Goal: Task Accomplishment & Management: Use online tool/utility

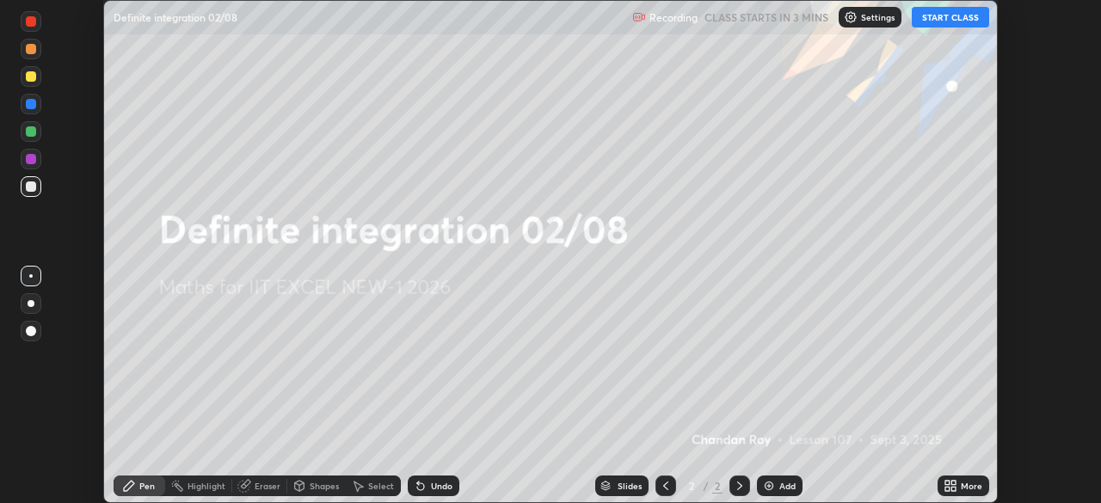
scroll to position [503, 1101]
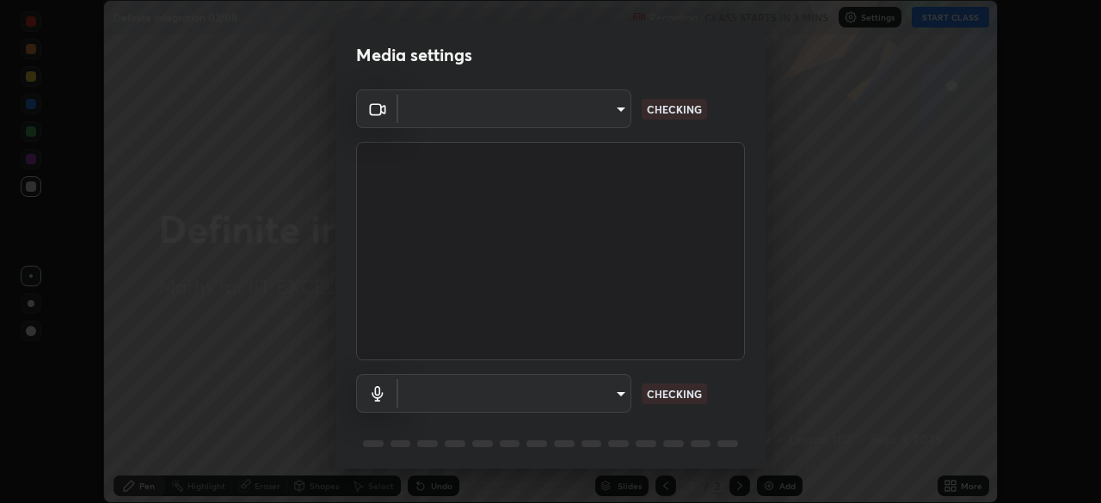
click at [571, 401] on body "Erase all Definite integration 02/08 Recording CLASS STARTS IN 3 MINS Settings …" at bounding box center [550, 251] width 1101 height 503
type input "4d63cd10dcc1379e9927399513255d12d620b7bbb39ca773e0f9116a90128a71"
type input "69b458bb6365b4cb8143660b0d50b39c56070ce8c7bb282217003b2a9c4a58b8"
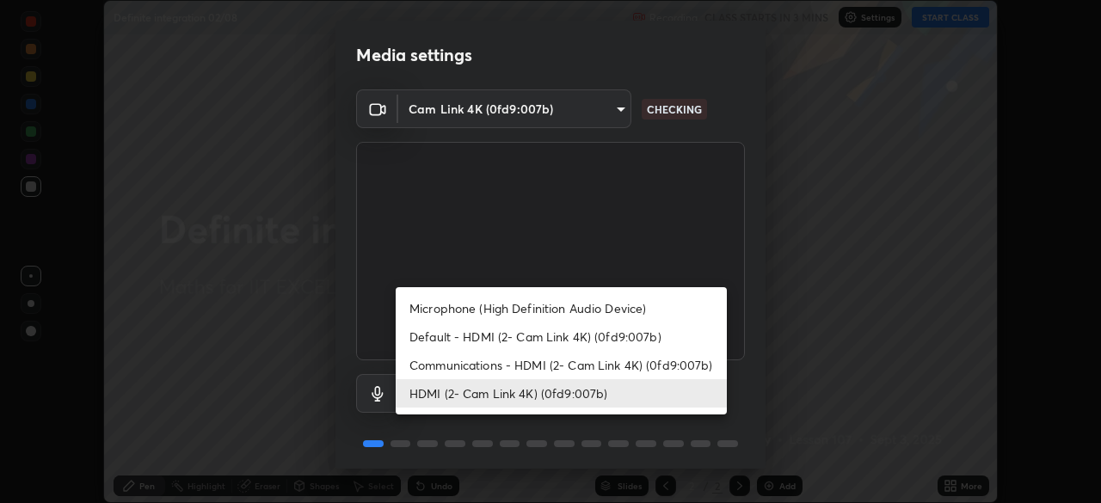
click at [544, 393] on li "HDMI (2- Cam Link 4K) (0fd9:007b)" at bounding box center [561, 393] width 331 height 28
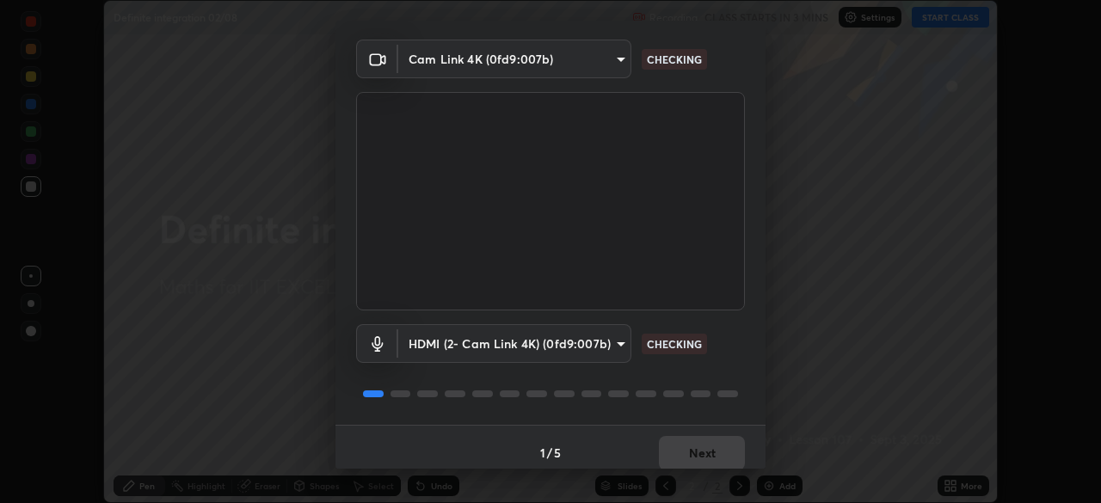
scroll to position [61, 0]
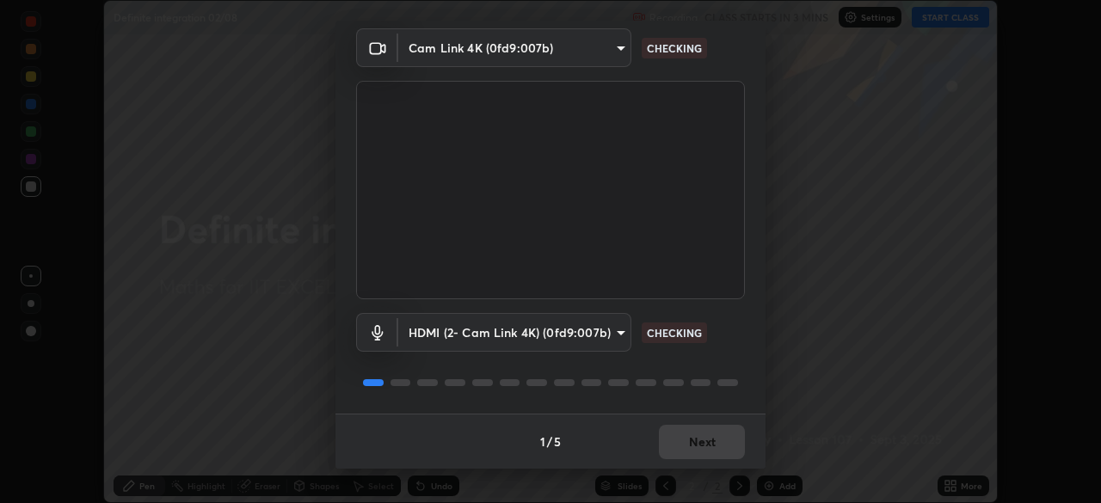
click at [711, 435] on div "1 / 5 Next" at bounding box center [551, 441] width 430 height 55
click at [723, 441] on div "1 / 5 Next" at bounding box center [551, 441] width 430 height 55
click at [712, 449] on div "1 / 5 Next" at bounding box center [551, 441] width 430 height 55
click at [706, 453] on div "1 / 5 Next" at bounding box center [551, 441] width 430 height 55
click at [706, 452] on div "1 / 5 Next" at bounding box center [551, 441] width 430 height 55
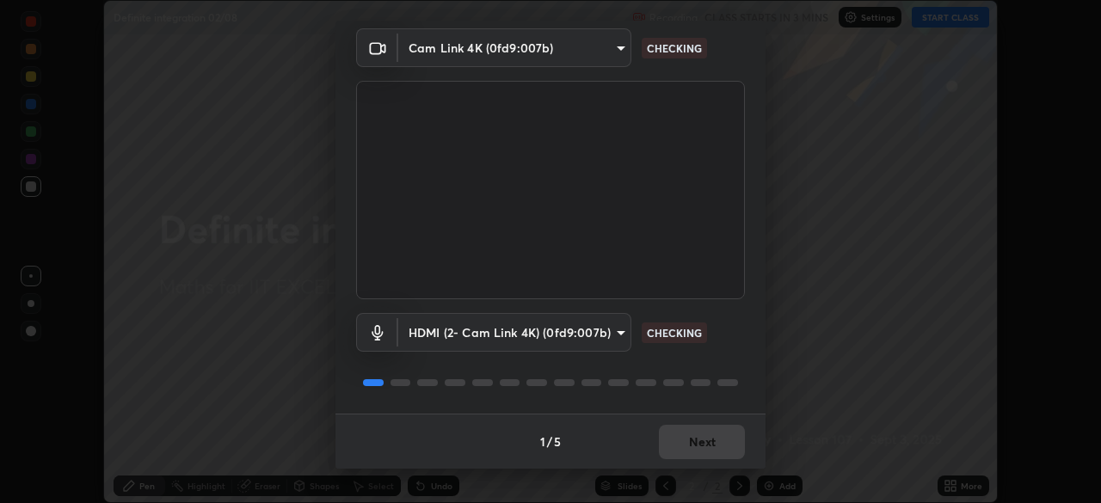
click at [686, 451] on div "1 / 5 Next" at bounding box center [551, 441] width 430 height 55
click at [696, 445] on div "1 / 5 Next" at bounding box center [551, 441] width 430 height 55
click at [710, 436] on div "1 / 5 Next" at bounding box center [551, 441] width 430 height 55
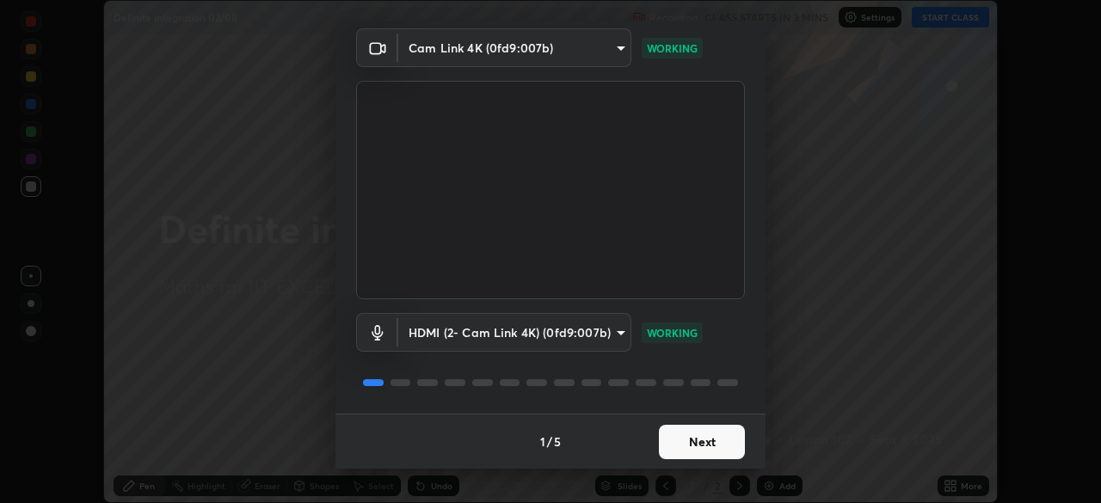
click at [697, 447] on button "Next" at bounding box center [702, 442] width 86 height 34
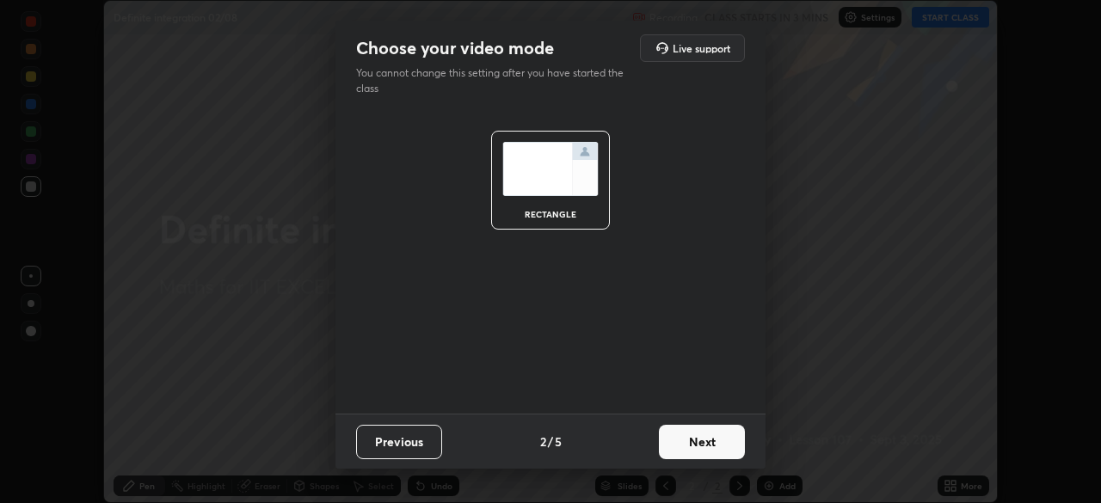
scroll to position [0, 0]
click at [712, 446] on button "Next" at bounding box center [702, 442] width 86 height 34
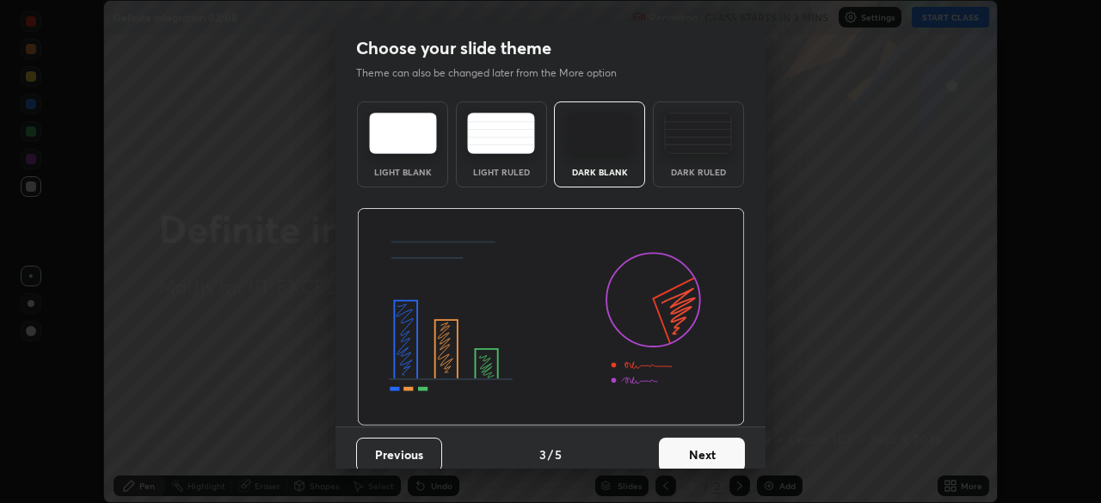
click at [722, 449] on button "Next" at bounding box center [702, 455] width 86 height 34
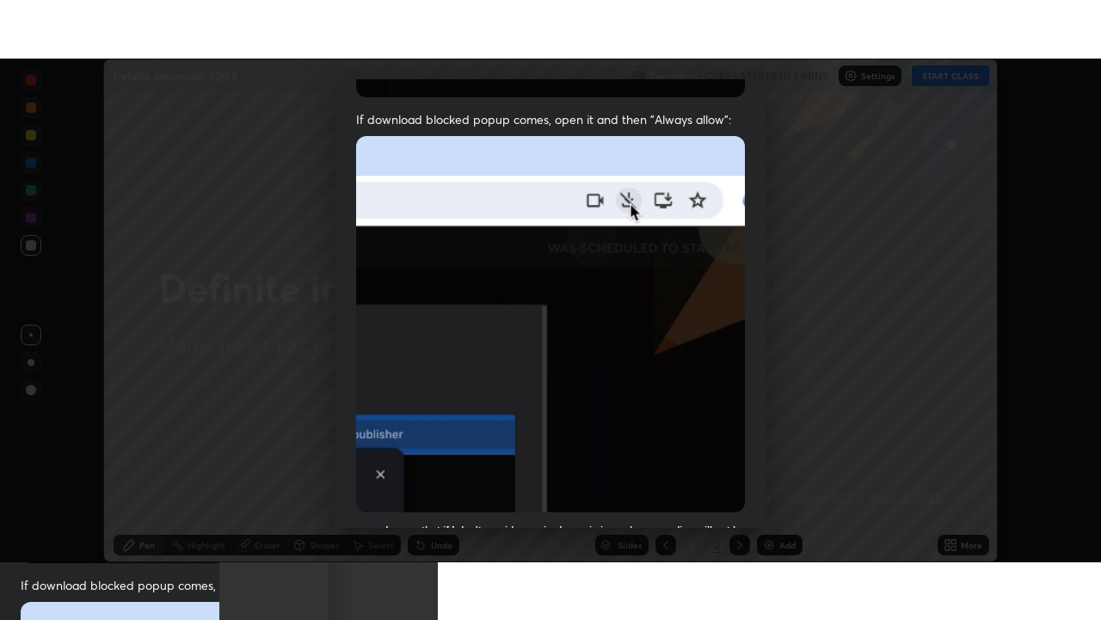
scroll to position [412, 0]
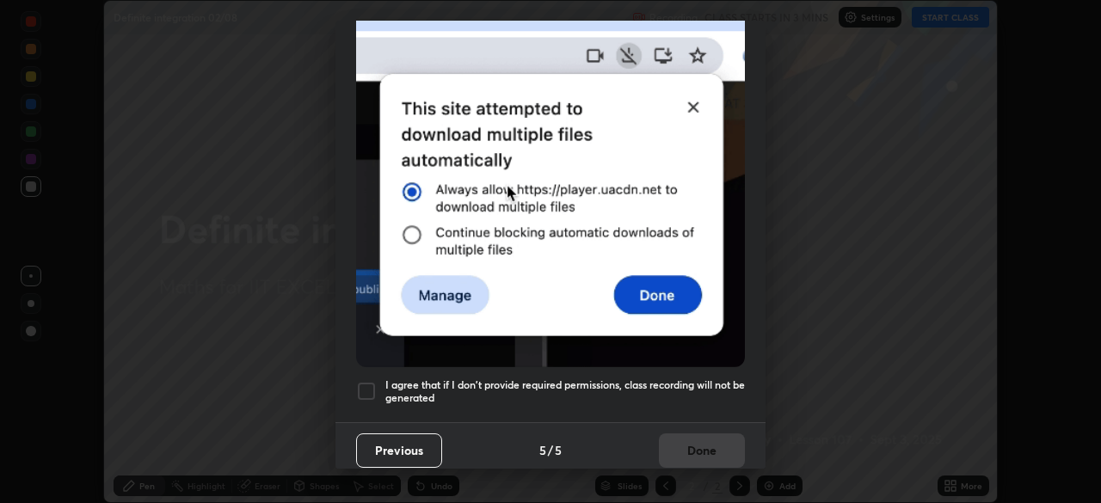
click at [364, 386] on div at bounding box center [366, 391] width 21 height 21
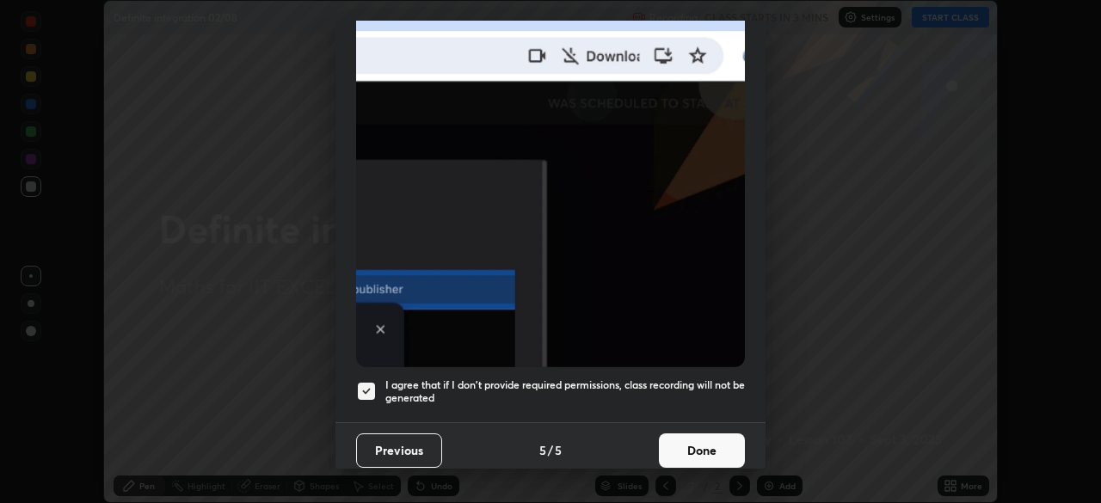
click at [675, 441] on button "Done" at bounding box center [702, 451] width 86 height 34
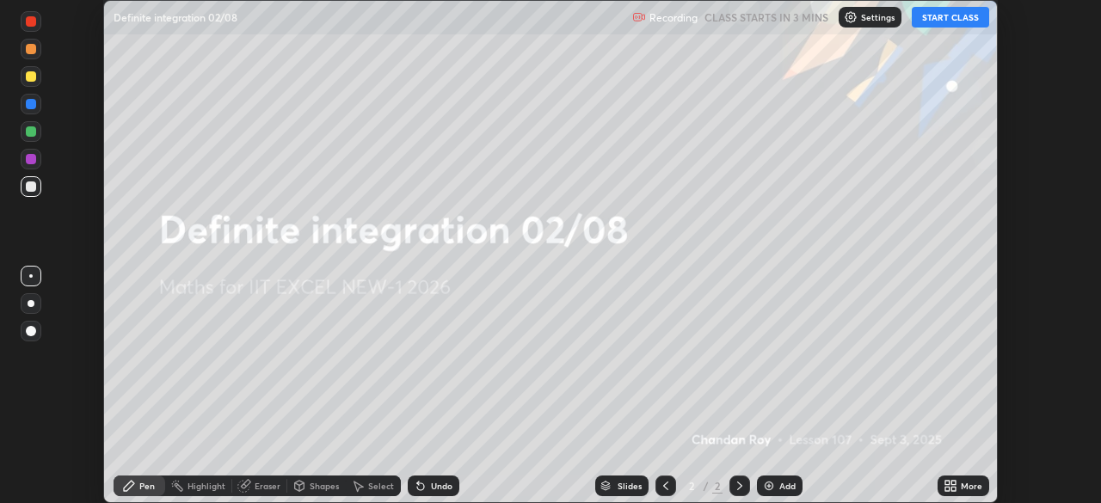
click at [945, 480] on icon at bounding box center [951, 486] width 14 height 14
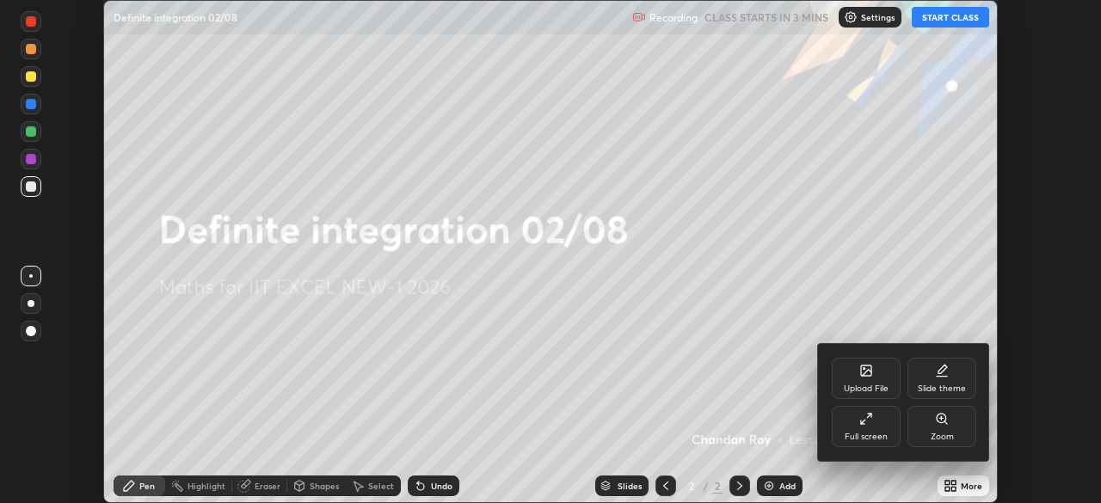
click at [875, 428] on div "Full screen" at bounding box center [866, 426] width 69 height 41
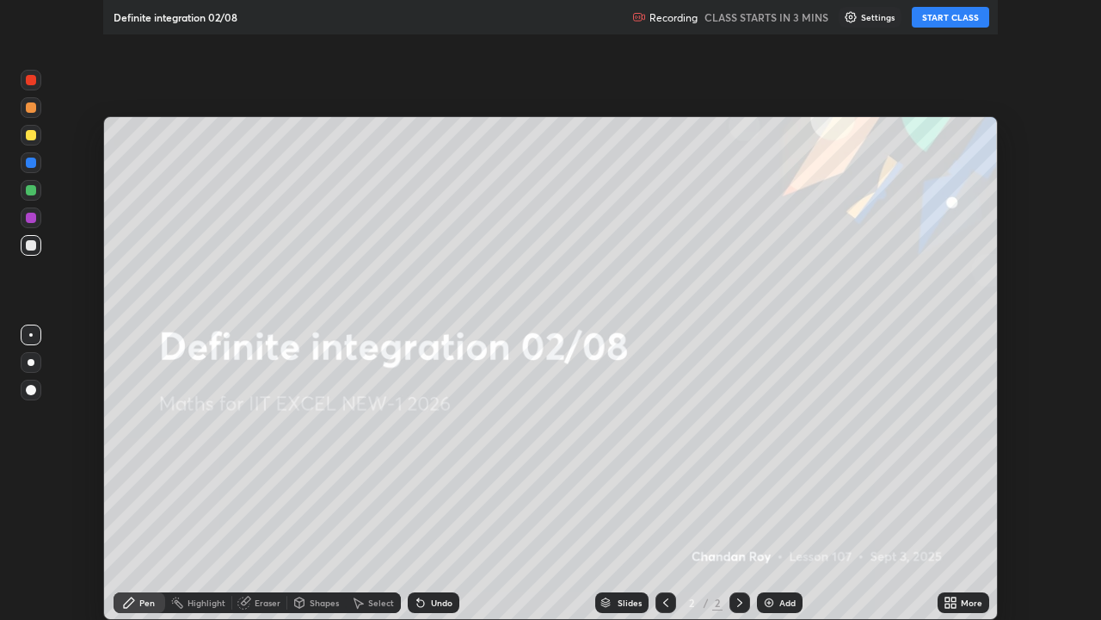
scroll to position [620, 1101]
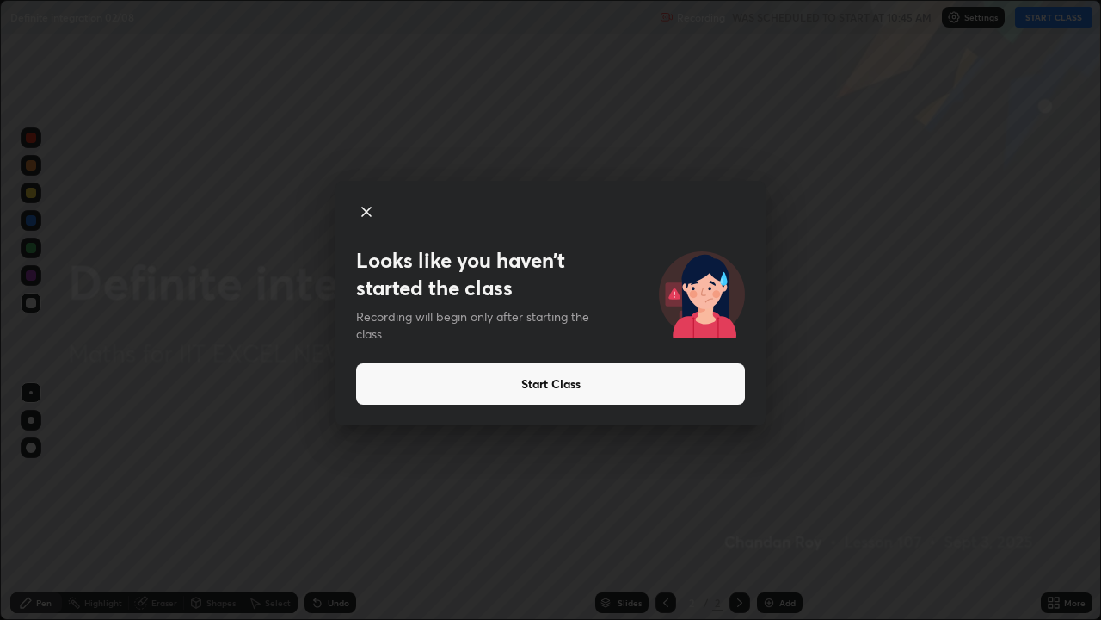
click at [565, 382] on button "Start Class" at bounding box center [550, 383] width 389 height 41
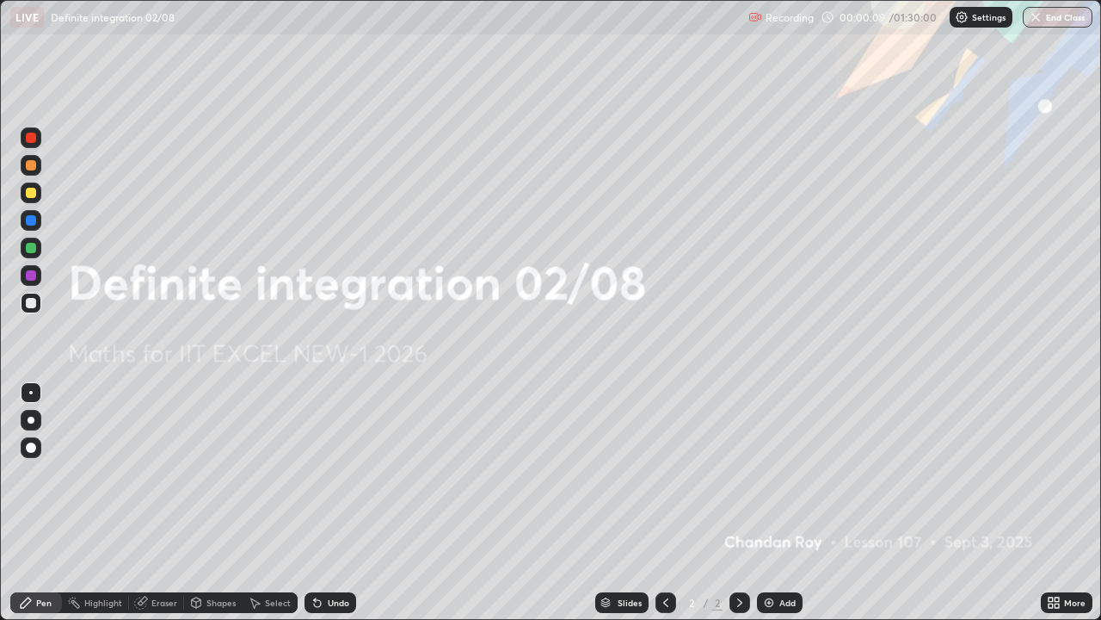
click at [1057, 503] on icon at bounding box center [1057, 599] width 4 height 4
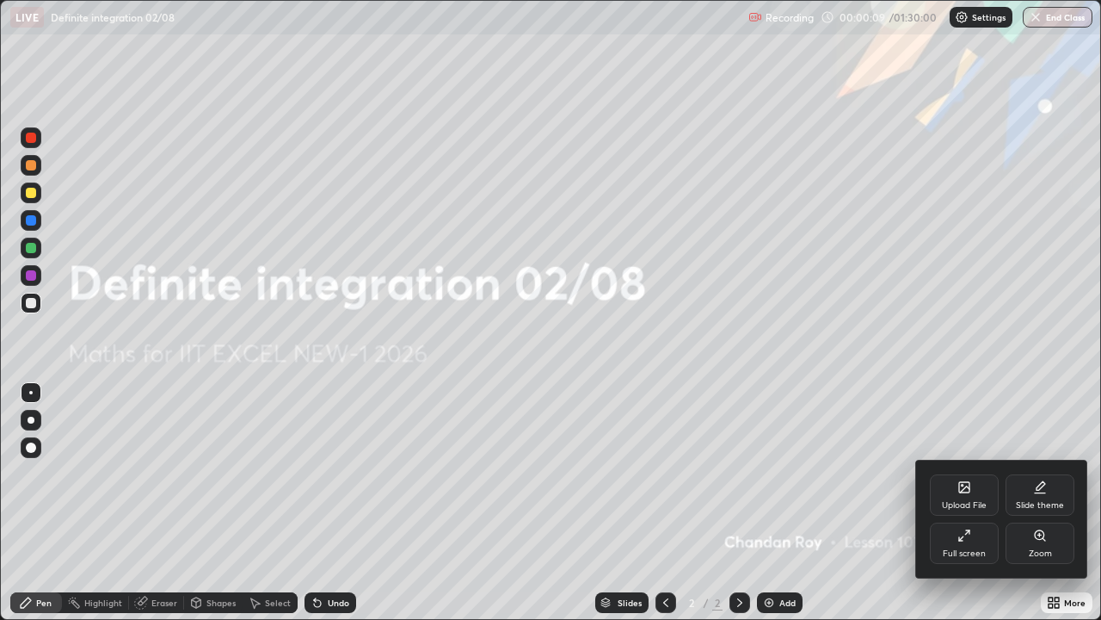
click at [968, 501] on div "Upload File" at bounding box center [964, 505] width 45 height 9
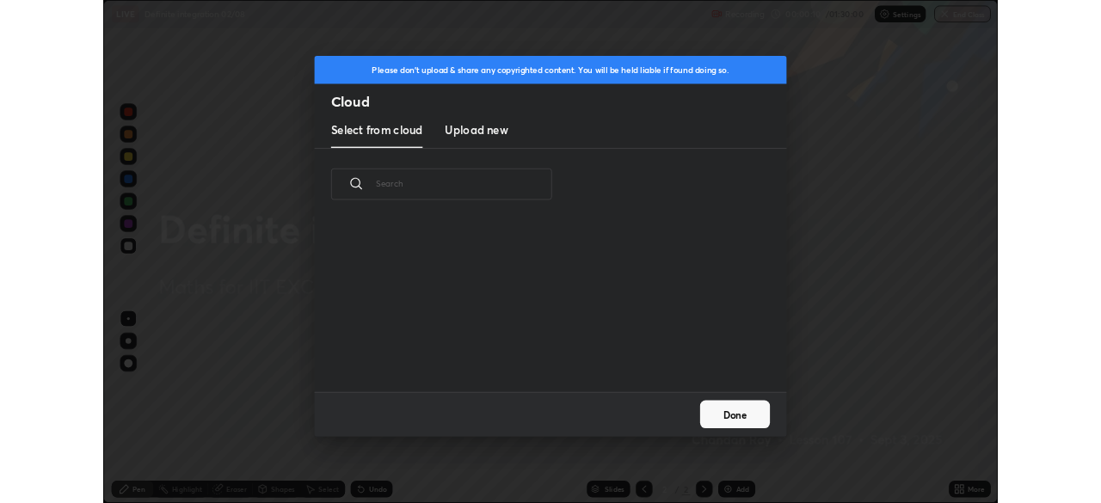
scroll to position [212, 552]
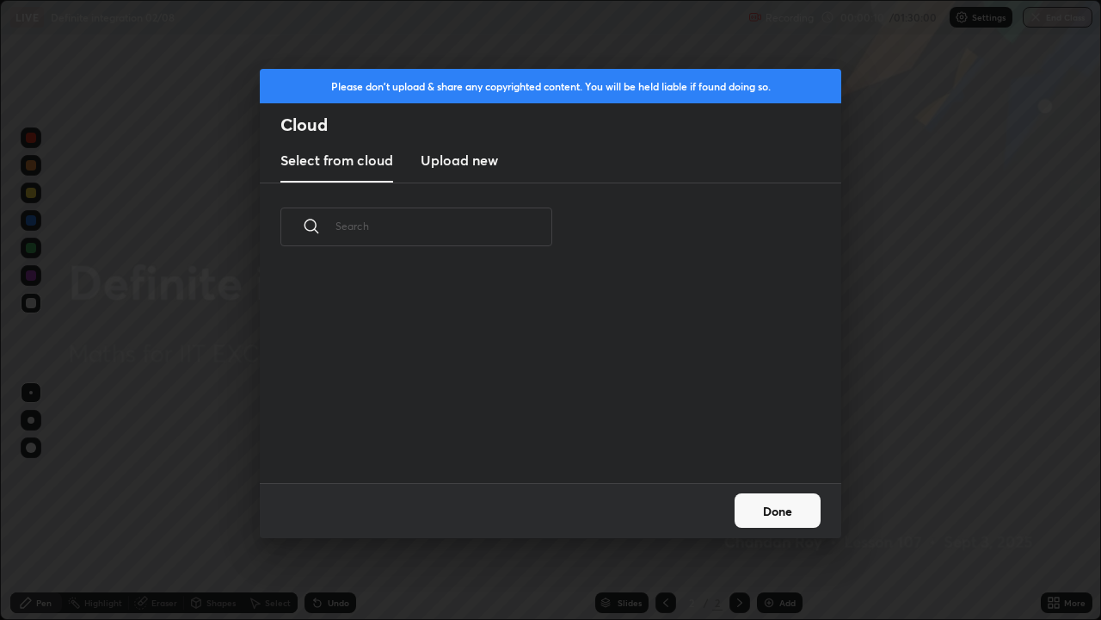
click at [485, 158] on h3 "Upload new" at bounding box center [459, 160] width 77 height 21
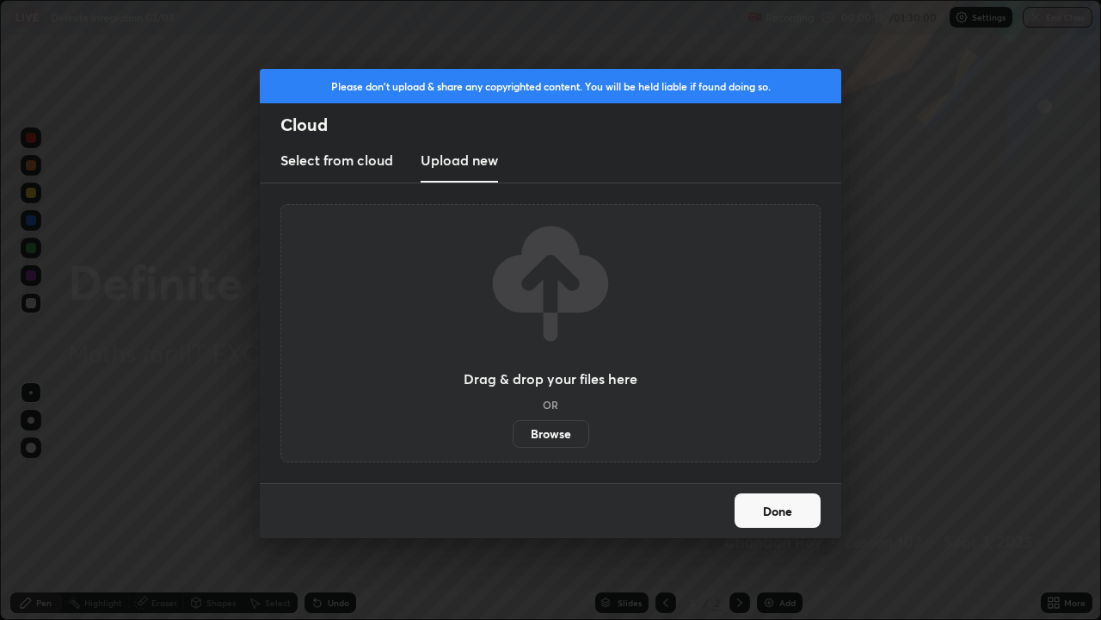
click at [553, 435] on label "Browse" at bounding box center [551, 434] width 77 height 28
click at [513, 435] on input "Browse" at bounding box center [513, 434] width 0 height 28
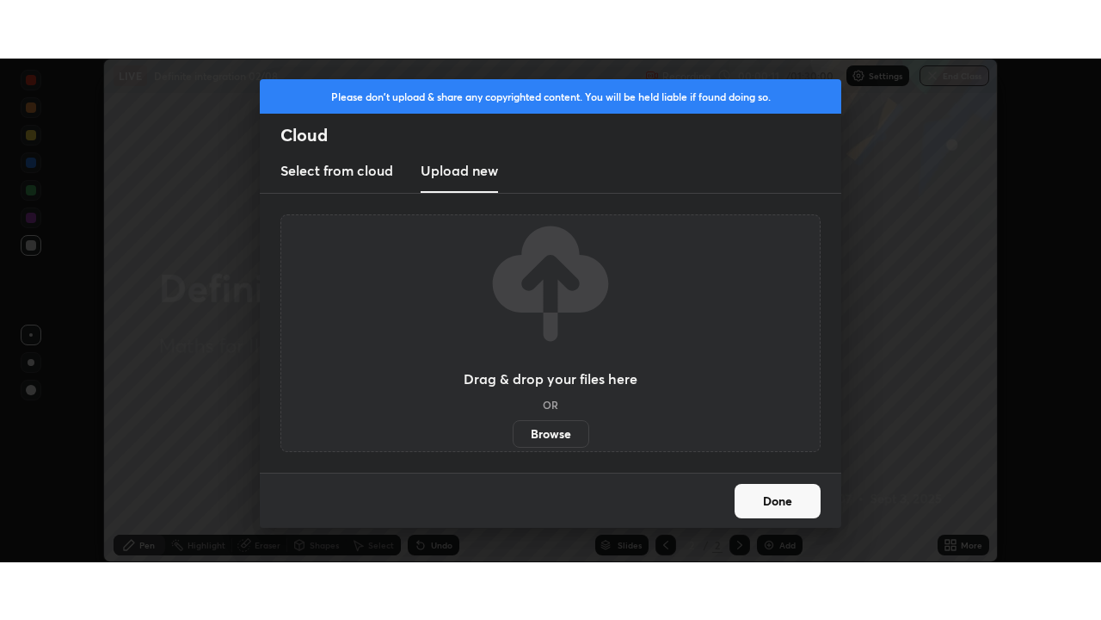
scroll to position [85547, 84949]
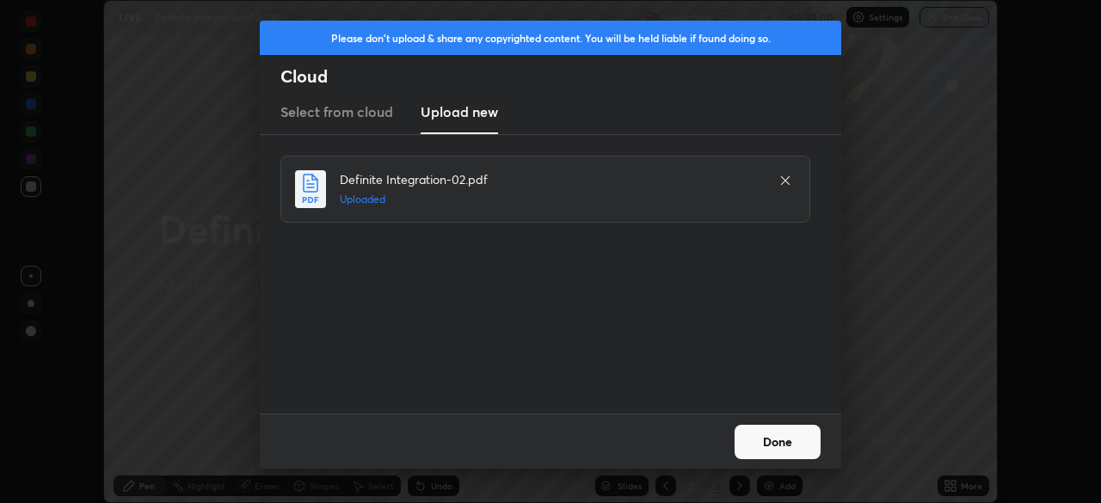
click at [789, 438] on button "Done" at bounding box center [778, 442] width 86 height 34
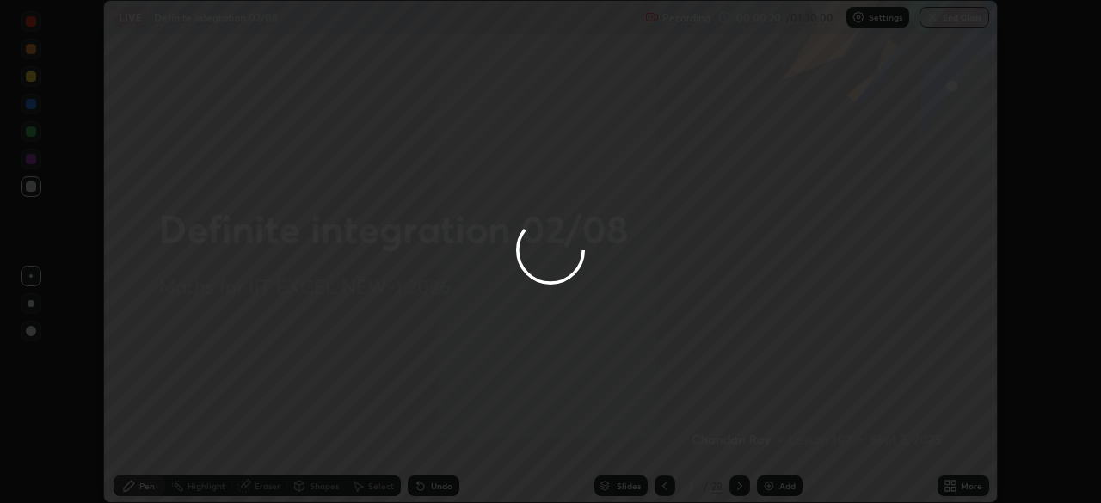
click at [960, 485] on div at bounding box center [550, 251] width 1101 height 503
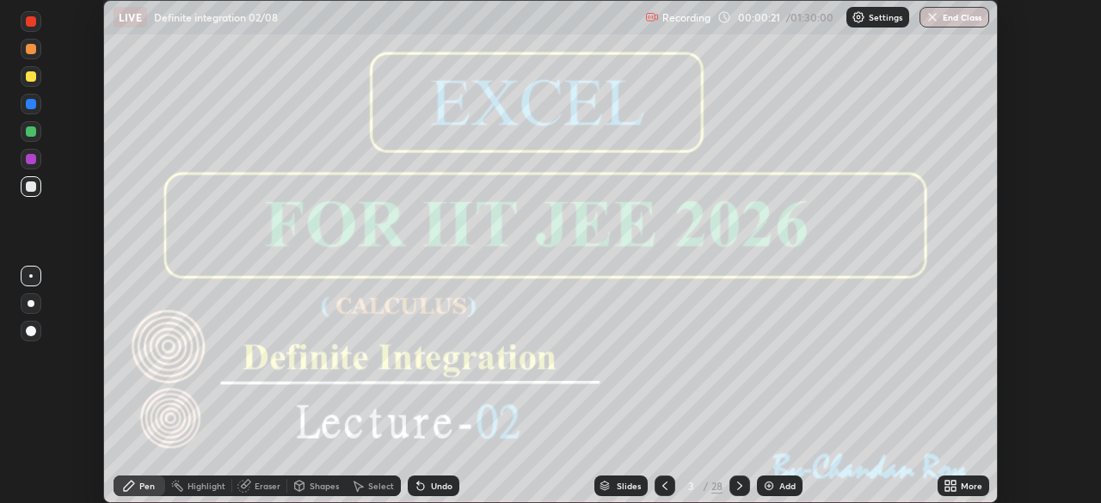
click at [948, 482] on icon at bounding box center [948, 483] width 4 height 4
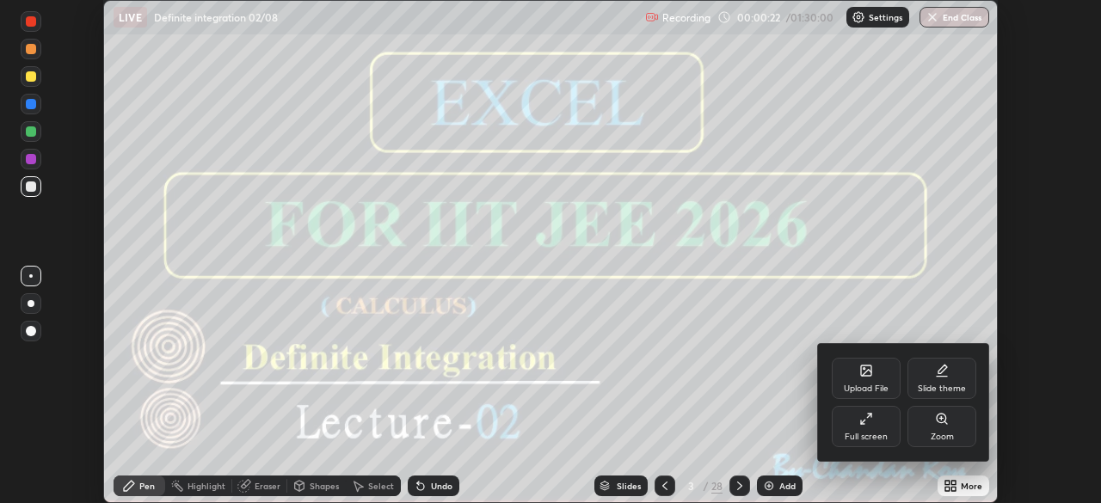
click at [875, 433] on div "Full screen" at bounding box center [866, 437] width 43 height 9
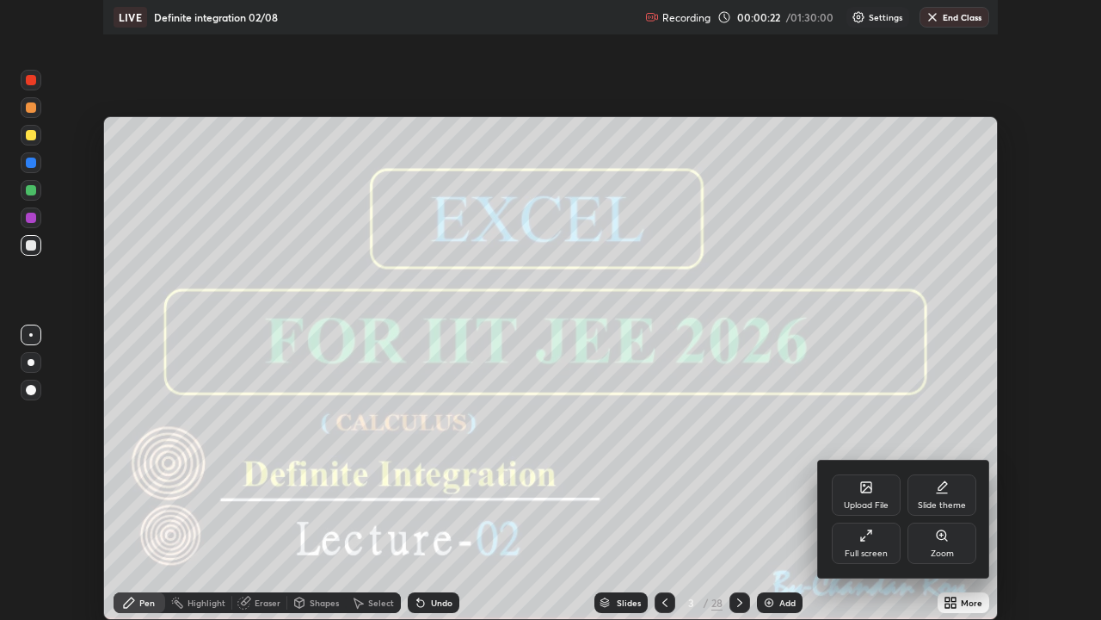
scroll to position [620, 1101]
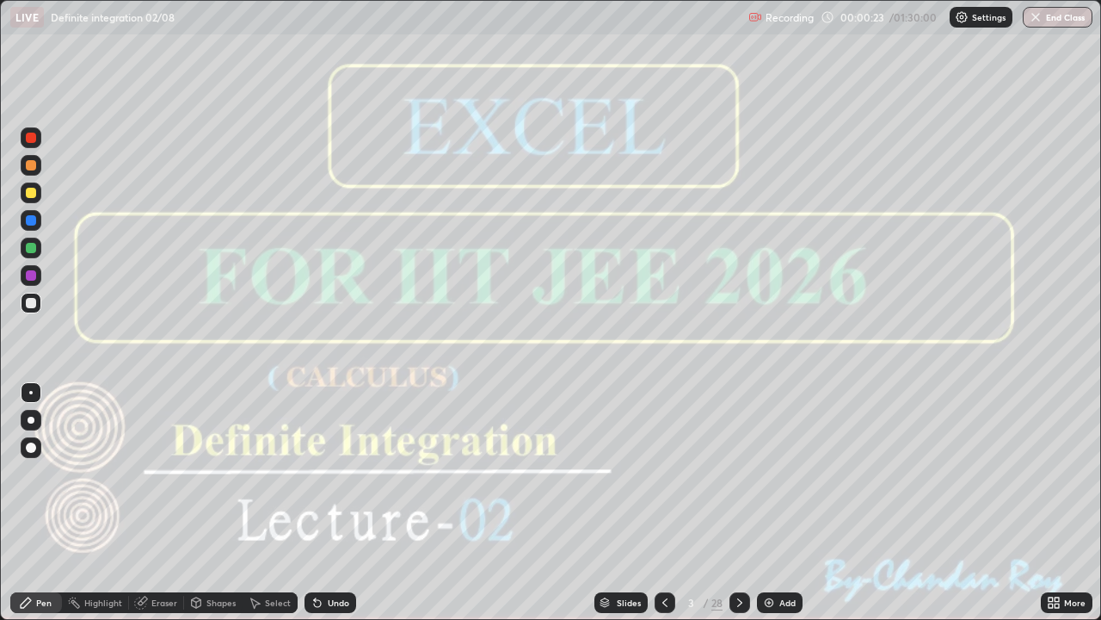
click at [738, 503] on icon at bounding box center [740, 602] width 14 height 14
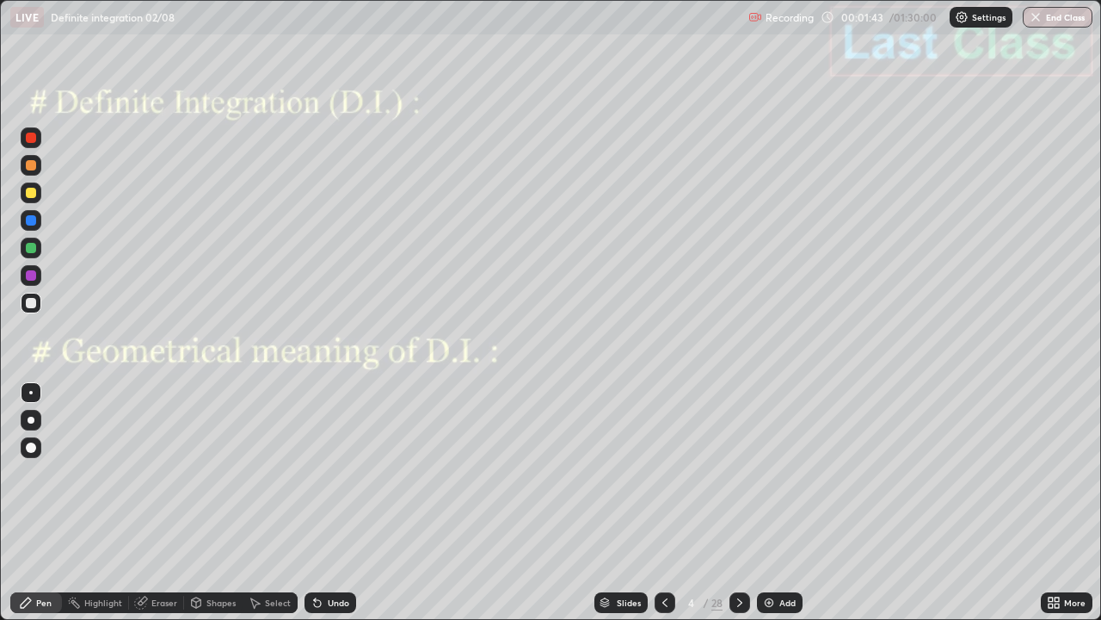
click at [46, 503] on div "Pen" at bounding box center [43, 602] width 15 height 9
click at [31, 280] on div at bounding box center [31, 275] width 10 height 10
click at [329, 503] on div "Undo" at bounding box center [331, 602] width 52 height 21
click at [29, 164] on div at bounding box center [31, 165] width 10 height 10
click at [33, 139] on div at bounding box center [31, 138] width 10 height 10
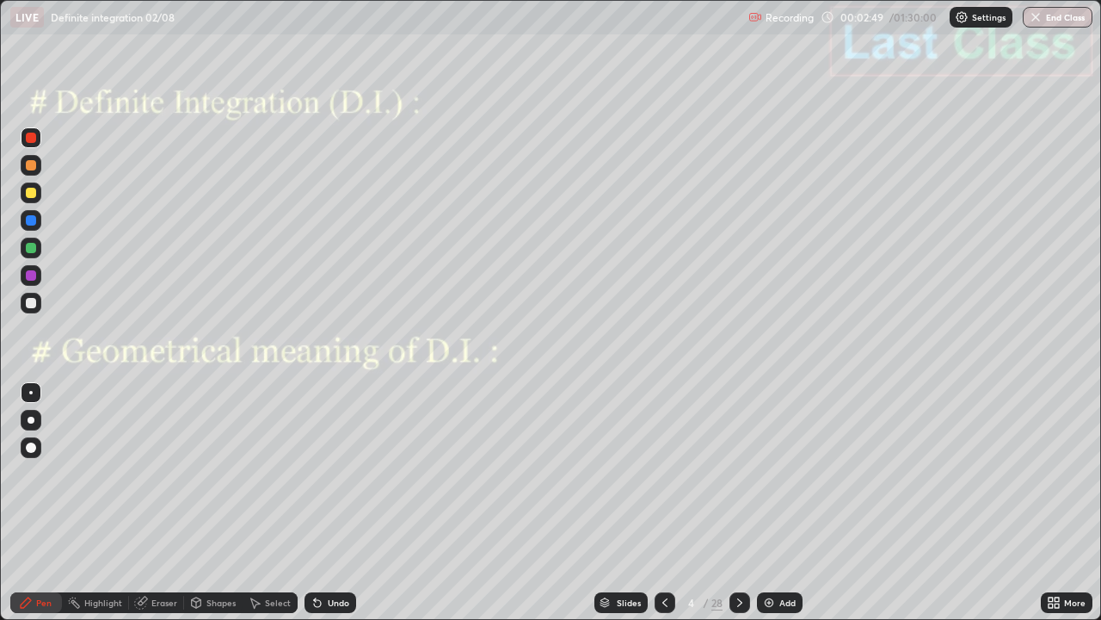
click at [32, 219] on div at bounding box center [31, 220] width 10 height 10
click at [324, 503] on div "Undo" at bounding box center [331, 602] width 52 height 21
click at [93, 503] on div "Highlight" at bounding box center [103, 602] width 38 height 9
click at [738, 503] on icon at bounding box center [740, 602] width 14 height 14
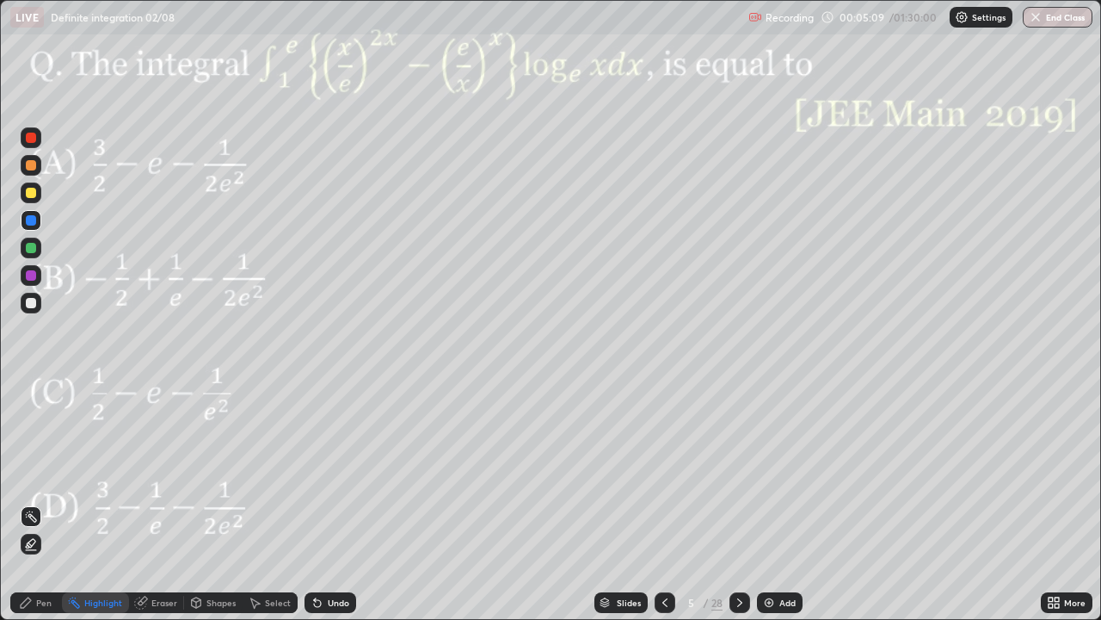
click at [29, 277] on div at bounding box center [31, 275] width 10 height 10
click at [39, 503] on div "Pen" at bounding box center [43, 602] width 15 height 9
click at [28, 165] on div at bounding box center [31, 165] width 10 height 10
click at [330, 503] on div "Undo" at bounding box center [331, 602] width 52 height 21
click at [336, 503] on div "Undo" at bounding box center [339, 602] width 22 height 9
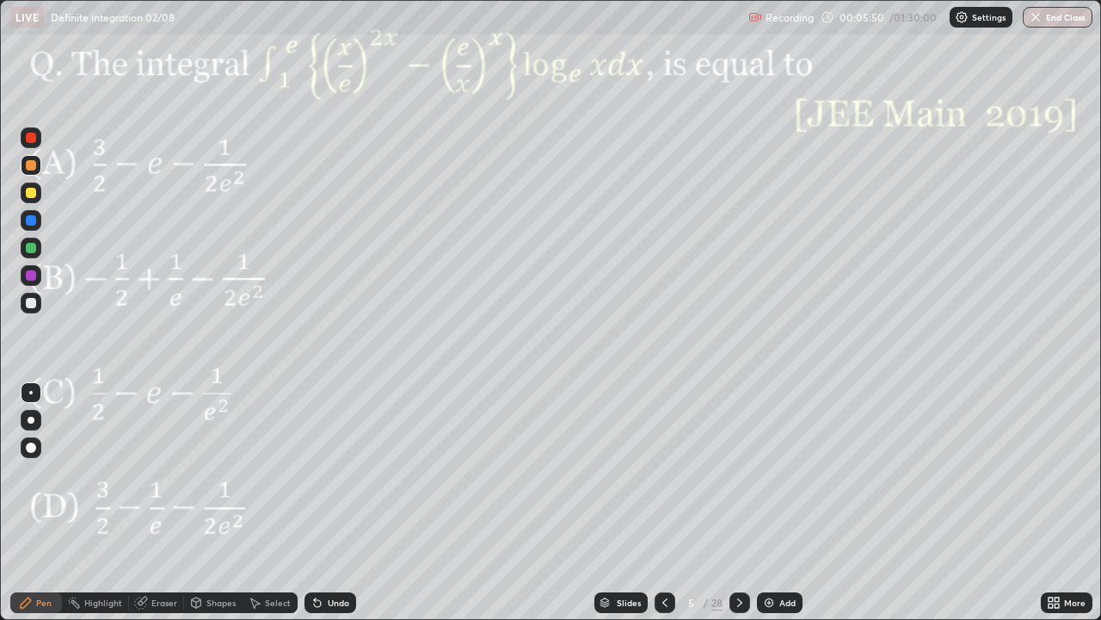
click at [336, 503] on div "Undo" at bounding box center [339, 602] width 22 height 9
click at [34, 167] on div at bounding box center [31, 165] width 10 height 10
click at [225, 503] on div "Shapes" at bounding box center [221, 602] width 29 height 9
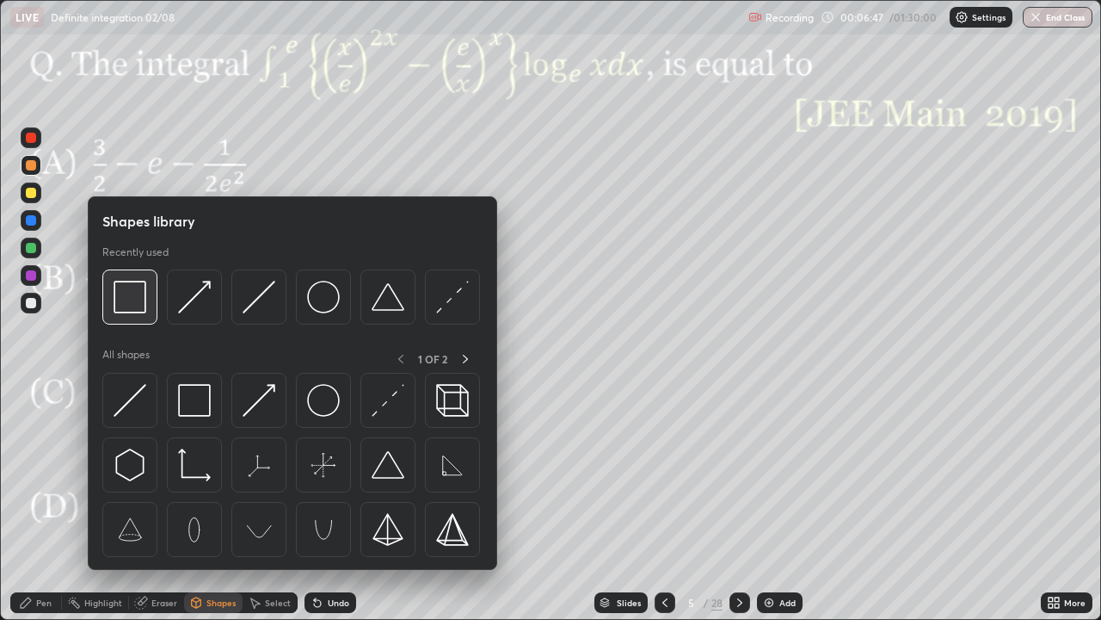
click at [140, 302] on img at bounding box center [130, 297] width 33 height 33
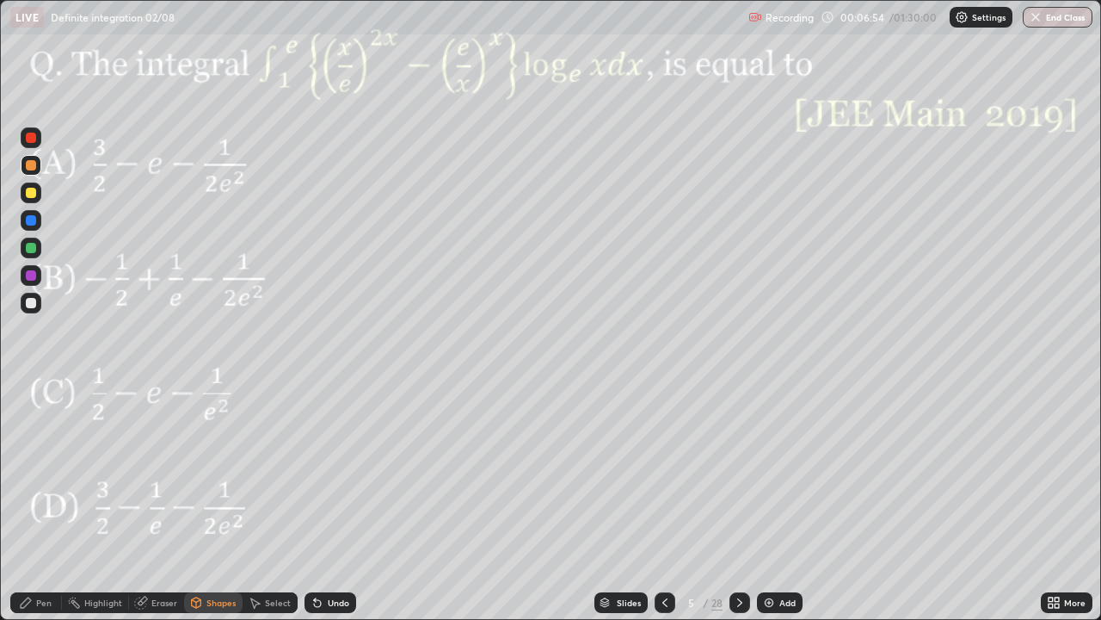
click at [277, 503] on div "Select" at bounding box center [270, 602] width 55 height 21
click at [404, 501] on div "0 ° Undo Copy Duplicate Duplicate to new slide Delete" at bounding box center [551, 310] width 1100 height 618
click at [45, 503] on div "Pen" at bounding box center [43, 602] width 15 height 9
click at [28, 245] on div at bounding box center [31, 248] width 10 height 10
click at [172, 503] on div "Eraser" at bounding box center [164, 602] width 26 height 9
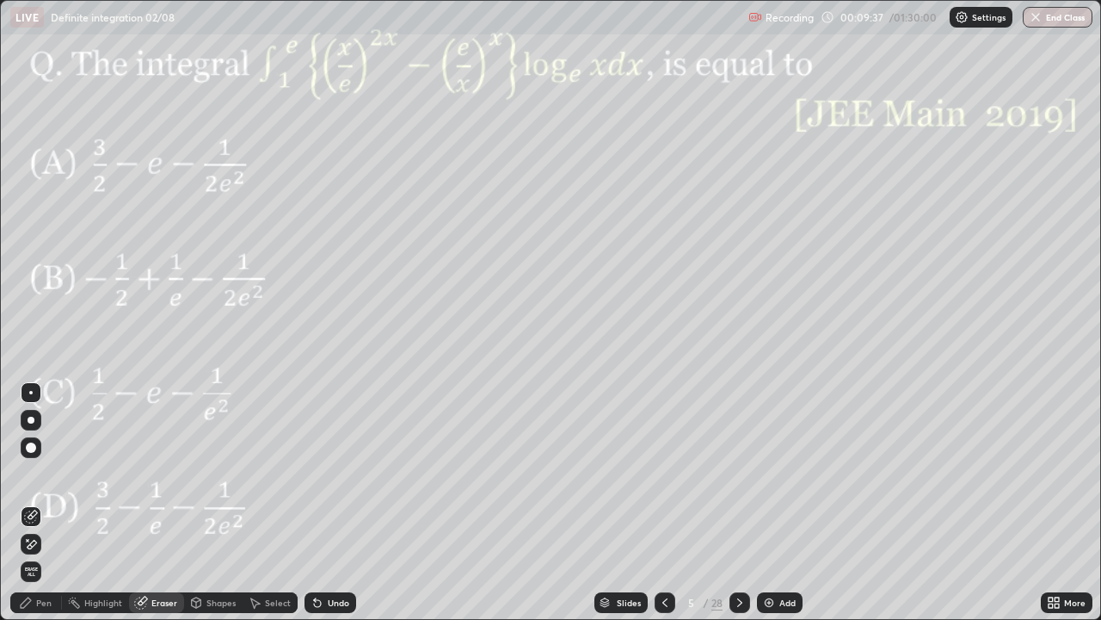
click at [48, 503] on div "Pen" at bounding box center [43, 602] width 15 height 9
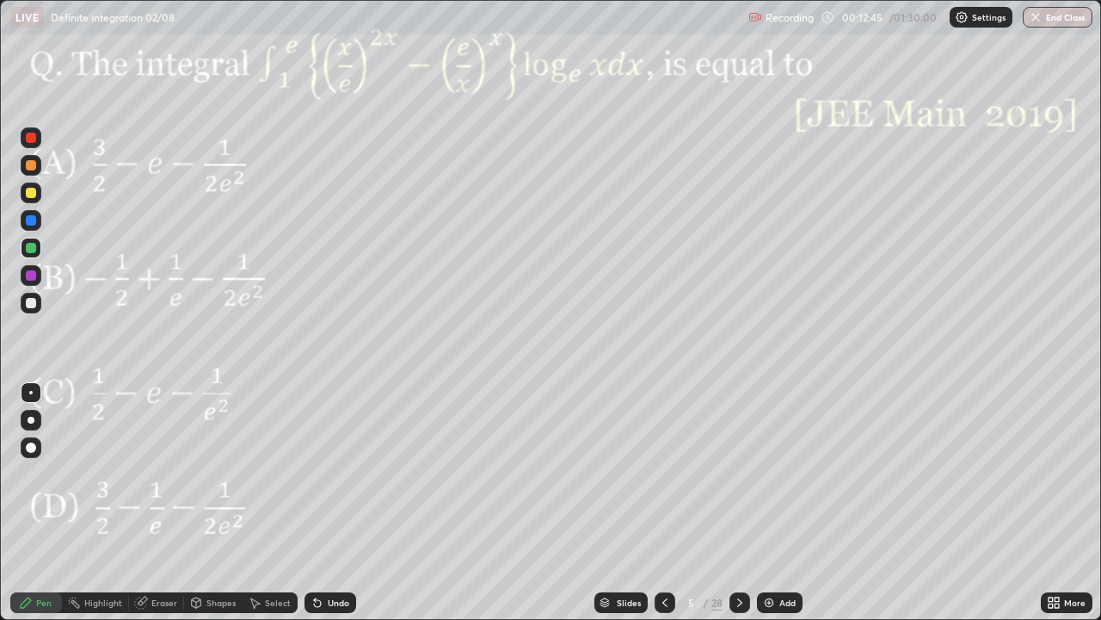
click at [747, 503] on div at bounding box center [740, 602] width 21 height 21
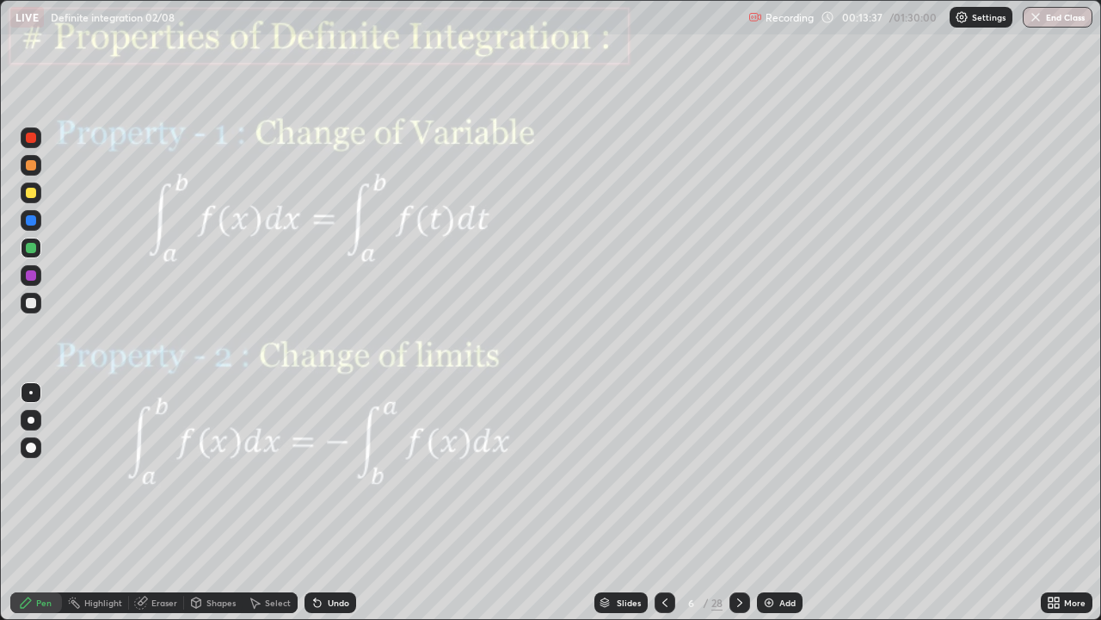
click at [225, 503] on div "Shapes" at bounding box center [221, 602] width 29 height 9
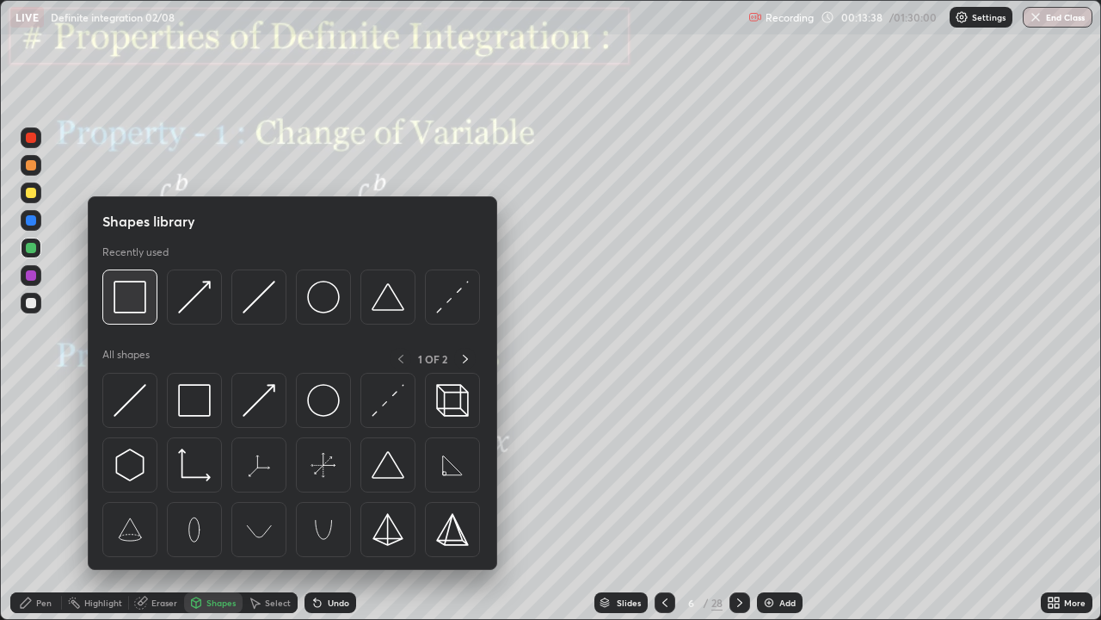
click at [139, 302] on img at bounding box center [130, 297] width 33 height 33
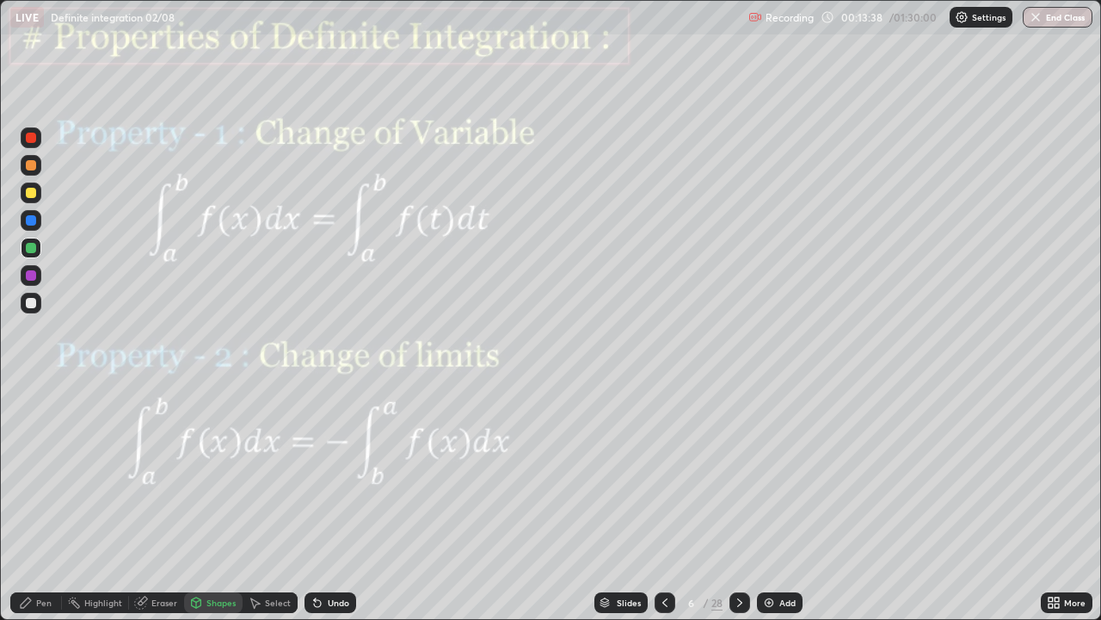
click at [32, 275] on div at bounding box center [31, 275] width 10 height 10
click at [41, 503] on div "Pen" at bounding box center [43, 602] width 15 height 9
click at [26, 247] on div at bounding box center [31, 248] width 10 height 10
click at [220, 503] on div "Shapes" at bounding box center [221, 602] width 29 height 9
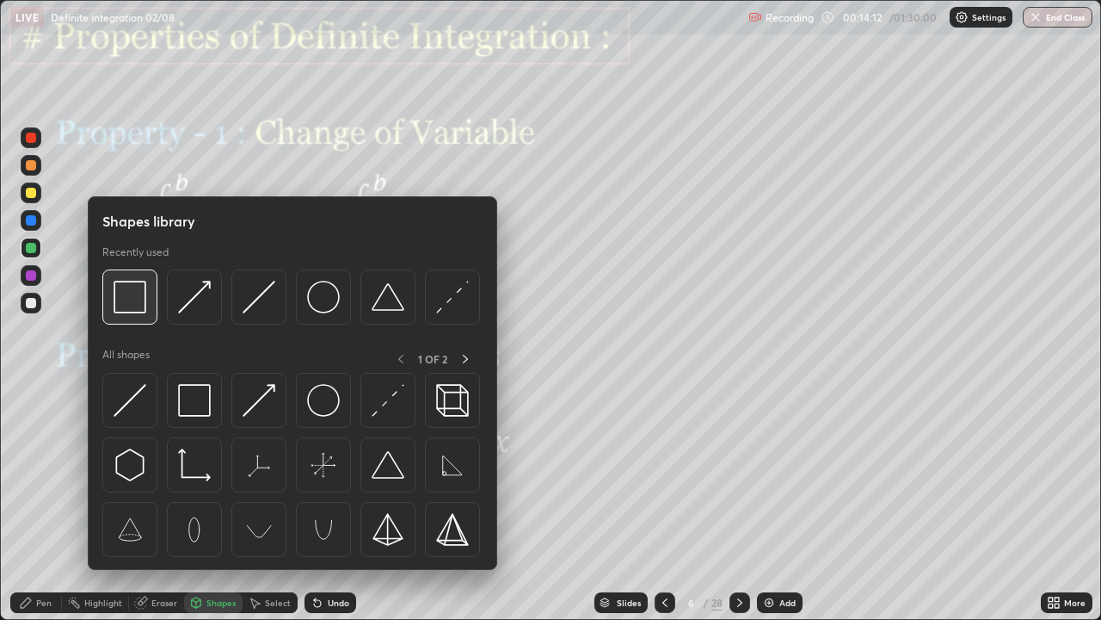
click at [145, 305] on img at bounding box center [130, 297] width 33 height 33
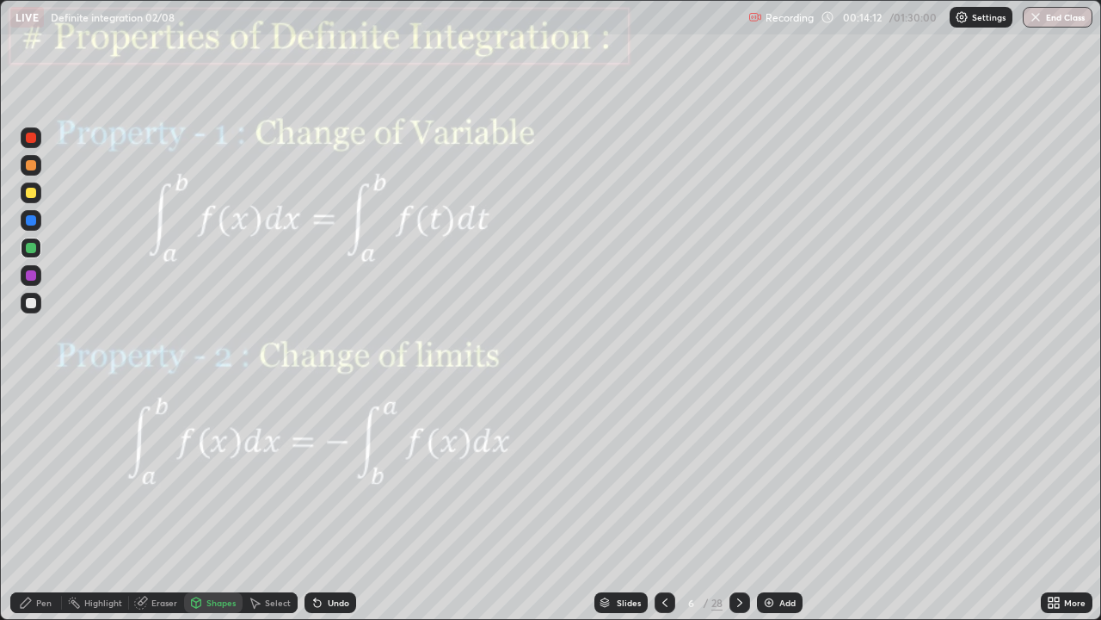
click at [29, 277] on div at bounding box center [31, 275] width 10 height 10
click at [43, 503] on div "Pen" at bounding box center [43, 602] width 15 height 9
click at [34, 247] on div at bounding box center [31, 248] width 10 height 10
click at [31, 220] on div at bounding box center [31, 220] width 10 height 10
click at [738, 503] on icon at bounding box center [740, 602] width 14 height 14
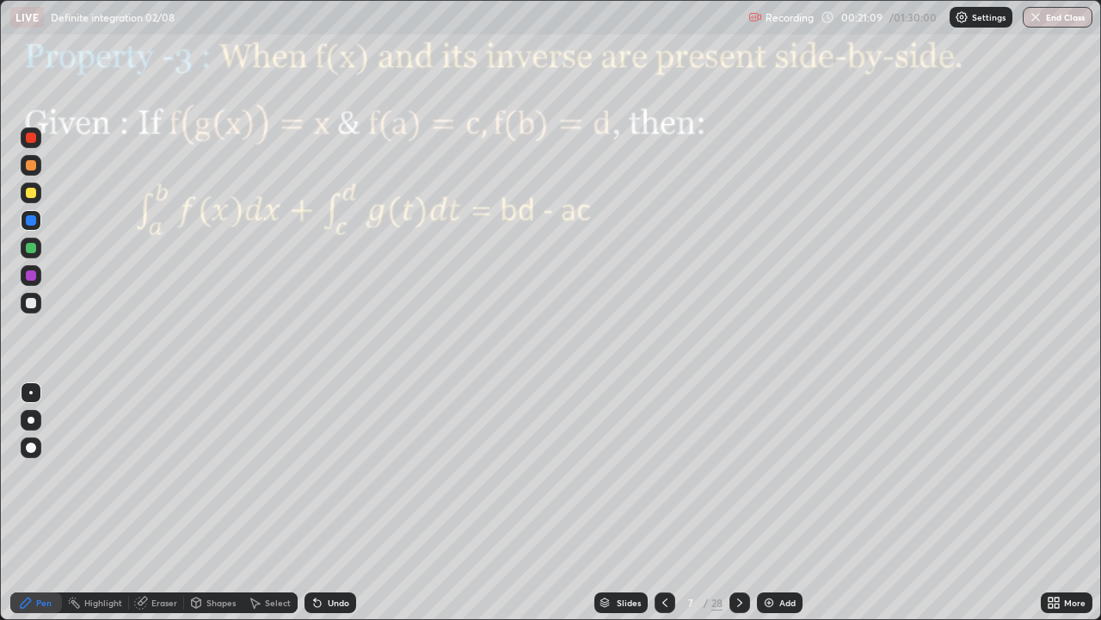
click at [216, 503] on div "Shapes" at bounding box center [221, 602] width 29 height 9
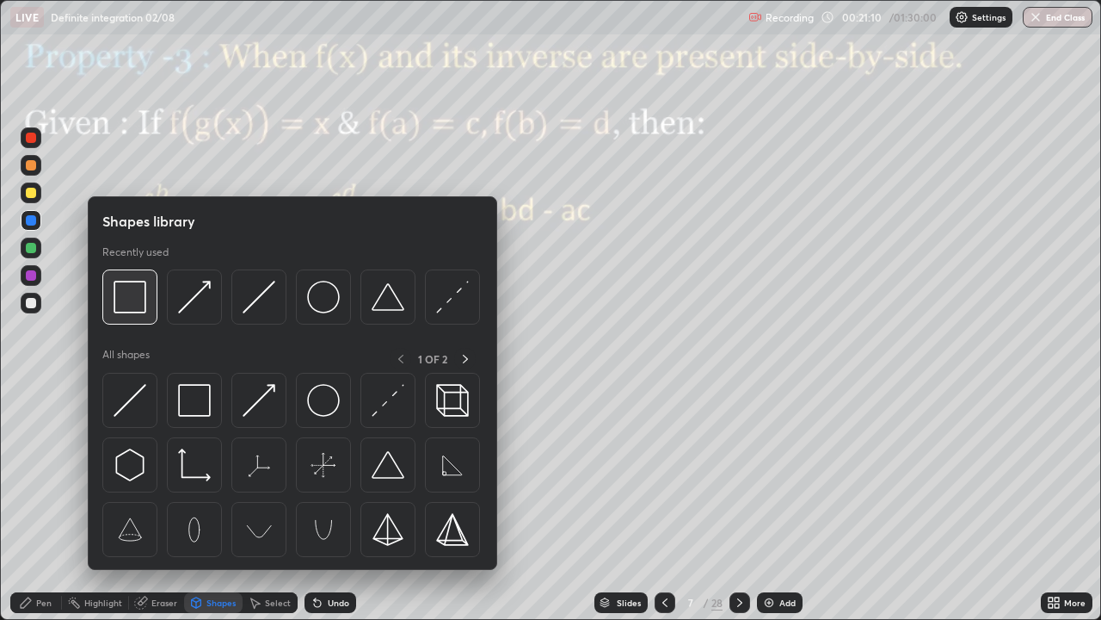
click at [137, 299] on img at bounding box center [130, 297] width 33 height 33
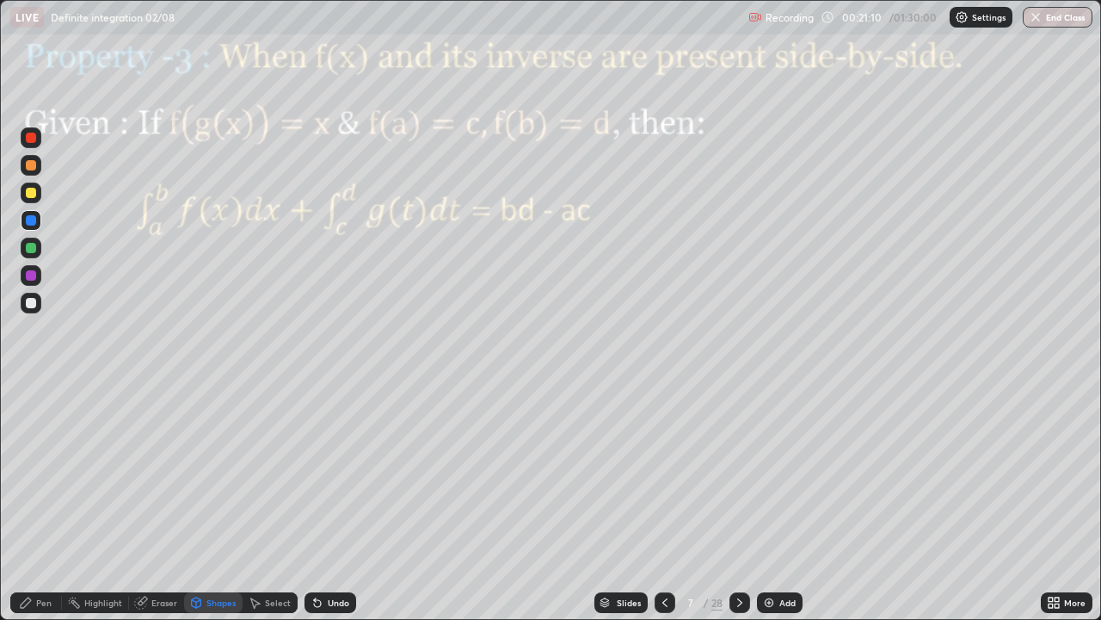
click at [30, 275] on div at bounding box center [31, 275] width 10 height 10
click at [334, 503] on div "Undo" at bounding box center [339, 602] width 22 height 9
click at [102, 503] on div "Highlight" at bounding box center [103, 602] width 38 height 9
click at [41, 503] on div "Pen" at bounding box center [43, 602] width 15 height 9
click at [31, 249] on div at bounding box center [31, 248] width 10 height 10
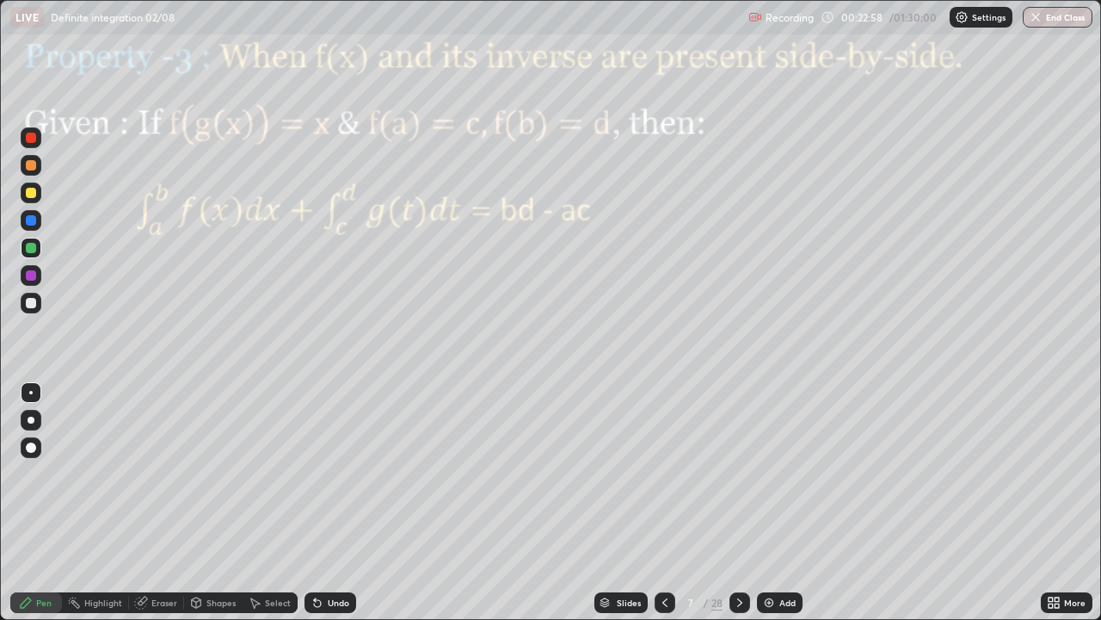
click at [218, 503] on div "Shapes" at bounding box center [221, 602] width 29 height 9
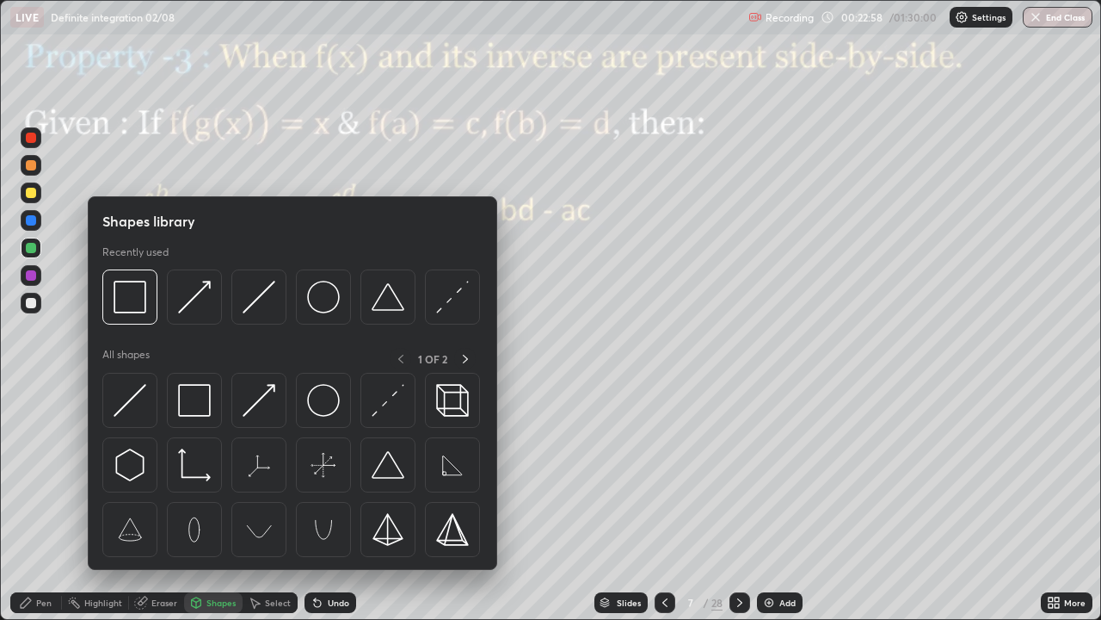
click at [139, 300] on img at bounding box center [130, 297] width 33 height 33
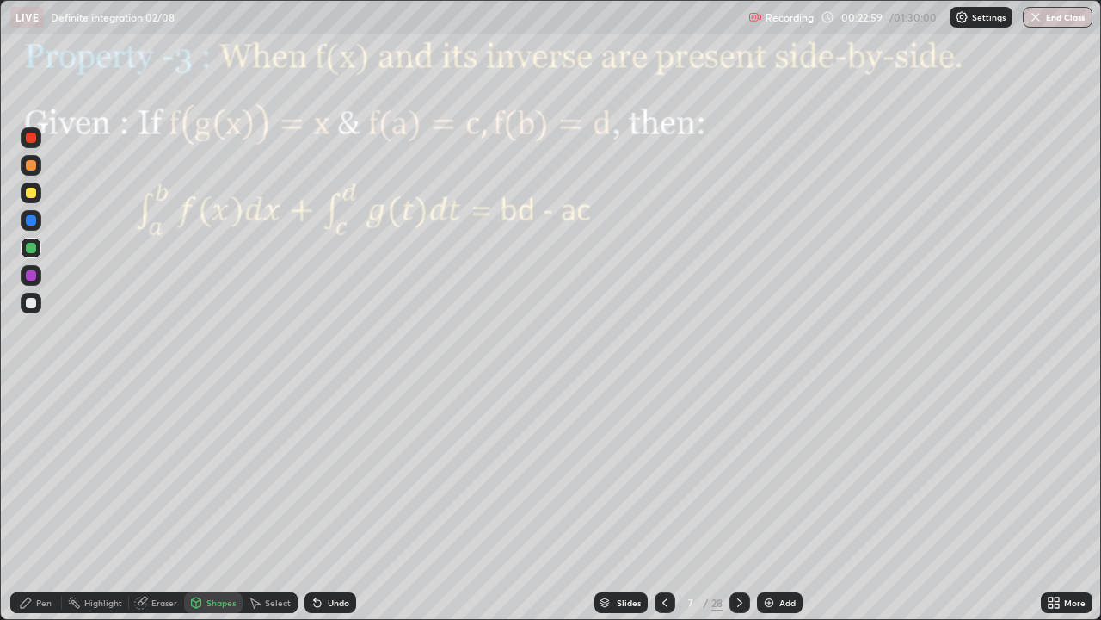
click at [39, 275] on div at bounding box center [31, 275] width 21 height 21
click at [743, 503] on div at bounding box center [740, 602] width 21 height 21
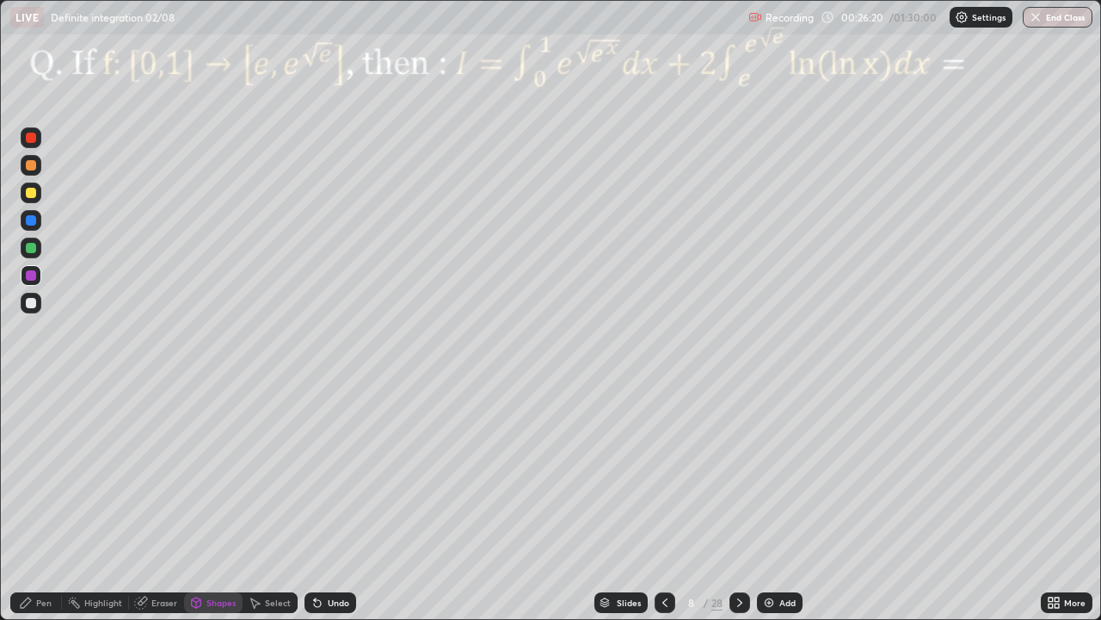
click at [32, 273] on div at bounding box center [31, 275] width 10 height 10
click at [29, 225] on div at bounding box center [31, 220] width 10 height 10
click at [334, 503] on div "Undo" at bounding box center [339, 602] width 22 height 9
click at [38, 503] on div "Pen" at bounding box center [43, 602] width 15 height 9
click at [33, 275] on div at bounding box center [31, 275] width 10 height 10
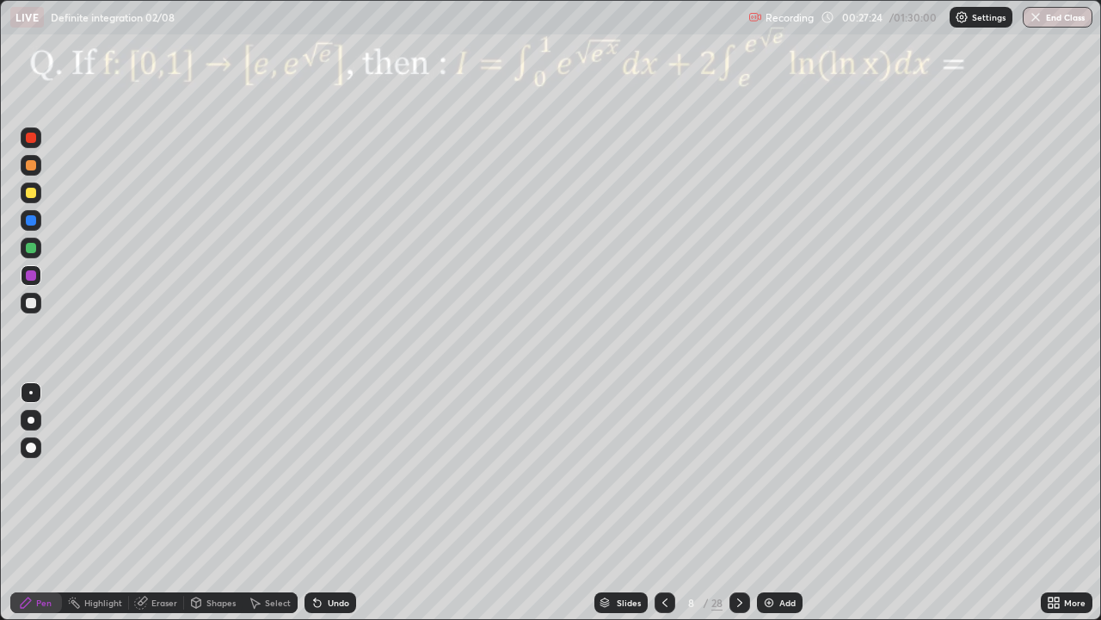
click at [30, 220] on div at bounding box center [31, 220] width 10 height 10
click at [34, 279] on div at bounding box center [31, 275] width 10 height 10
click at [33, 250] on div at bounding box center [31, 248] width 10 height 10
click at [33, 139] on div at bounding box center [31, 138] width 10 height 10
click at [216, 503] on div "Shapes" at bounding box center [221, 602] width 29 height 9
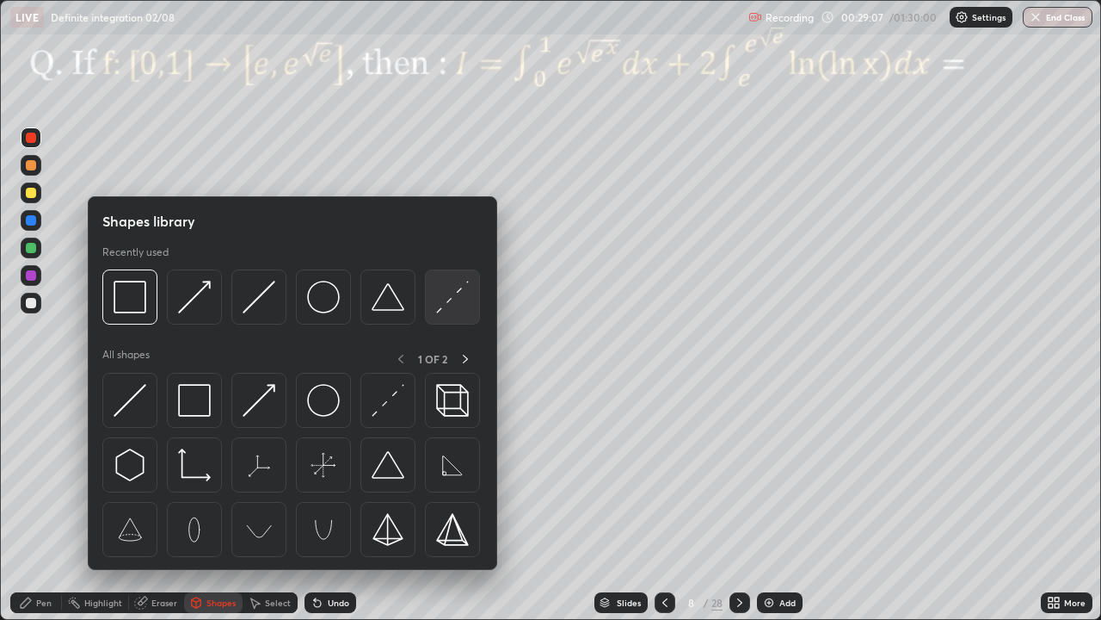
click at [429, 315] on div at bounding box center [452, 296] width 55 height 55
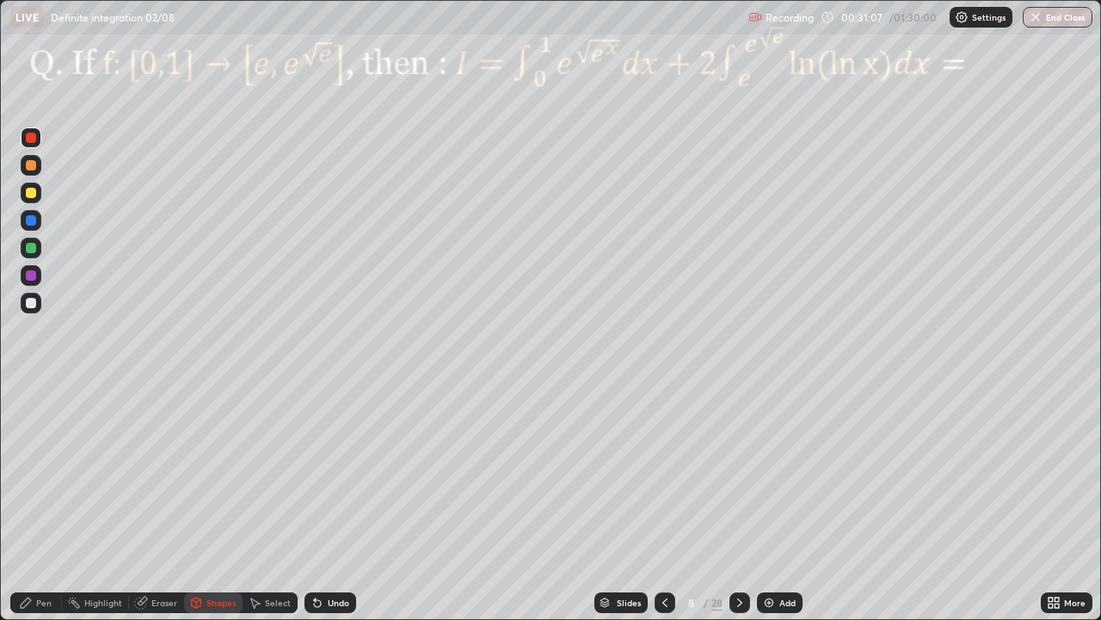
click at [738, 503] on icon at bounding box center [740, 602] width 14 height 14
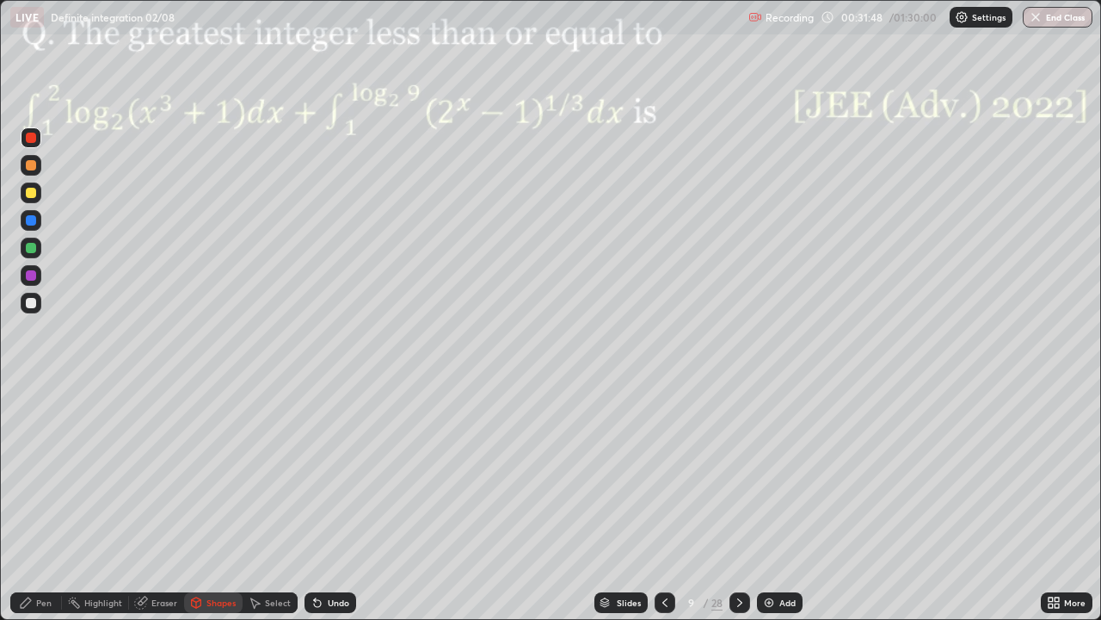
click at [41, 503] on div "Pen" at bounding box center [43, 602] width 15 height 9
click at [22, 125] on div at bounding box center [31, 138] width 21 height 28
click at [12, 106] on div "Erase all" at bounding box center [30, 309] width 41 height 551
click at [17, 125] on div at bounding box center [31, 138] width 28 height 28
click at [47, 503] on div "Pen" at bounding box center [36, 602] width 52 height 21
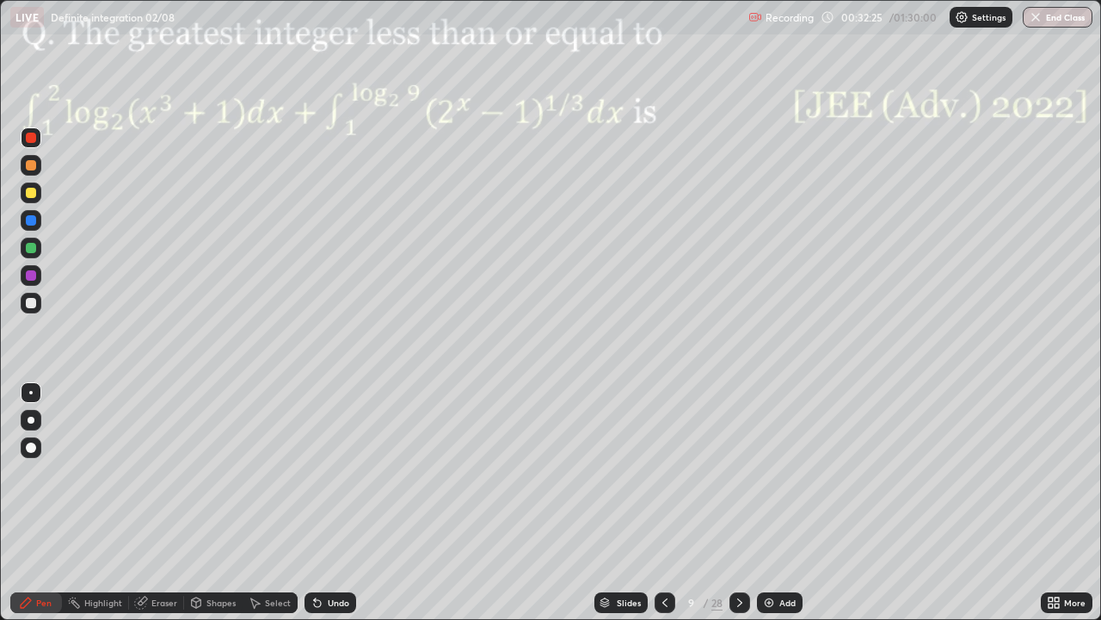
click at [28, 278] on div at bounding box center [31, 275] width 10 height 10
click at [31, 194] on div at bounding box center [31, 193] width 10 height 10
click at [27, 220] on div at bounding box center [31, 220] width 10 height 10
click at [744, 503] on div at bounding box center [740, 602] width 21 height 21
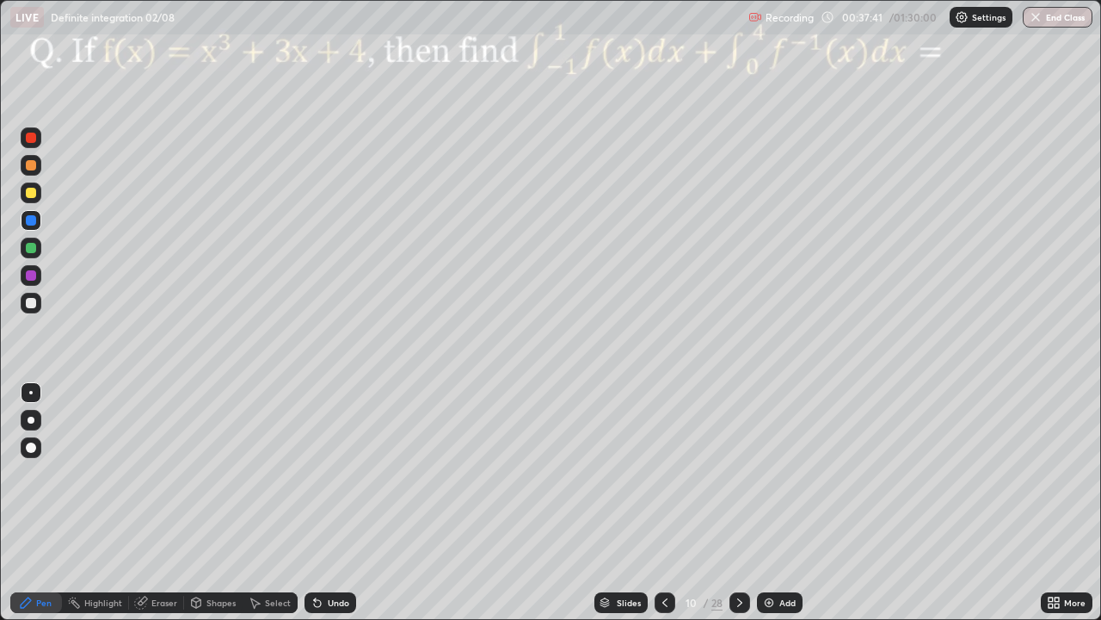
click at [28, 285] on div at bounding box center [31, 275] width 21 height 21
click at [27, 174] on div at bounding box center [31, 165] width 21 height 21
click at [34, 250] on div at bounding box center [31, 248] width 10 height 10
click at [32, 276] on div at bounding box center [31, 275] width 10 height 10
click at [33, 168] on div at bounding box center [31, 165] width 10 height 10
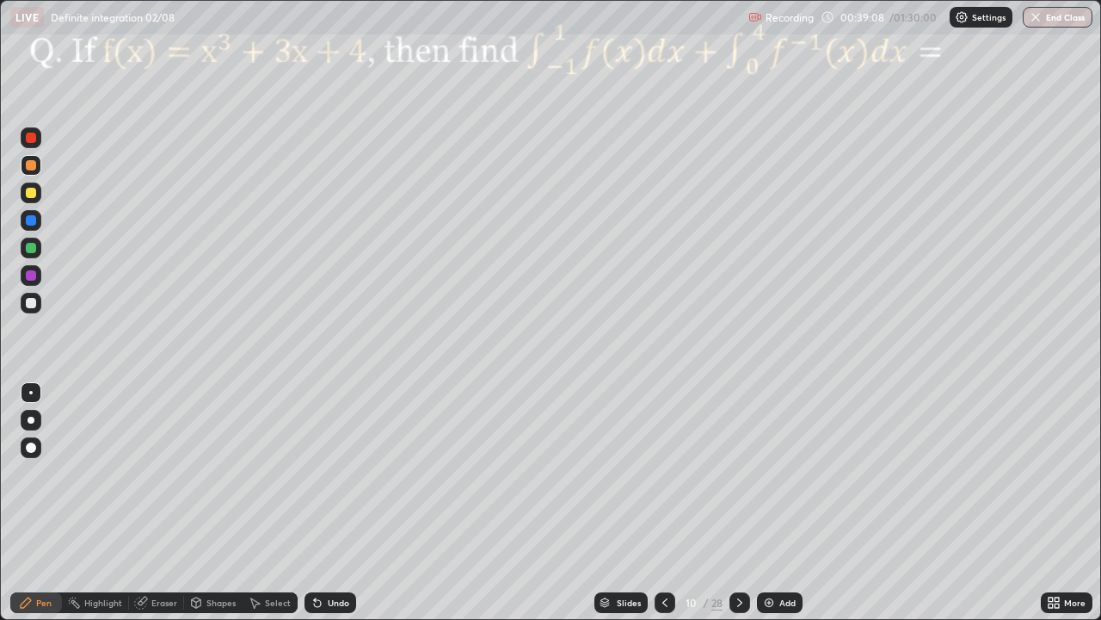
click at [33, 218] on div at bounding box center [31, 220] width 10 height 10
click at [37, 247] on div at bounding box center [31, 247] width 21 height 21
click at [29, 279] on div at bounding box center [31, 275] width 10 height 10
click at [746, 503] on div at bounding box center [740, 602] width 21 height 21
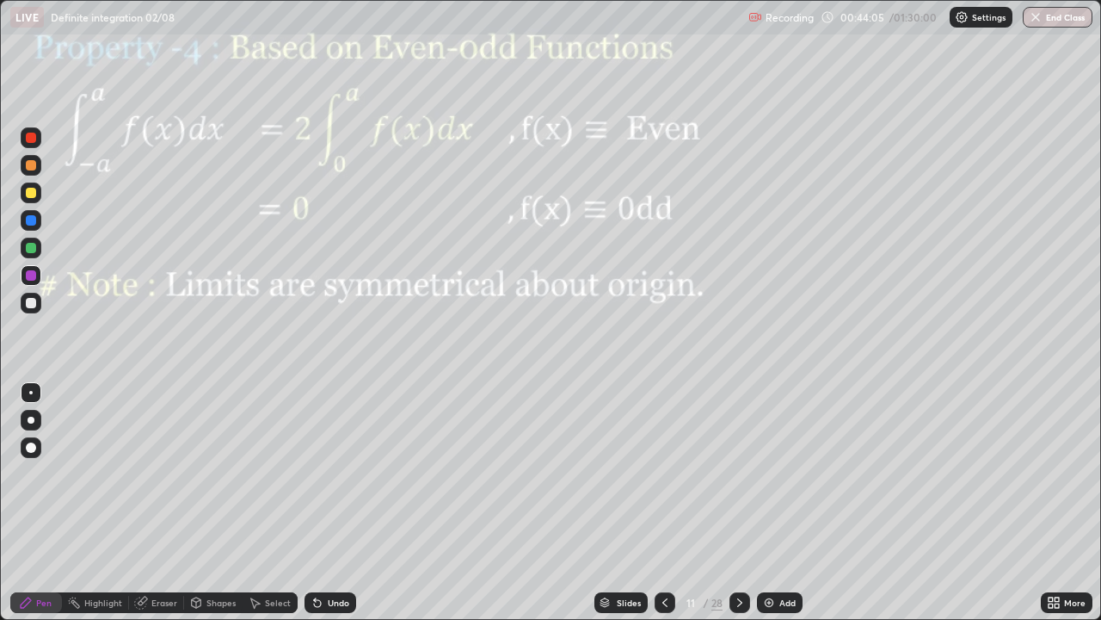
click at [274, 503] on div "Select" at bounding box center [278, 602] width 26 height 9
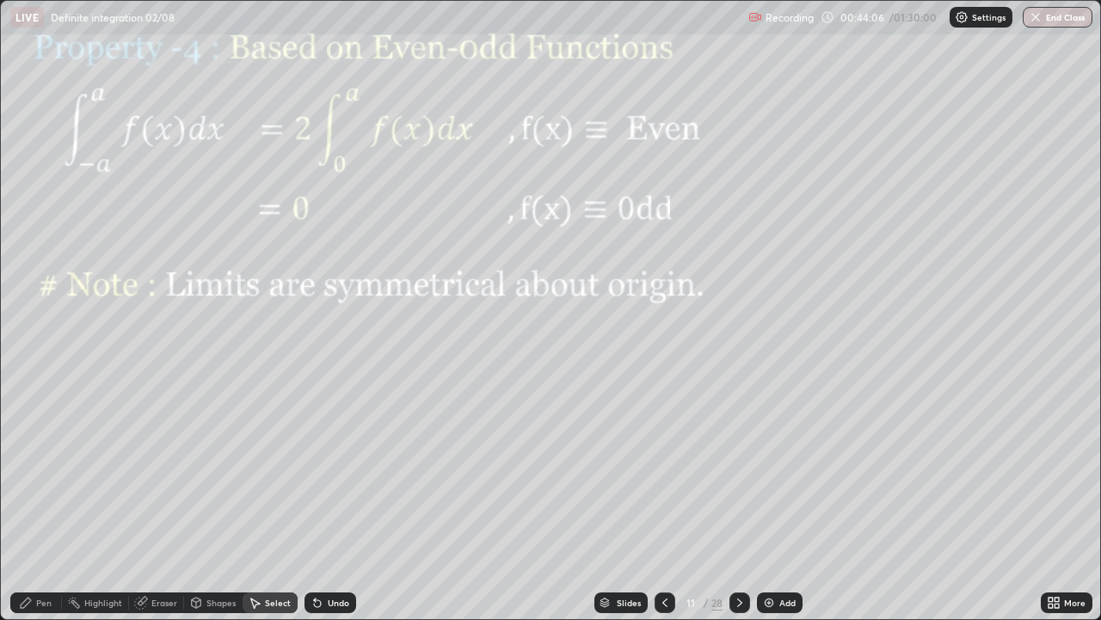
click at [212, 503] on div "Shapes" at bounding box center [221, 602] width 29 height 9
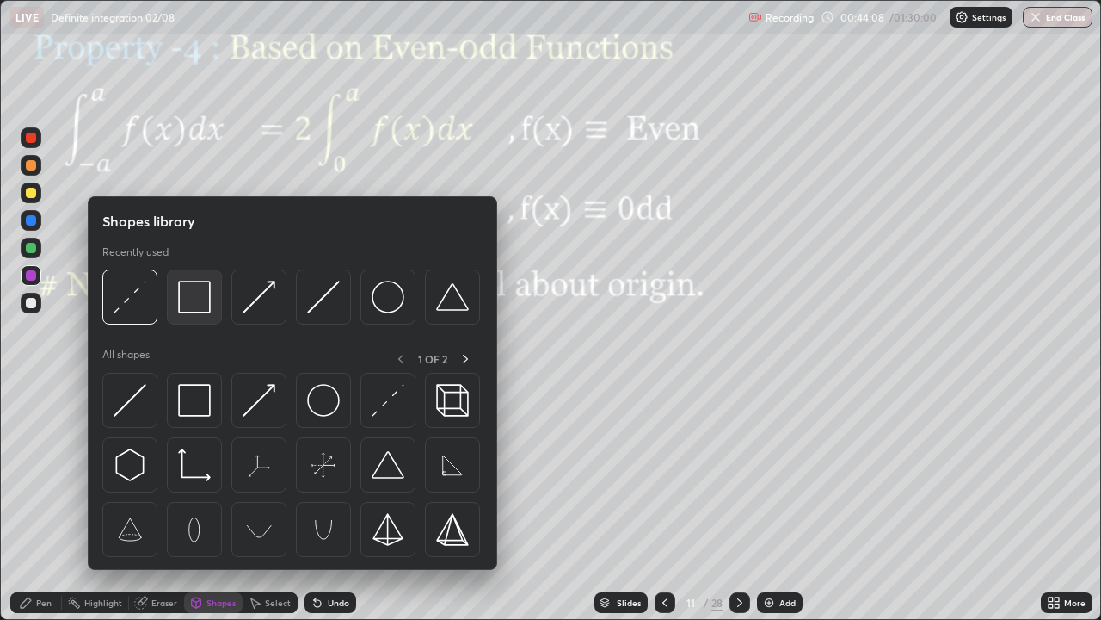
click at [195, 279] on div at bounding box center [194, 296] width 55 height 55
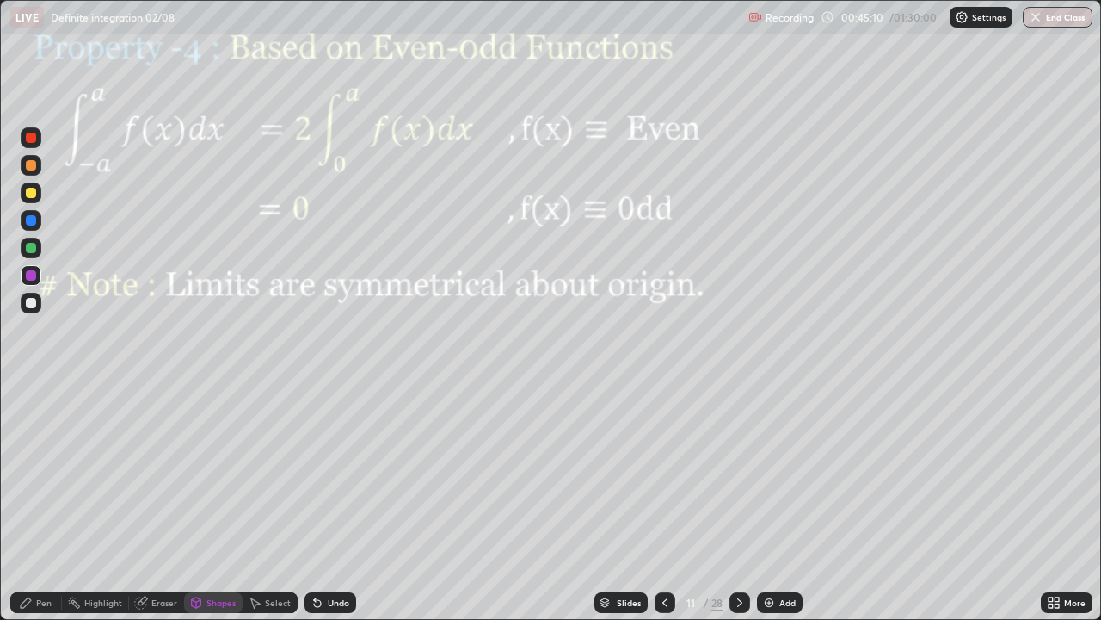
click at [46, 503] on div "Pen" at bounding box center [43, 602] width 15 height 9
click at [213, 503] on div "Shapes" at bounding box center [221, 602] width 29 height 9
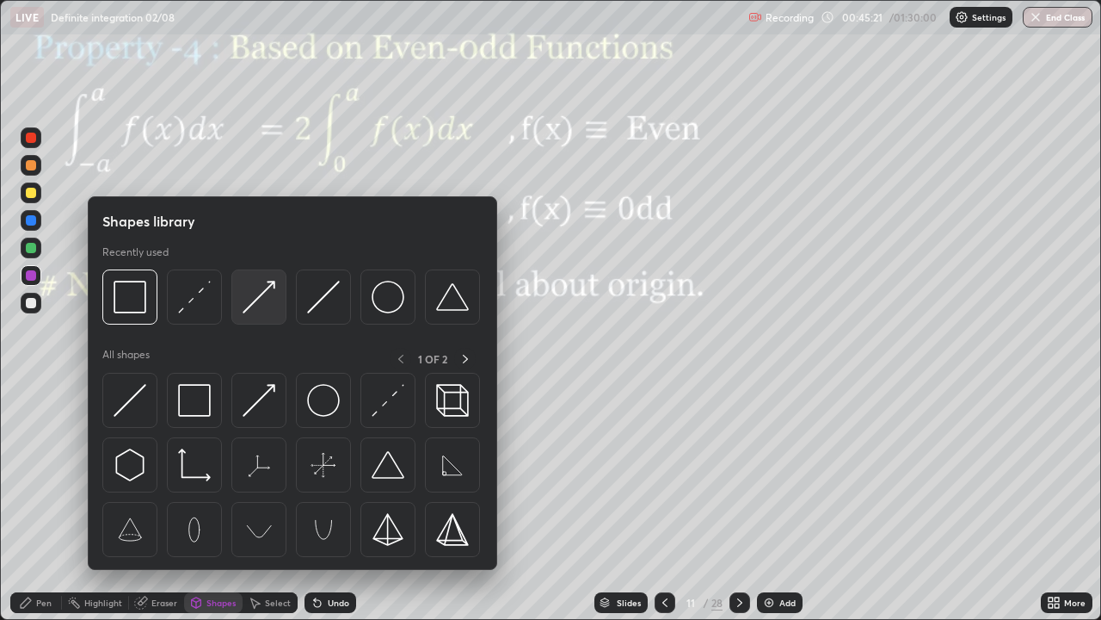
click at [247, 309] on img at bounding box center [259, 297] width 33 height 33
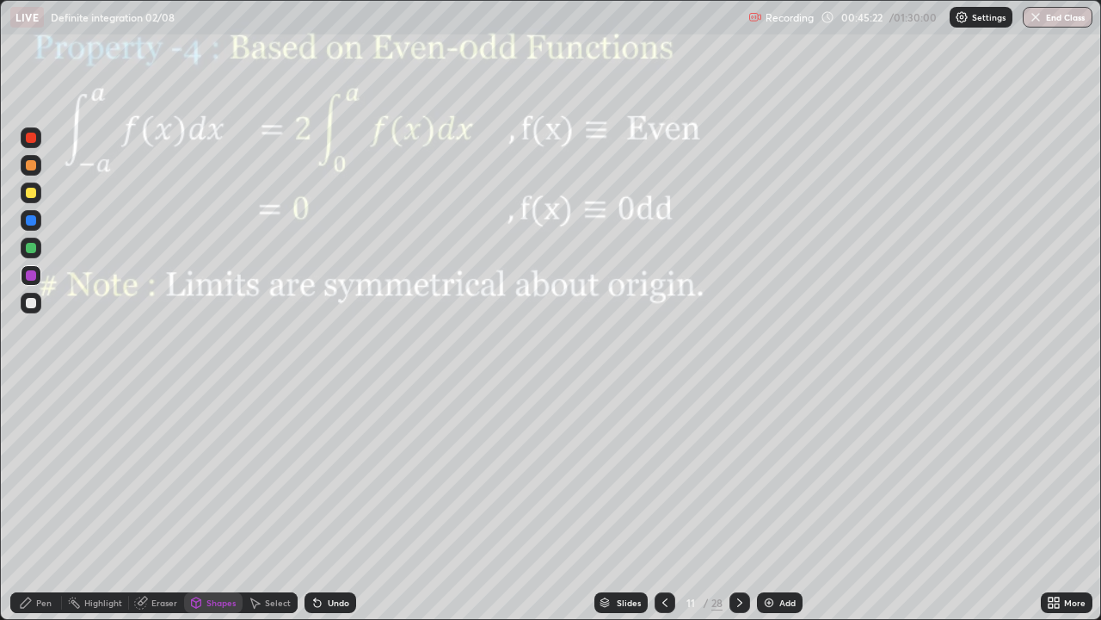
click at [32, 300] on div at bounding box center [31, 303] width 10 height 10
click at [47, 503] on div "Pen" at bounding box center [43, 602] width 15 height 9
click at [29, 222] on div at bounding box center [31, 220] width 10 height 10
click at [325, 503] on div "Undo" at bounding box center [331, 602] width 52 height 21
click at [32, 170] on div at bounding box center [31, 165] width 10 height 10
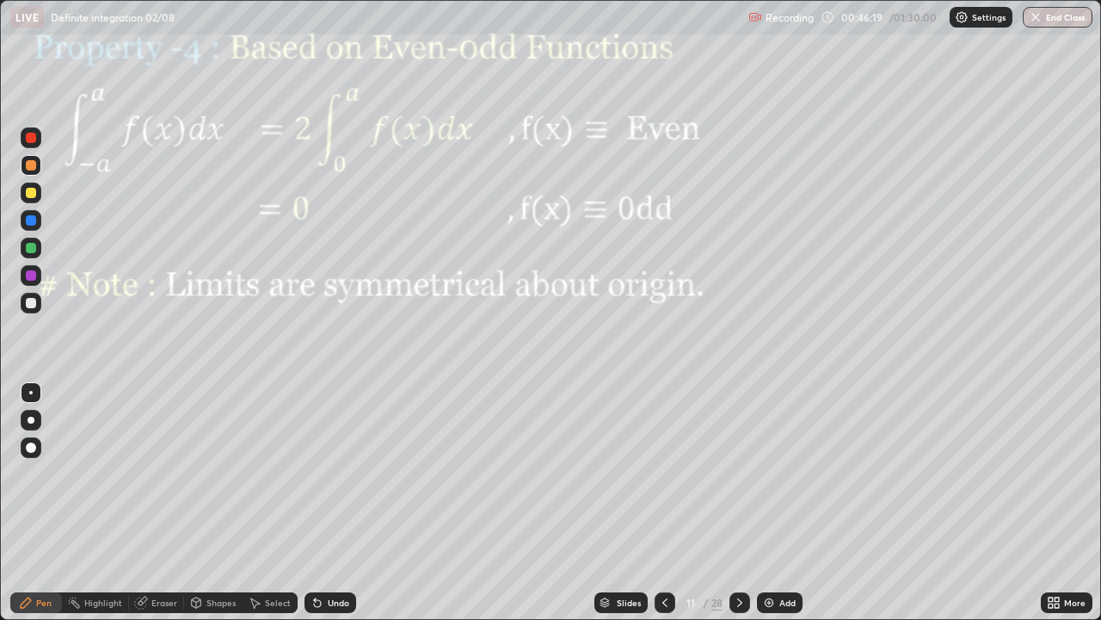
click at [108, 503] on div "Highlight" at bounding box center [103, 602] width 38 height 9
click at [34, 503] on div "Pen" at bounding box center [36, 602] width 52 height 21
click at [35, 305] on div at bounding box center [31, 303] width 10 height 10
click at [221, 503] on div "Shapes" at bounding box center [221, 602] width 29 height 9
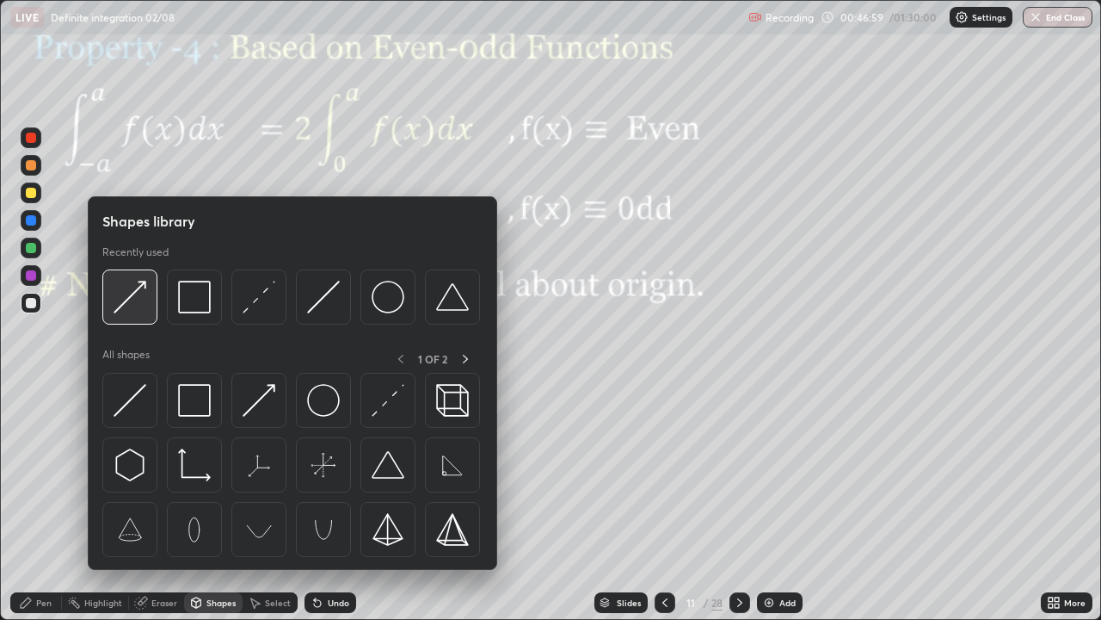
click at [129, 304] on img at bounding box center [130, 297] width 33 height 33
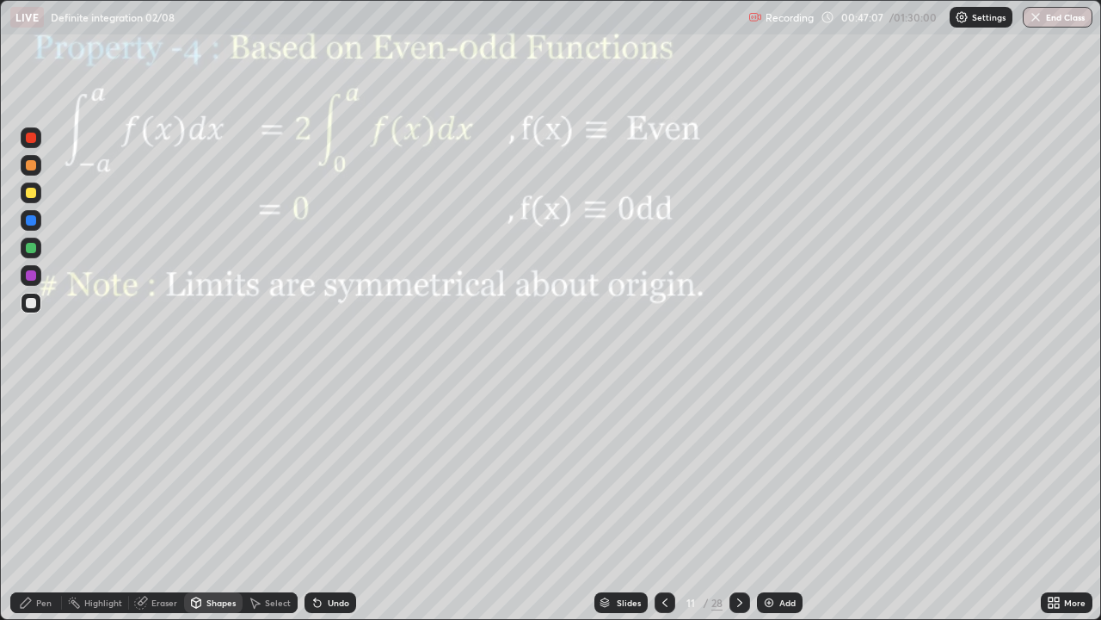
click at [35, 219] on div at bounding box center [31, 220] width 10 height 10
click at [34, 221] on div at bounding box center [31, 220] width 10 height 10
click at [347, 503] on div "Undo" at bounding box center [331, 602] width 52 height 21
click at [36, 503] on div "Pen" at bounding box center [43, 602] width 15 height 9
click at [26, 164] on div at bounding box center [31, 165] width 10 height 10
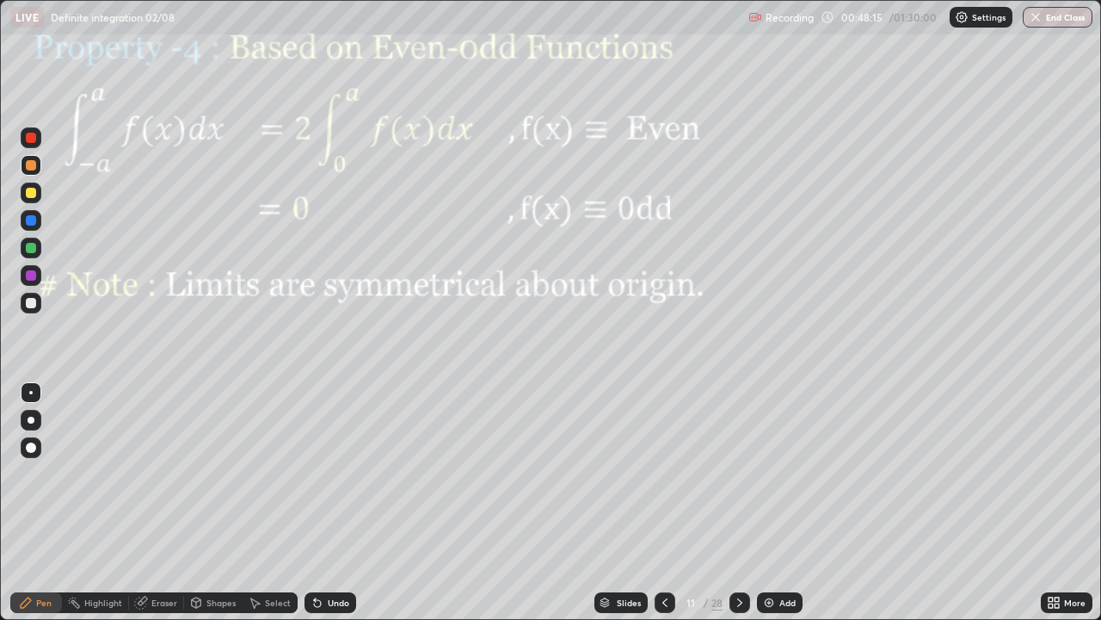
click at [318, 503] on div "Undo" at bounding box center [331, 602] width 52 height 21
click at [101, 503] on div "Highlight" at bounding box center [103, 602] width 38 height 9
click at [31, 503] on icon at bounding box center [29, 544] width 3 height 3
click at [40, 503] on div "Pen" at bounding box center [43, 602] width 15 height 9
click at [44, 503] on div "Pen" at bounding box center [43, 602] width 15 height 9
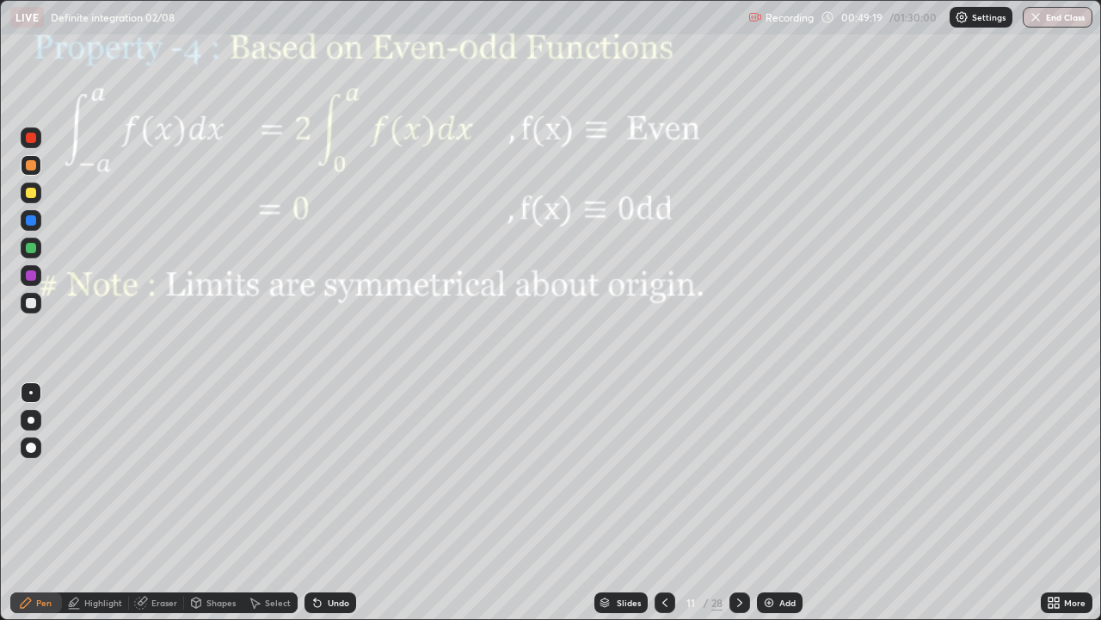
click at [215, 503] on div "Shapes" at bounding box center [221, 602] width 29 height 9
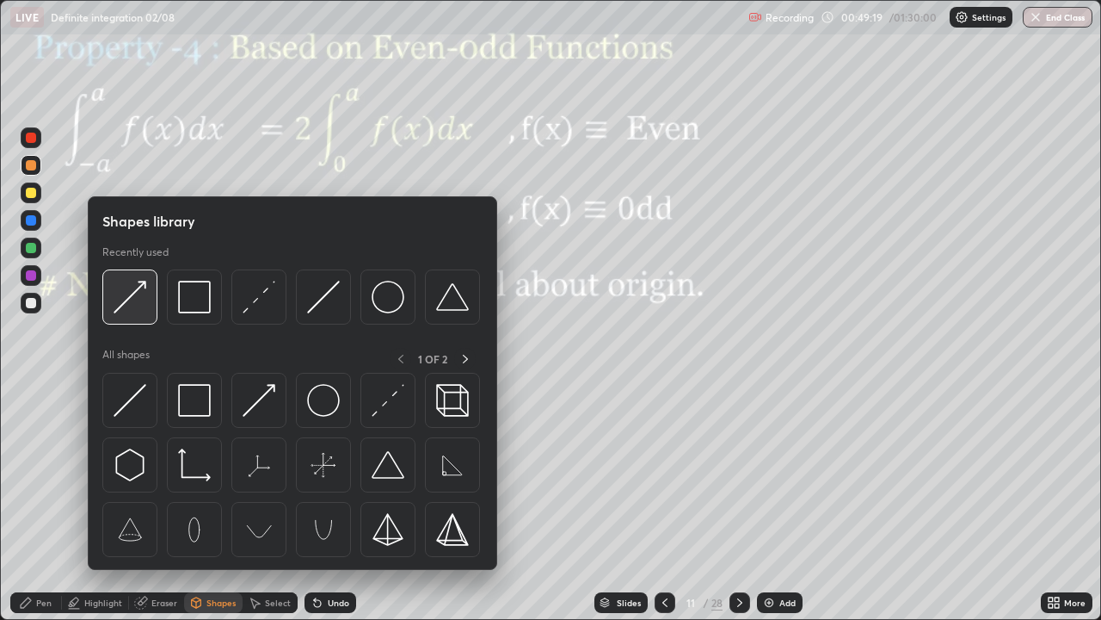
click at [136, 298] on img at bounding box center [130, 297] width 33 height 33
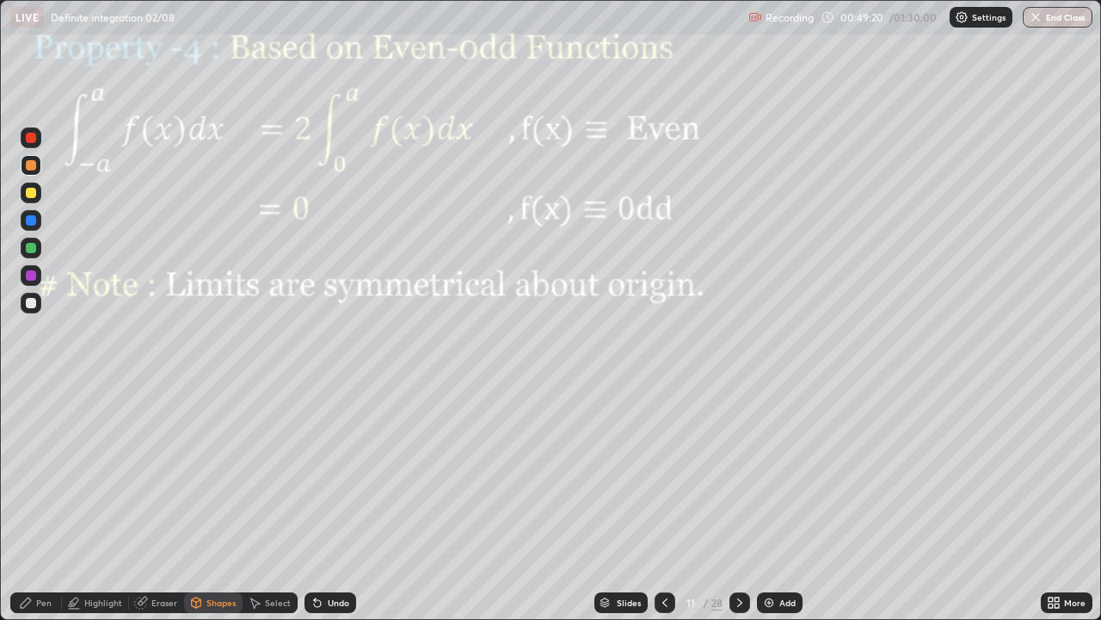
click at [35, 301] on div at bounding box center [31, 303] width 10 height 10
click at [225, 503] on div "Shapes" at bounding box center [221, 602] width 29 height 9
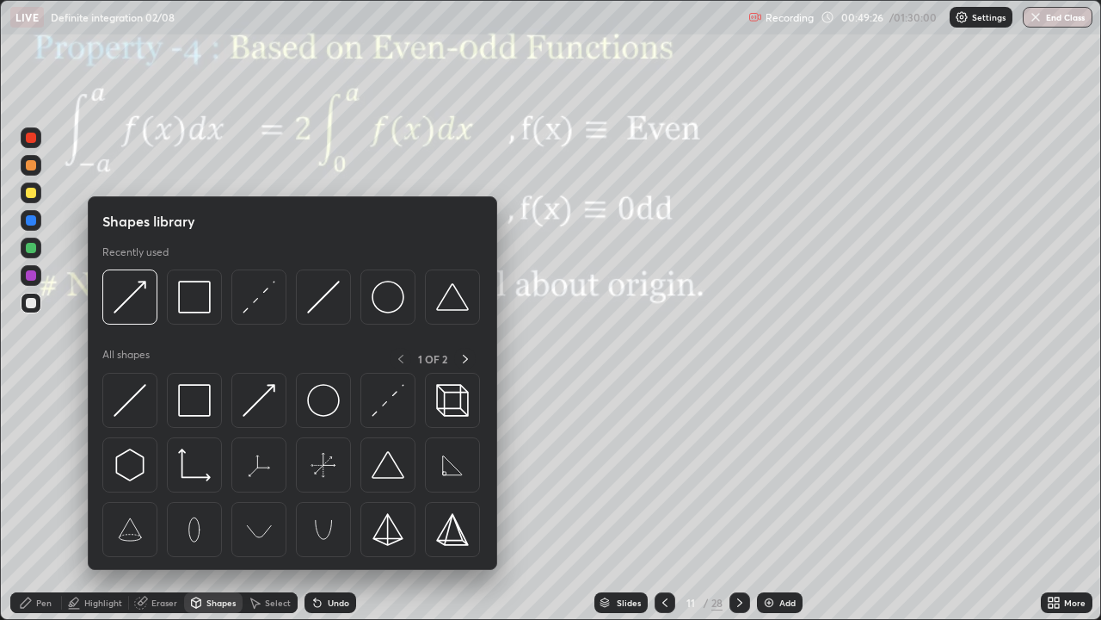
click at [32, 277] on div at bounding box center [31, 275] width 10 height 10
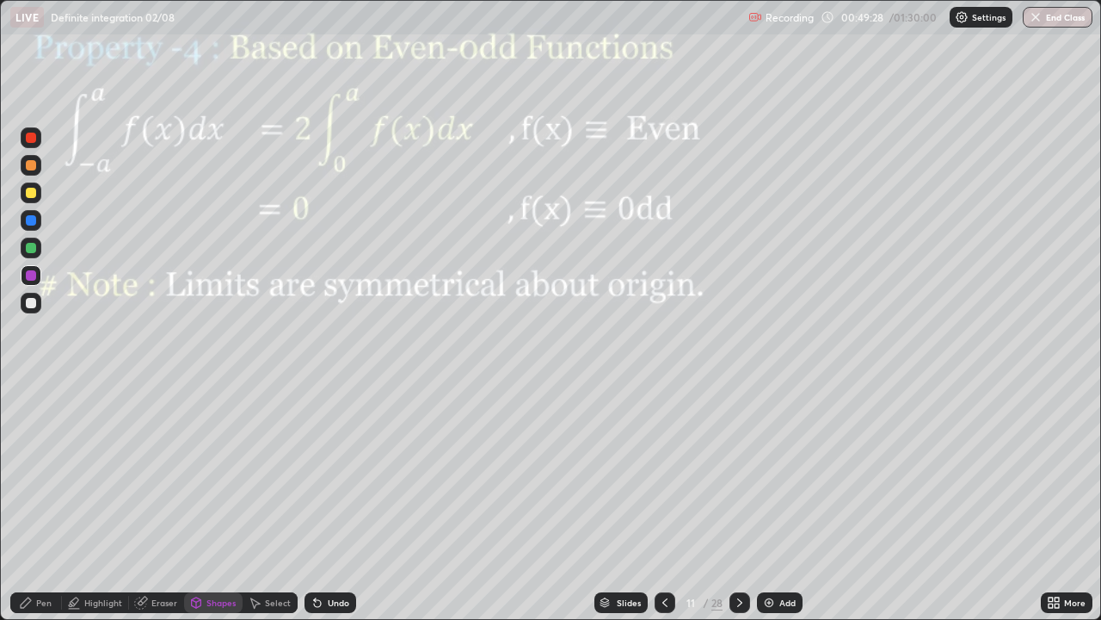
click at [34, 219] on div at bounding box center [31, 220] width 10 height 10
click at [345, 503] on div "Undo" at bounding box center [331, 602] width 52 height 21
click at [42, 503] on div "Pen" at bounding box center [43, 602] width 15 height 9
click at [31, 135] on div at bounding box center [31, 138] width 10 height 10
click at [746, 503] on div at bounding box center [740, 602] width 21 height 21
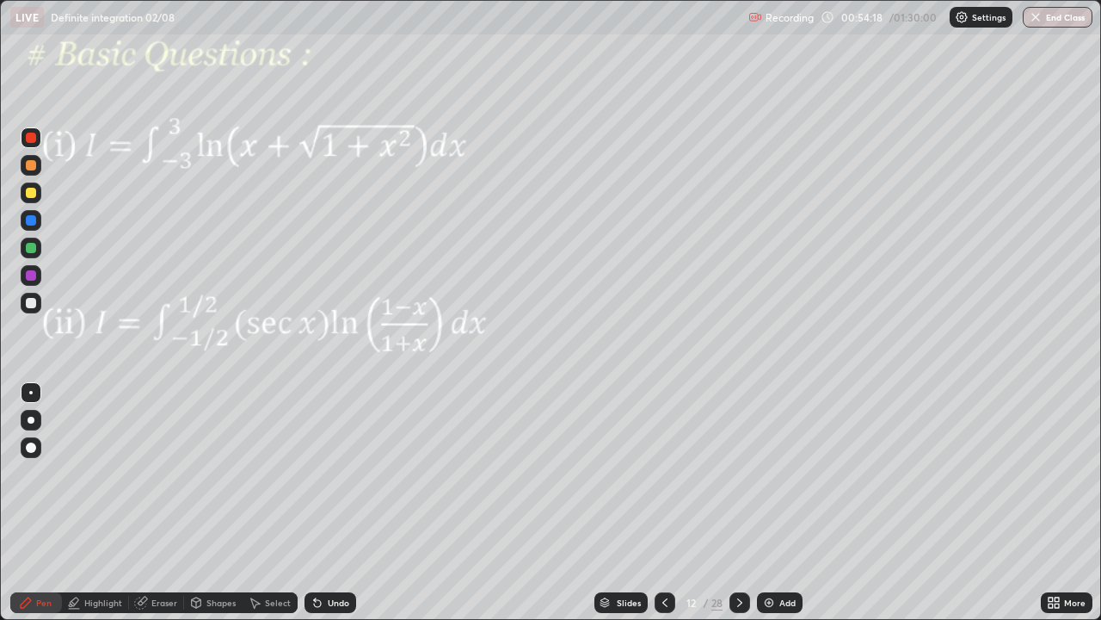
click at [29, 168] on div at bounding box center [31, 165] width 10 height 10
click at [30, 276] on div at bounding box center [31, 275] width 10 height 10
click at [28, 220] on div at bounding box center [31, 220] width 10 height 10
click at [742, 503] on icon at bounding box center [740, 602] width 14 height 14
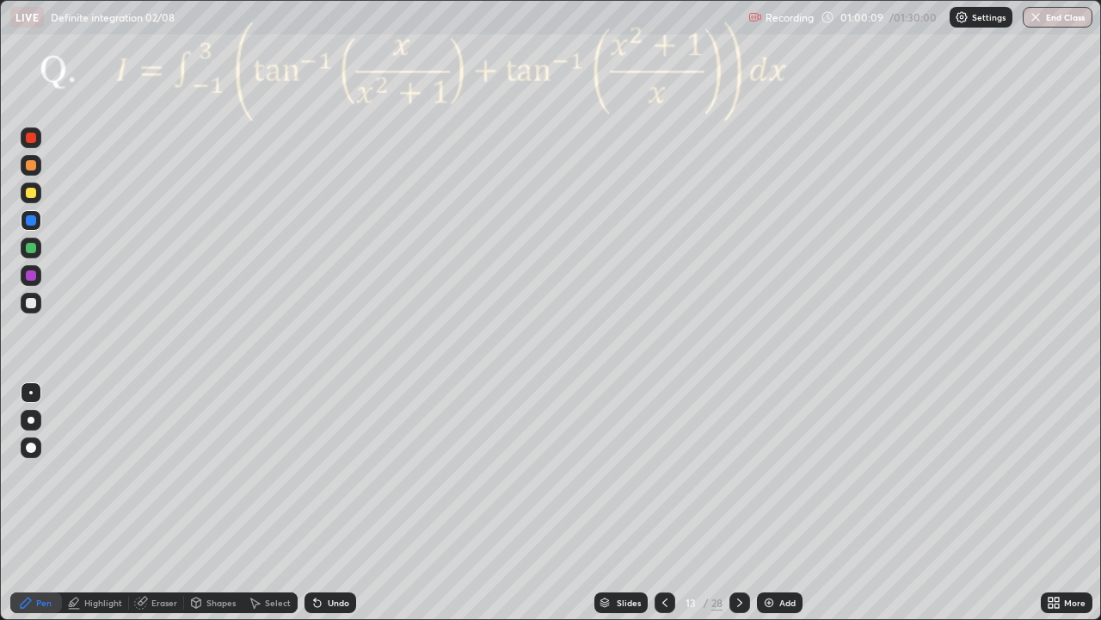
click at [33, 277] on div at bounding box center [31, 275] width 10 height 10
click at [279, 503] on div "Select" at bounding box center [278, 602] width 26 height 9
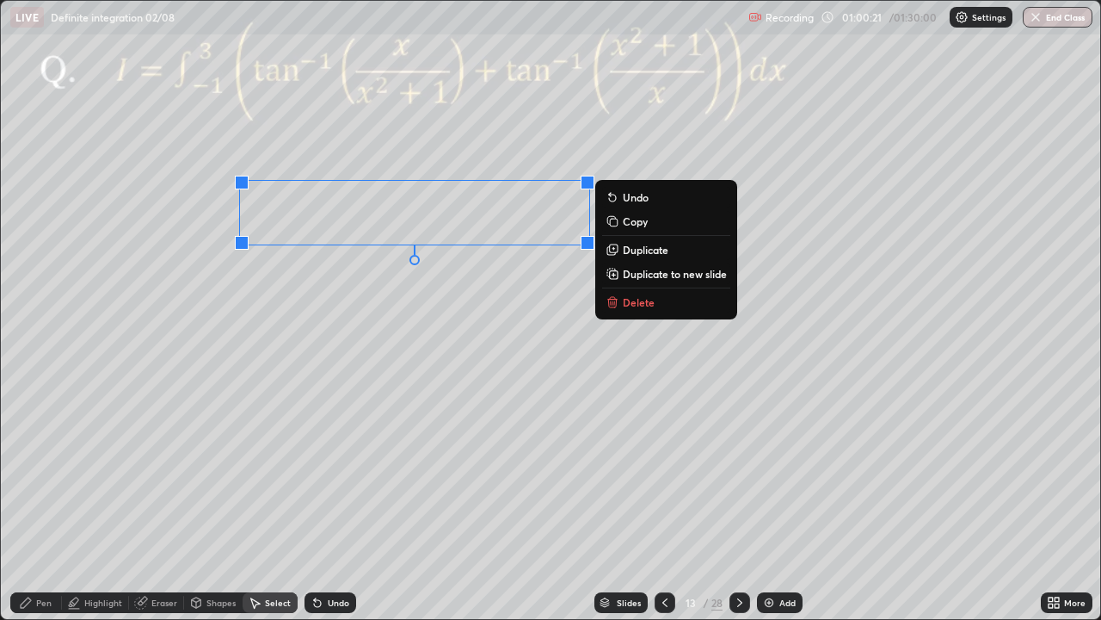
click at [637, 252] on p "Duplicate" at bounding box center [646, 250] width 46 height 14
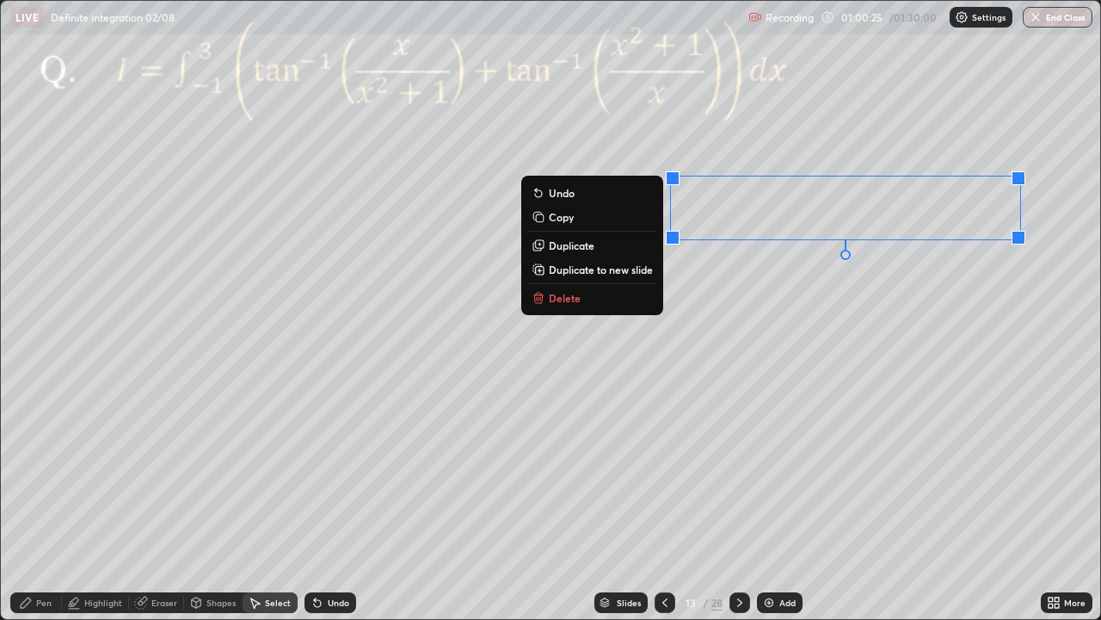
click at [384, 486] on div "0 ° Undo Copy Duplicate Duplicate to new slide Delete" at bounding box center [551, 310] width 1100 height 618
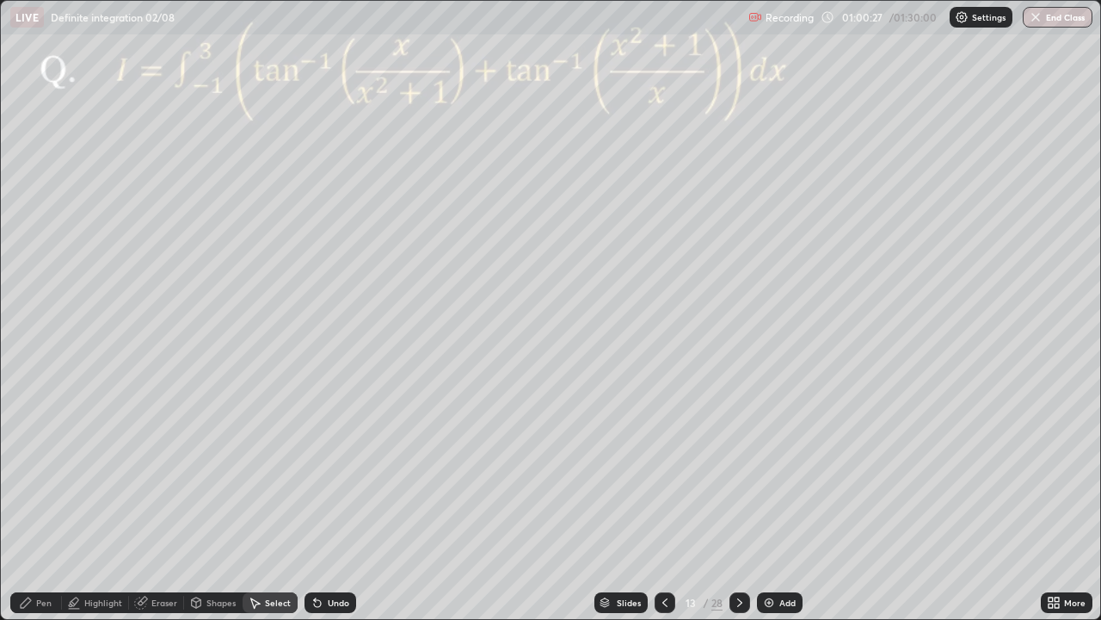
click at [39, 503] on div "Pen" at bounding box center [43, 602] width 15 height 9
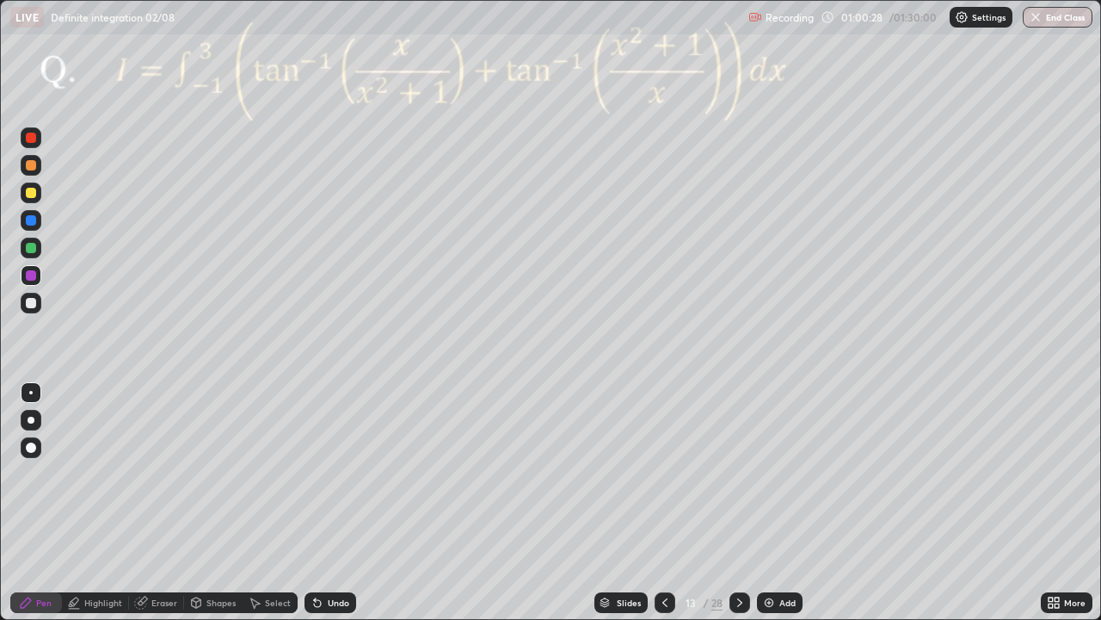
click at [29, 250] on div at bounding box center [31, 248] width 10 height 10
click at [30, 169] on div at bounding box center [31, 165] width 10 height 10
click at [30, 275] on div at bounding box center [31, 275] width 10 height 10
click at [269, 503] on div "Select" at bounding box center [278, 602] width 26 height 9
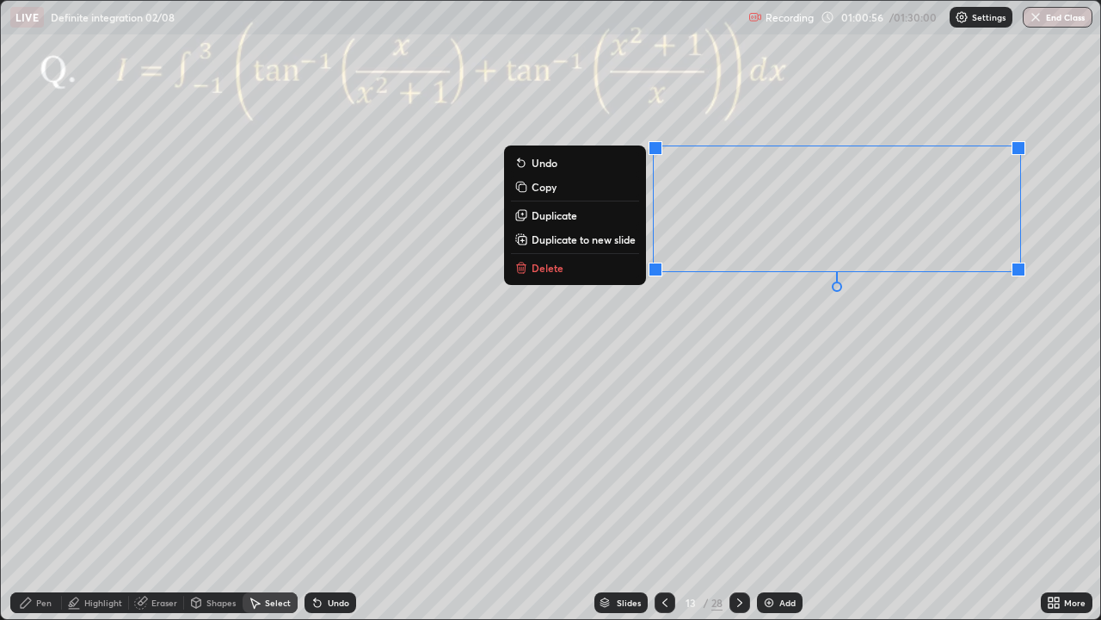
click at [568, 215] on p "Duplicate" at bounding box center [555, 215] width 46 height 14
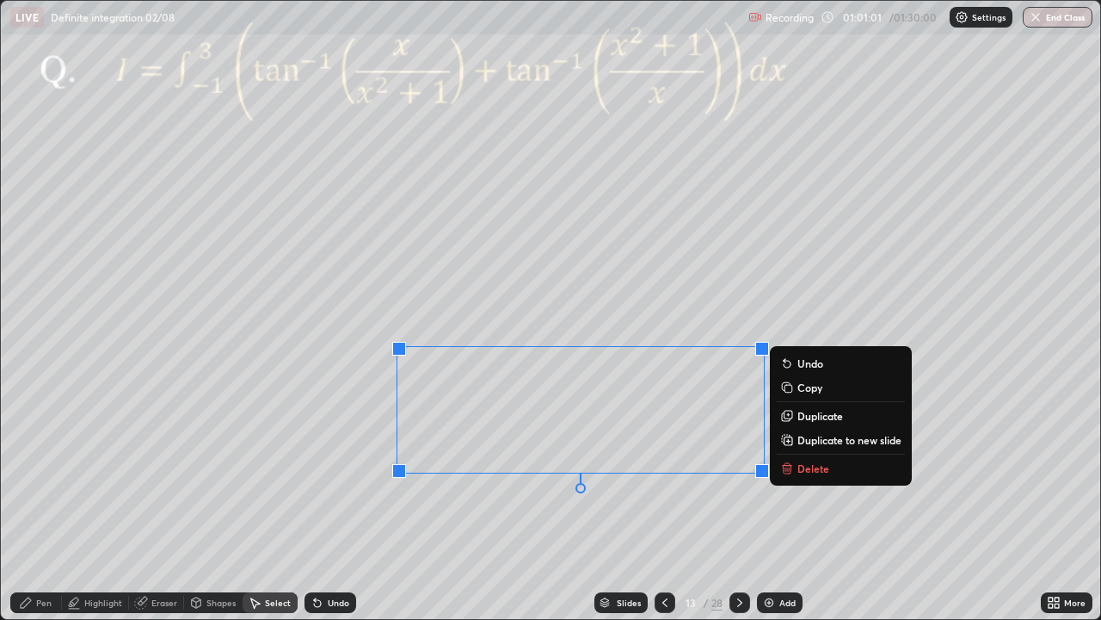
click at [163, 503] on div "Eraser" at bounding box center [156, 602] width 55 height 21
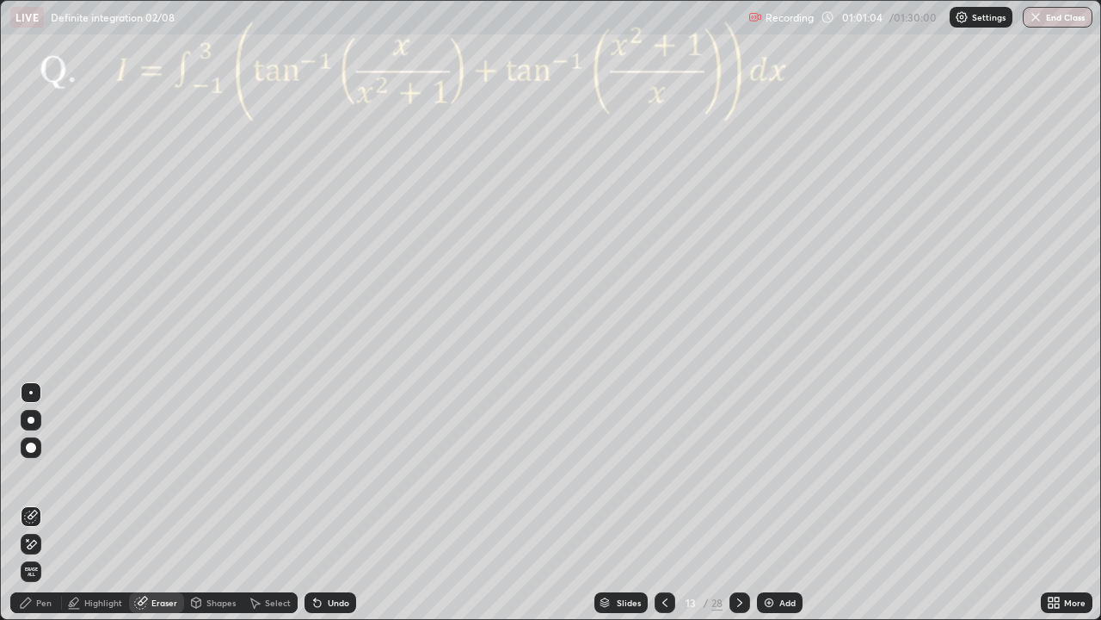
click at [275, 503] on div "Select" at bounding box center [278, 602] width 26 height 9
click at [550, 503] on div "0 ° Undo Copy Duplicate Duplicate to new slide Delete" at bounding box center [551, 310] width 1100 height 618
click at [41, 503] on div "Pen" at bounding box center [43, 602] width 15 height 9
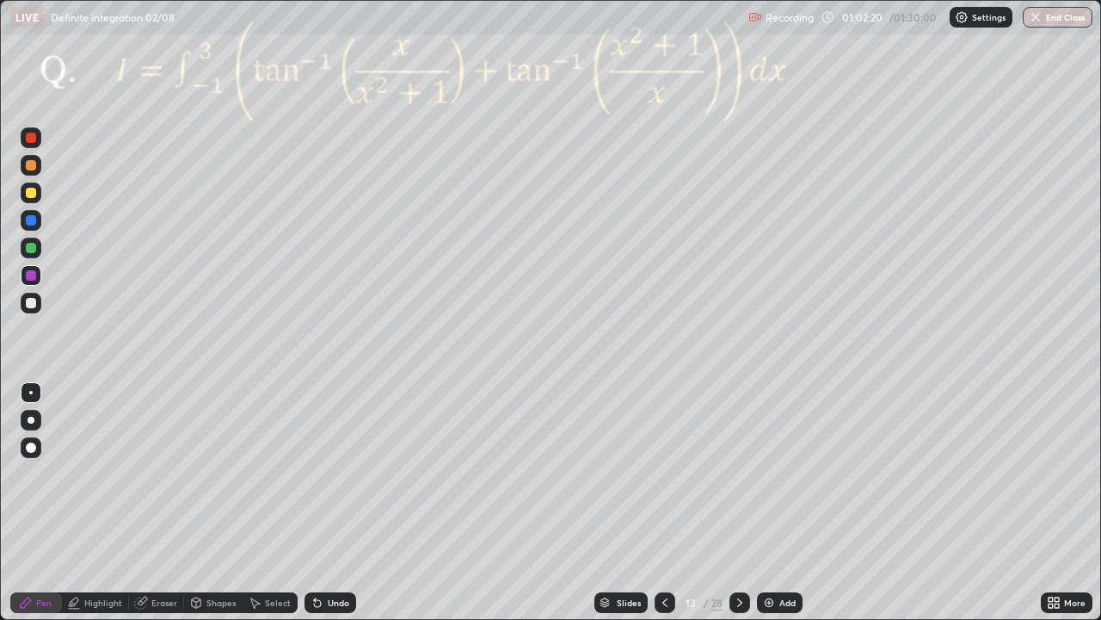
click at [31, 249] on div at bounding box center [31, 248] width 10 height 10
click at [738, 503] on icon at bounding box center [740, 602] width 14 height 14
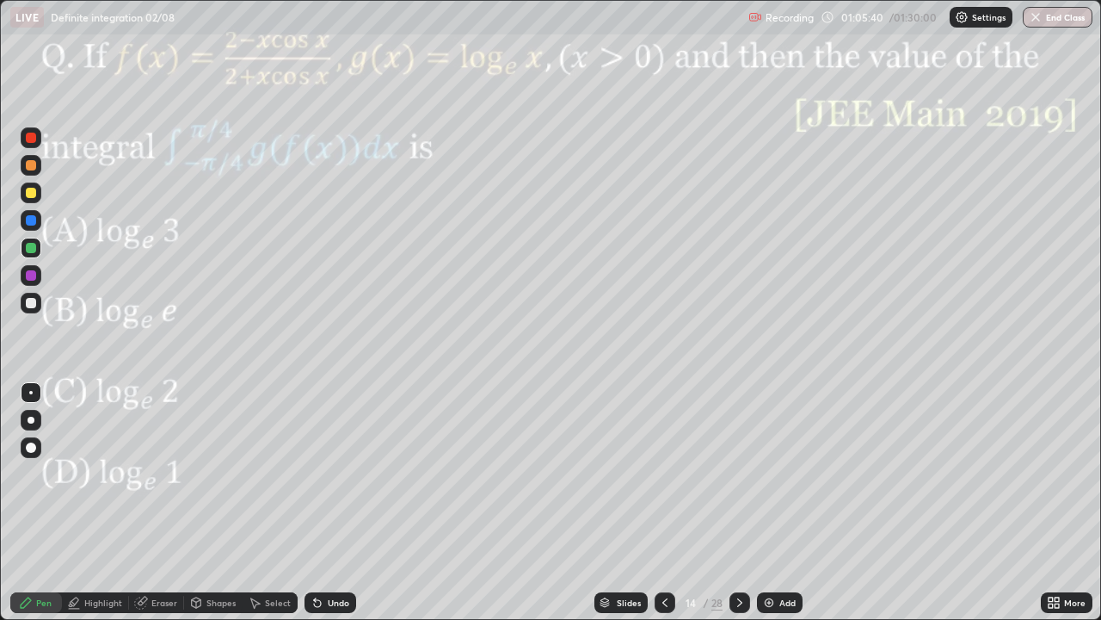
click at [744, 503] on div at bounding box center [740, 602] width 21 height 21
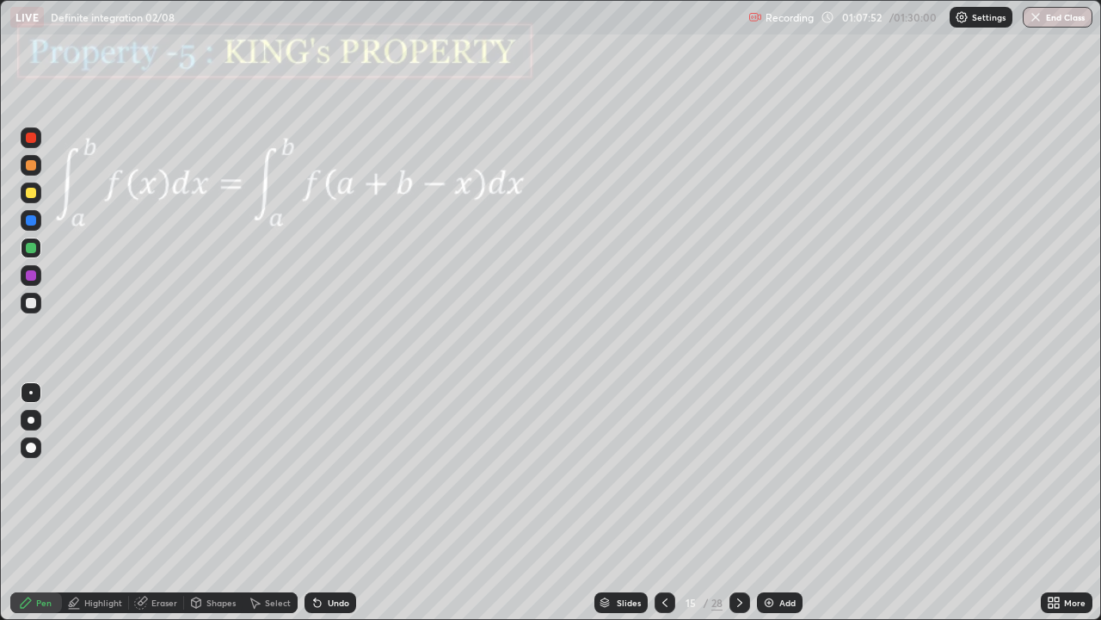
click at [49, 503] on div "Pen" at bounding box center [43, 602] width 15 height 9
click at [29, 278] on div at bounding box center [31, 275] width 10 height 10
click at [40, 252] on div at bounding box center [31, 247] width 21 height 21
click at [334, 503] on div "Undo" at bounding box center [331, 602] width 52 height 21
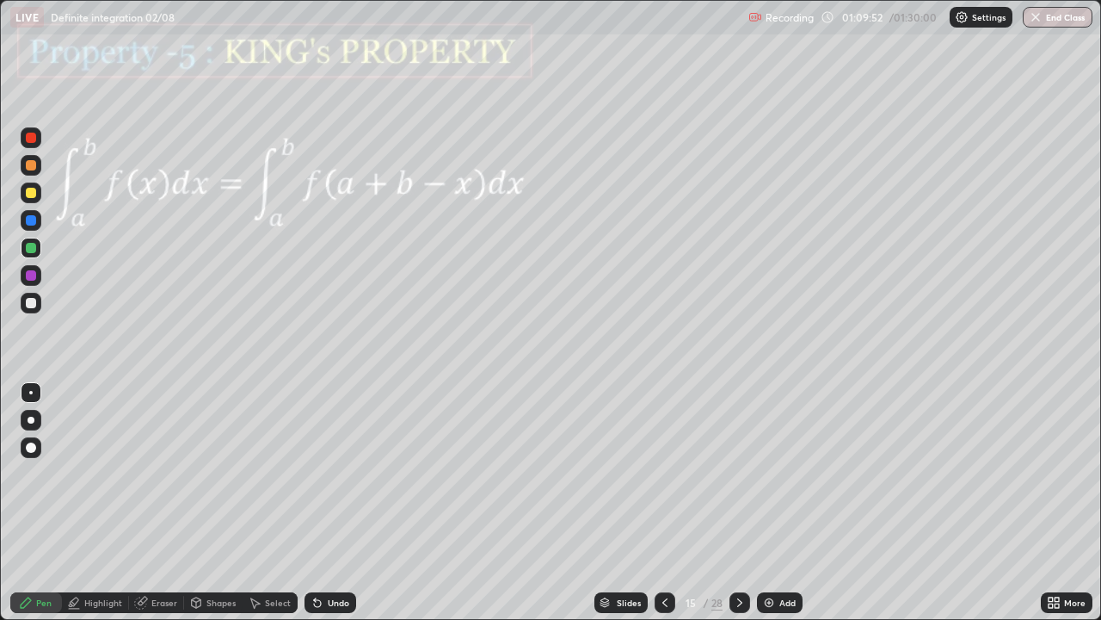
click at [28, 285] on div at bounding box center [31, 275] width 21 height 21
click at [222, 503] on div "Shapes" at bounding box center [221, 602] width 29 height 9
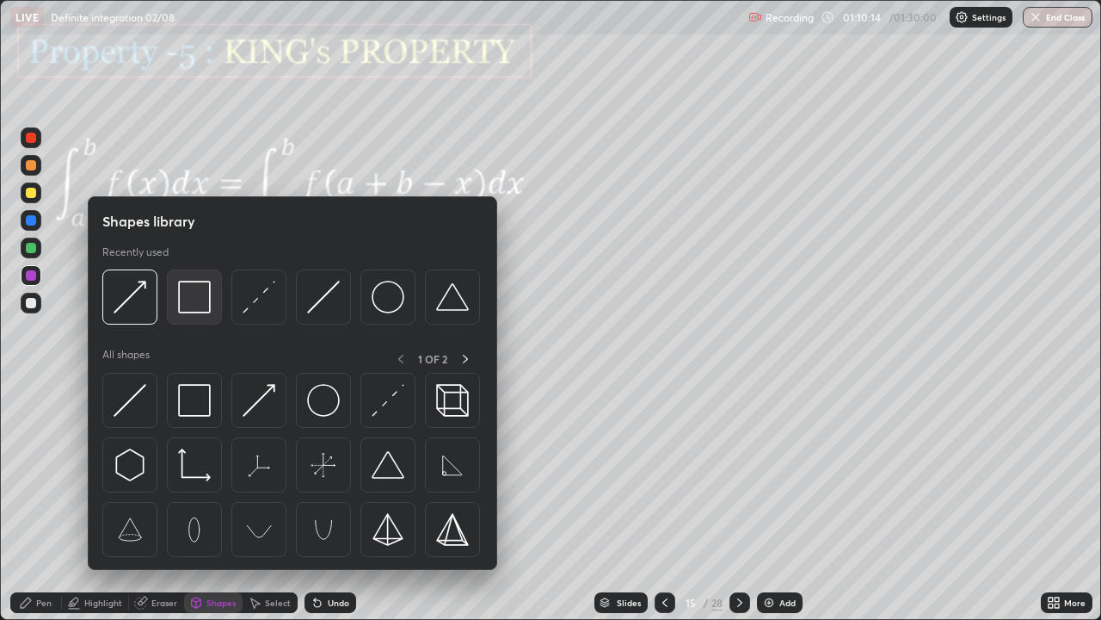
click at [204, 312] on img at bounding box center [194, 297] width 33 height 33
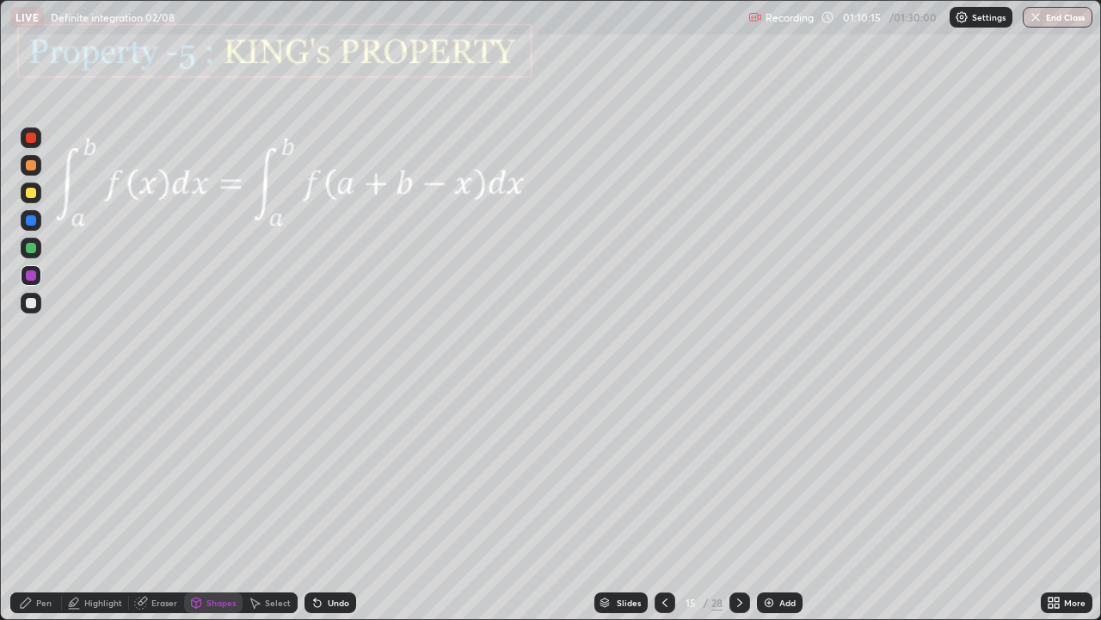
click at [34, 194] on div at bounding box center [31, 193] width 10 height 10
click at [341, 503] on div "Undo" at bounding box center [339, 602] width 22 height 9
click at [36, 503] on div "Pen" at bounding box center [43, 602] width 15 height 9
click at [152, 503] on div "Eraser" at bounding box center [164, 602] width 26 height 9
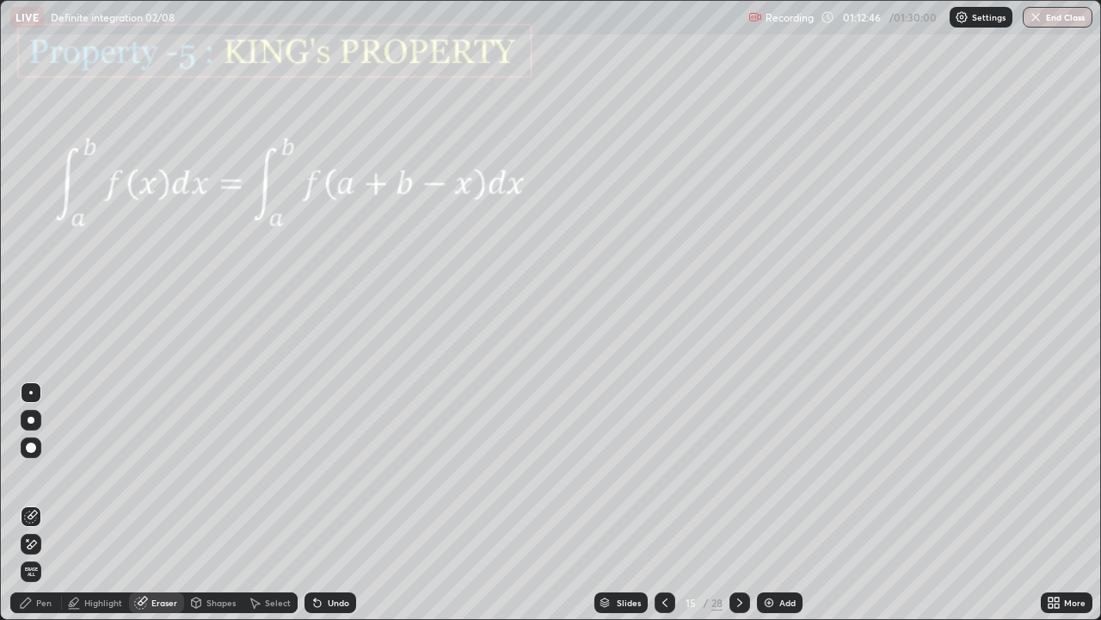
click at [38, 503] on div "Pen" at bounding box center [43, 602] width 15 height 9
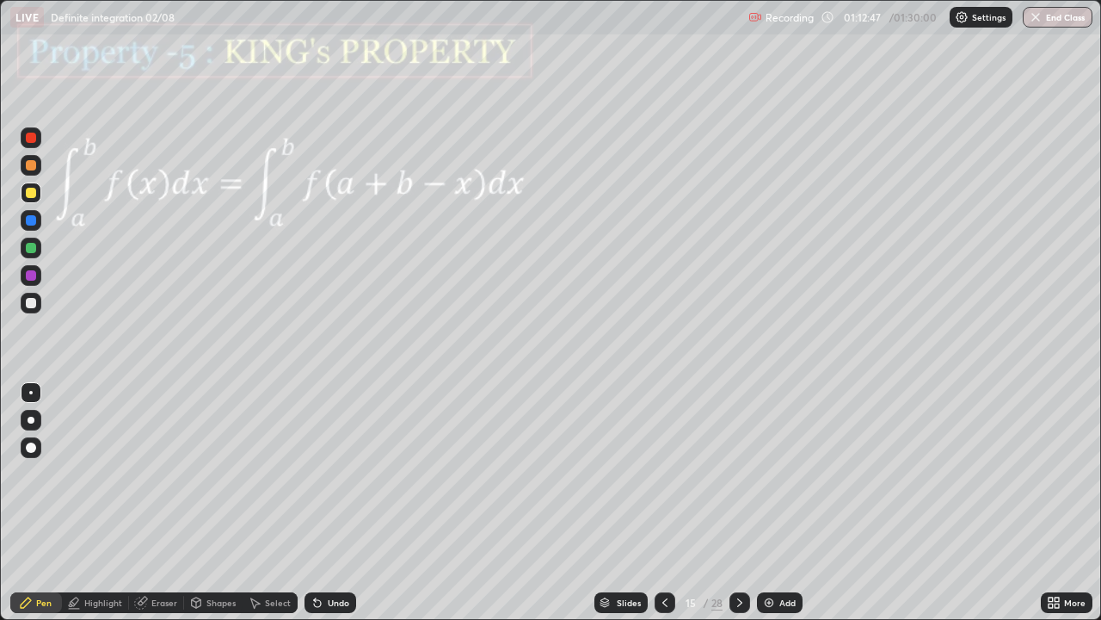
click at [31, 280] on div at bounding box center [31, 275] width 10 height 10
click at [157, 503] on div "Eraser" at bounding box center [164, 602] width 26 height 9
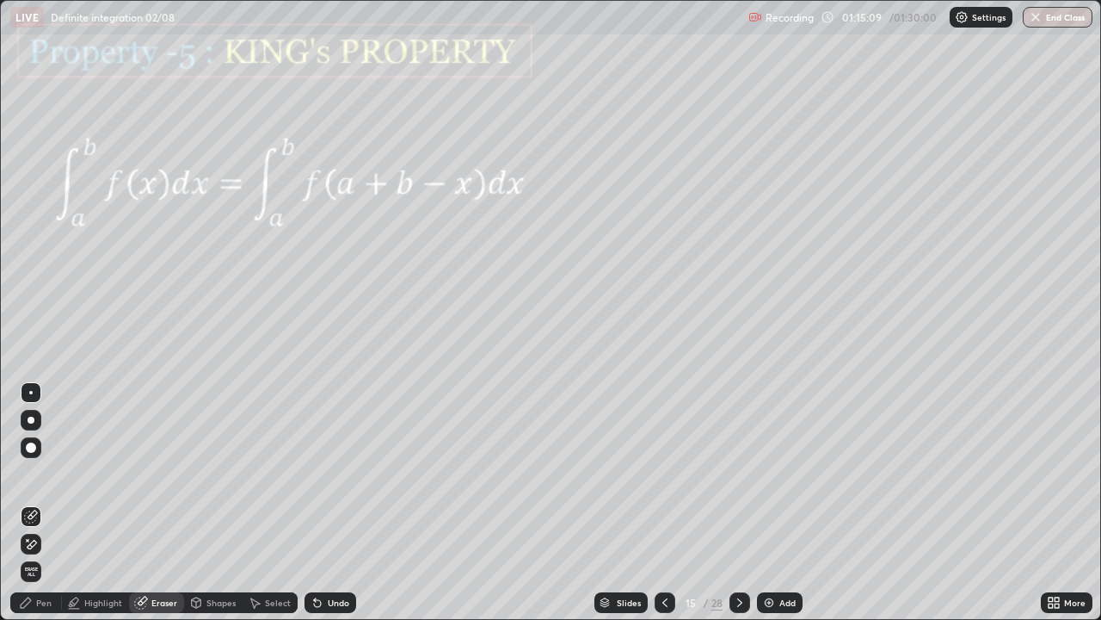
click at [744, 503] on div at bounding box center [740, 602] width 21 height 21
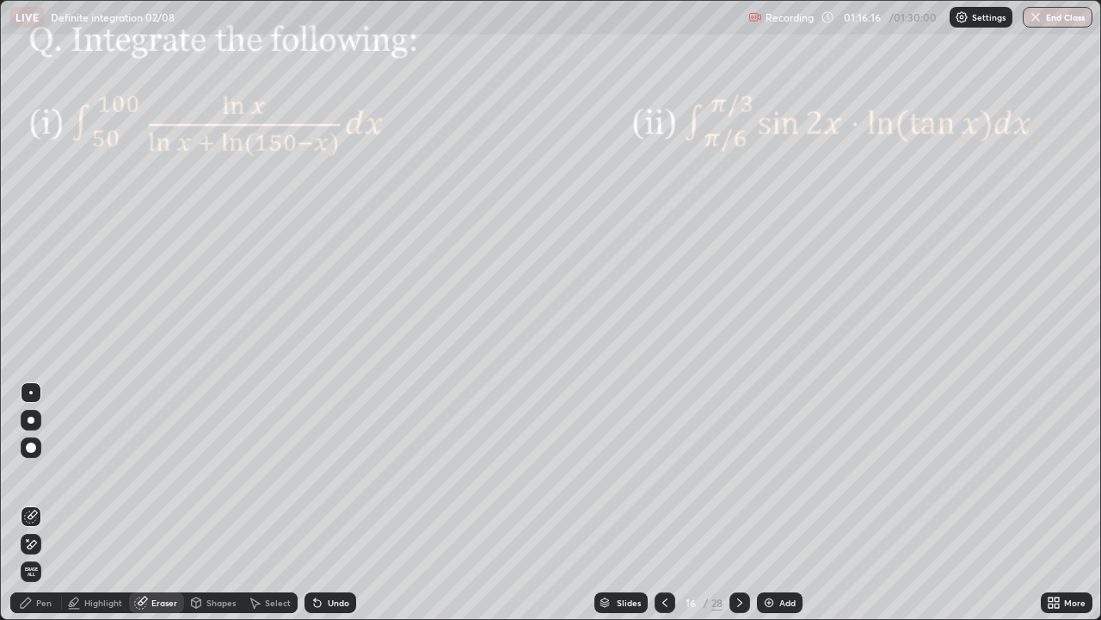
click at [31, 503] on icon at bounding box center [26, 602] width 10 height 10
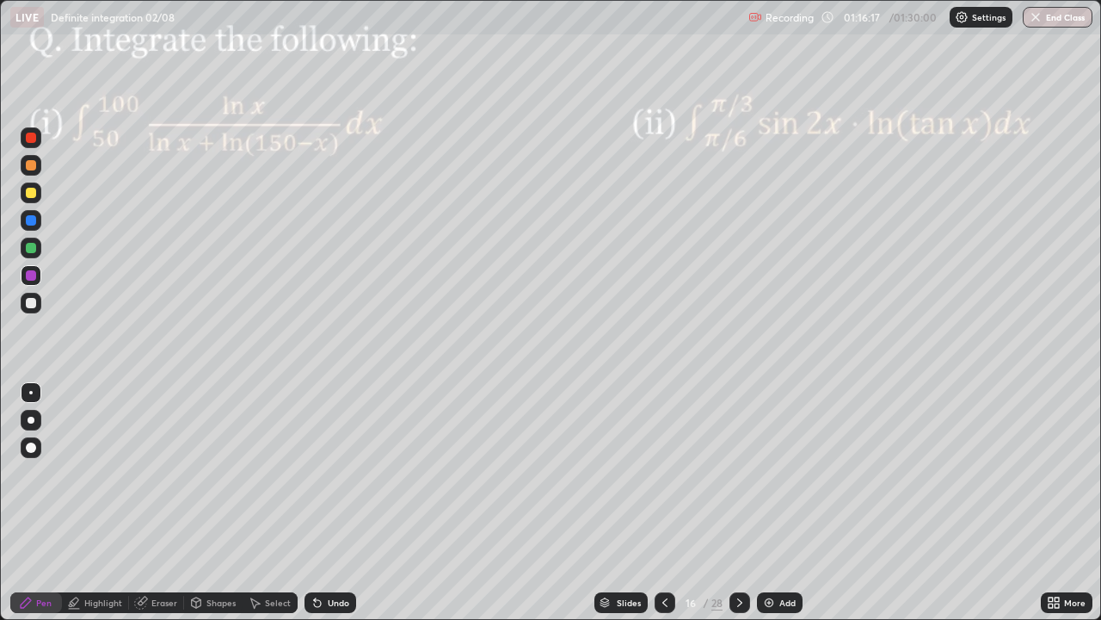
click at [28, 241] on div at bounding box center [31, 247] width 21 height 21
click at [32, 275] on div at bounding box center [31, 275] width 10 height 10
click at [28, 275] on div at bounding box center [31, 275] width 10 height 10
click at [34, 248] on div at bounding box center [31, 248] width 10 height 10
click at [31, 276] on div at bounding box center [31, 275] width 10 height 10
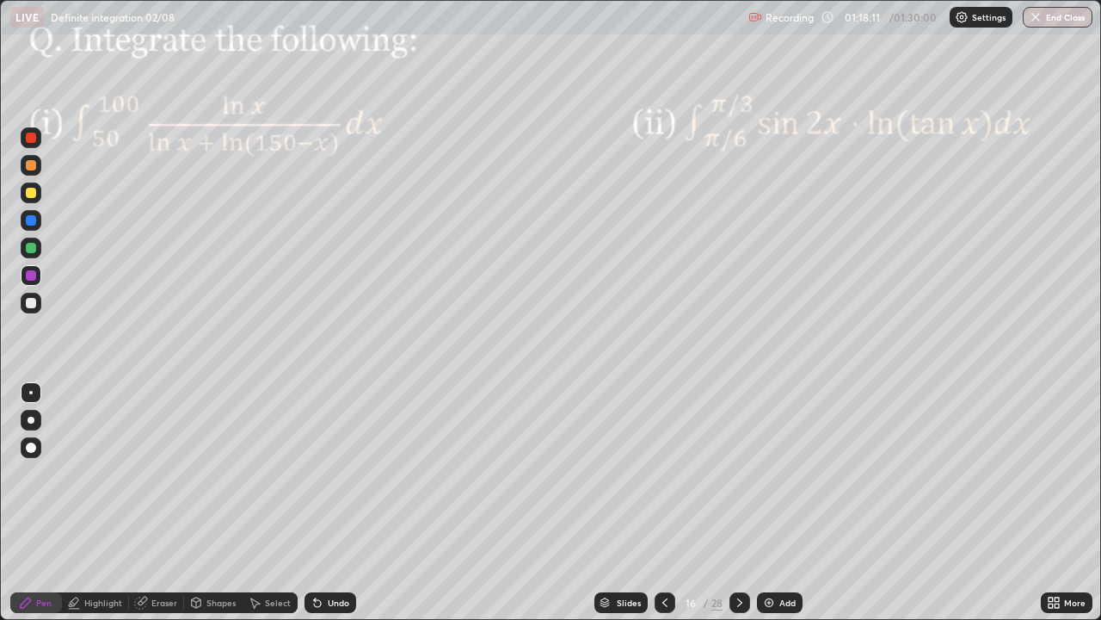
click at [24, 230] on div at bounding box center [31, 220] width 21 height 21
click at [174, 503] on div "Eraser" at bounding box center [164, 602] width 26 height 9
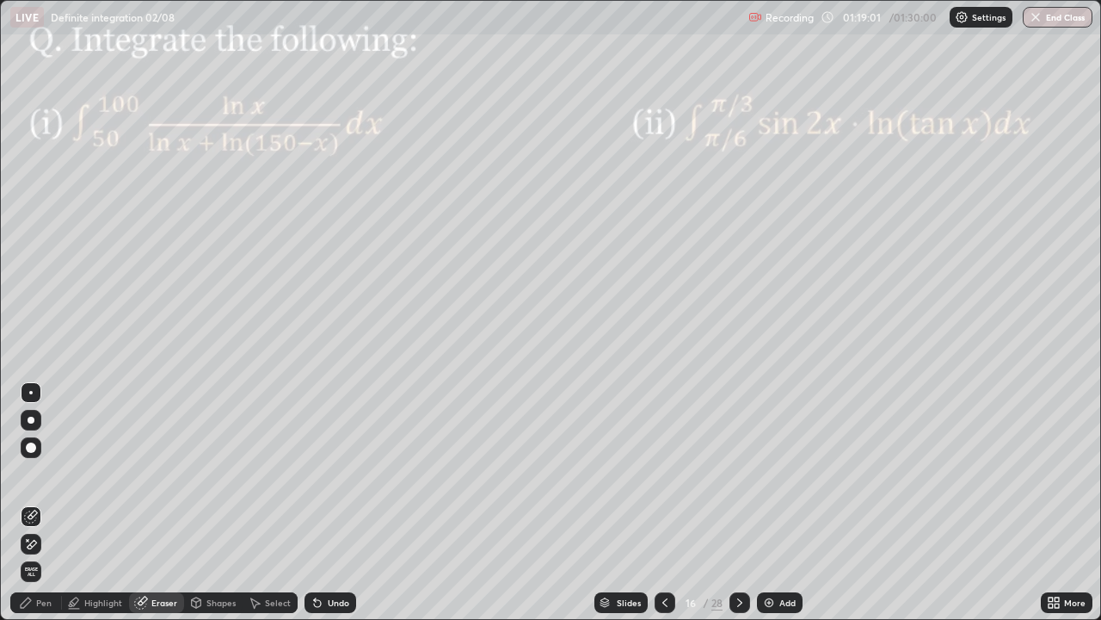
click at [52, 503] on div "Pen" at bounding box center [36, 602] width 52 height 21
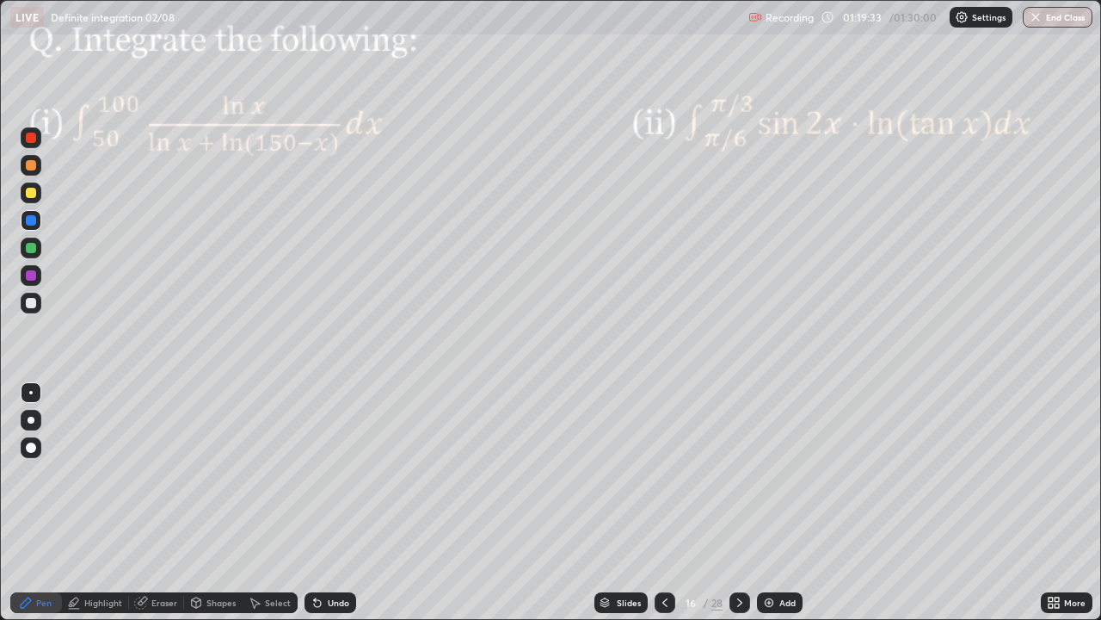
click at [37, 250] on div at bounding box center [31, 247] width 21 height 21
click at [745, 503] on icon at bounding box center [740, 602] width 14 height 14
click at [747, 503] on div at bounding box center [740, 602] width 21 height 21
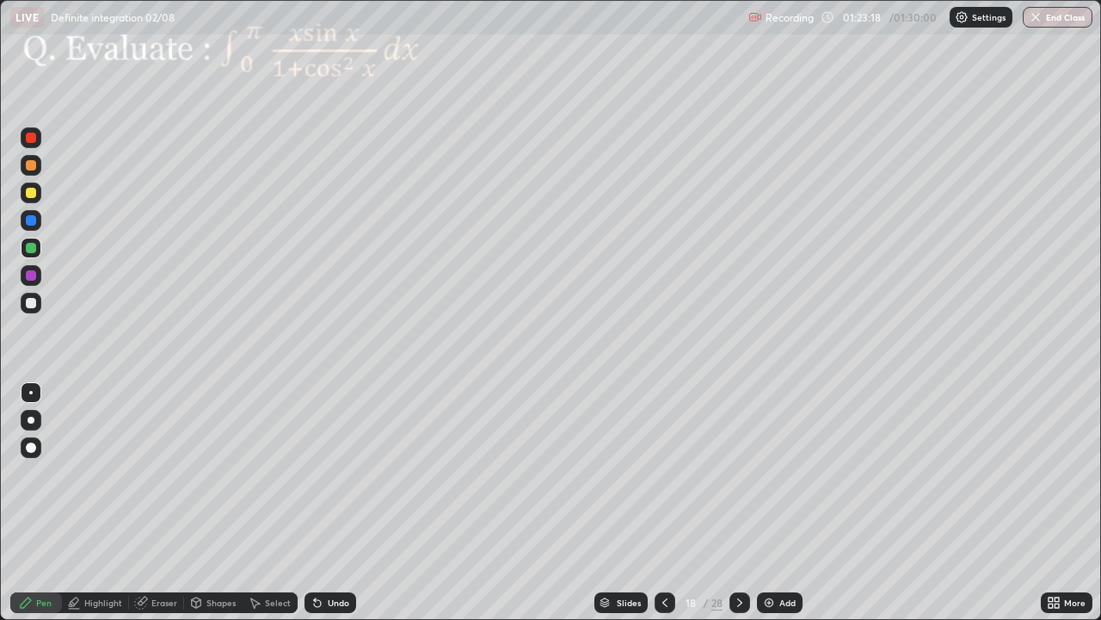
click at [747, 503] on div at bounding box center [740, 602] width 21 height 21
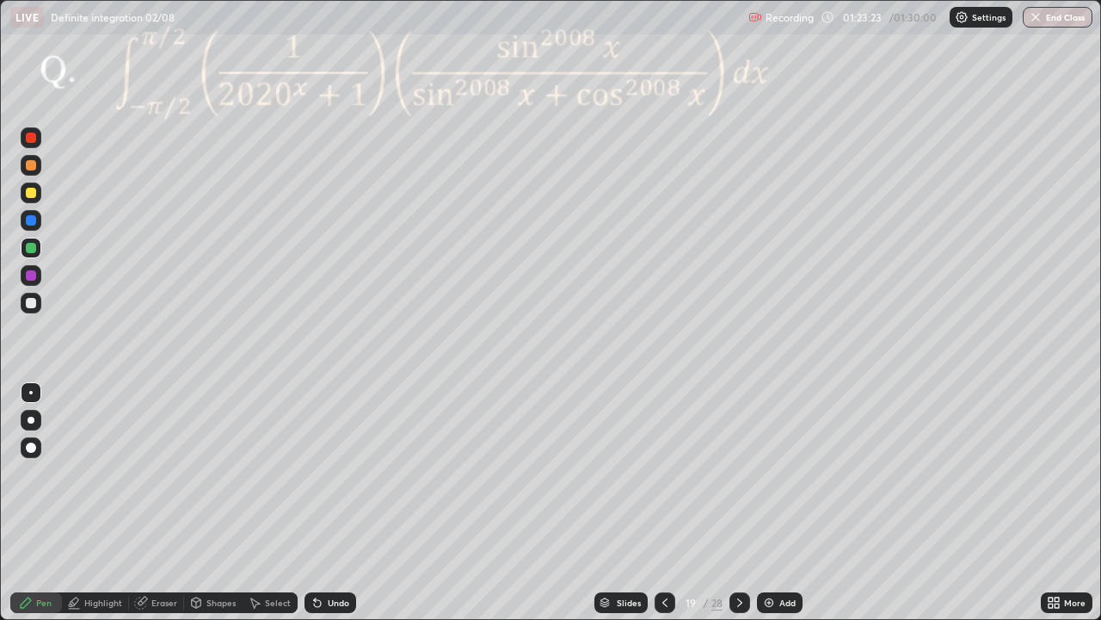
click at [745, 503] on div at bounding box center [740, 602] width 21 height 34
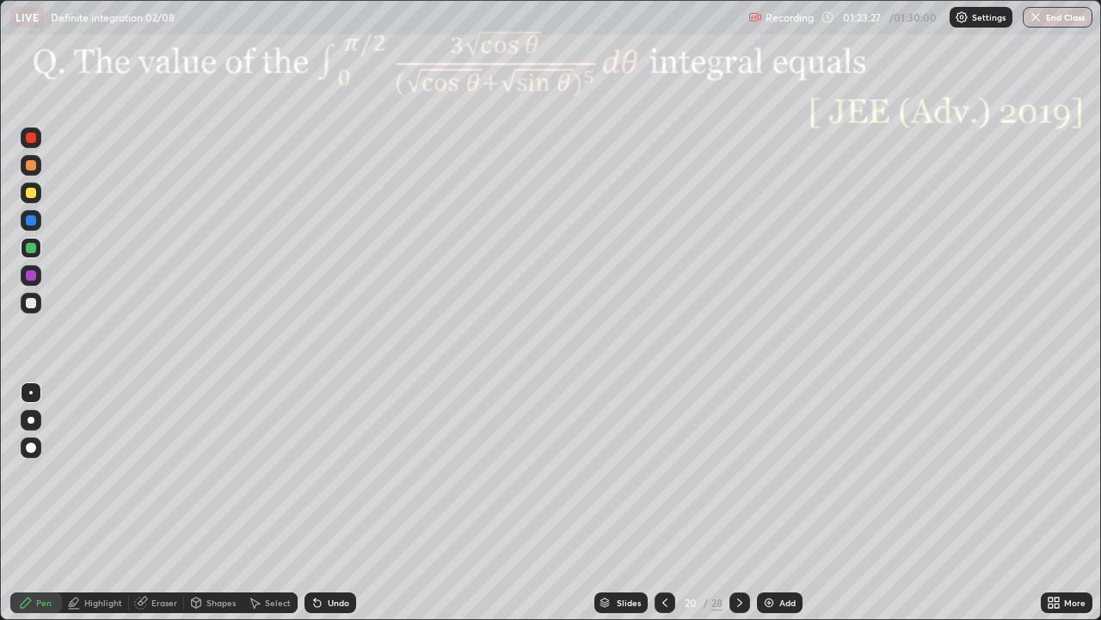
click at [739, 503] on icon at bounding box center [740, 602] width 14 height 14
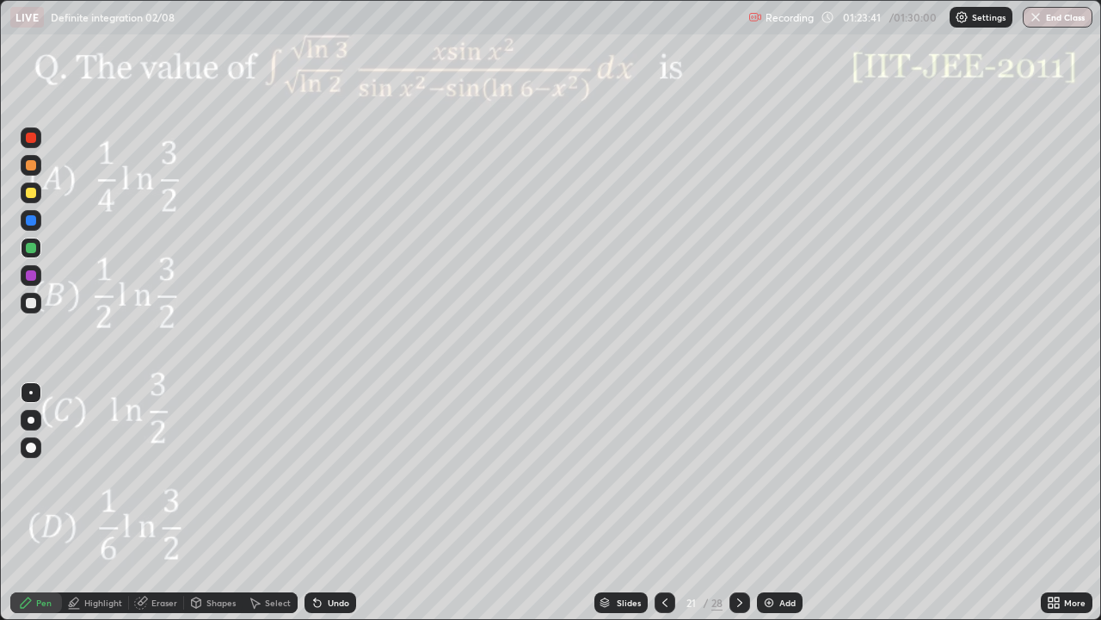
click at [746, 503] on div at bounding box center [740, 602] width 21 height 21
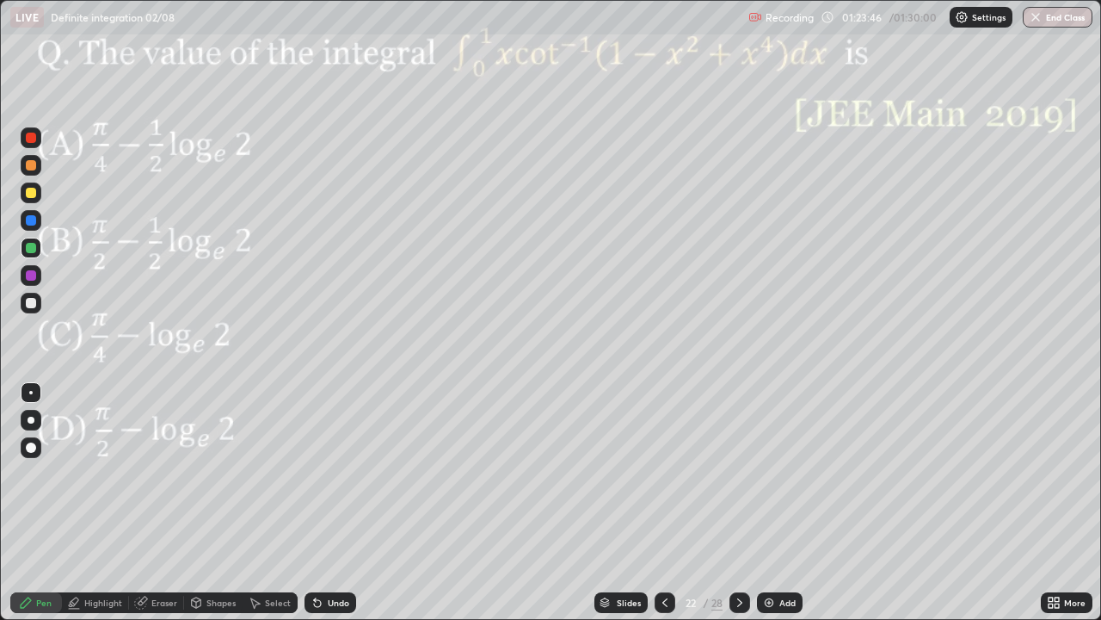
click at [737, 503] on icon at bounding box center [740, 602] width 14 height 14
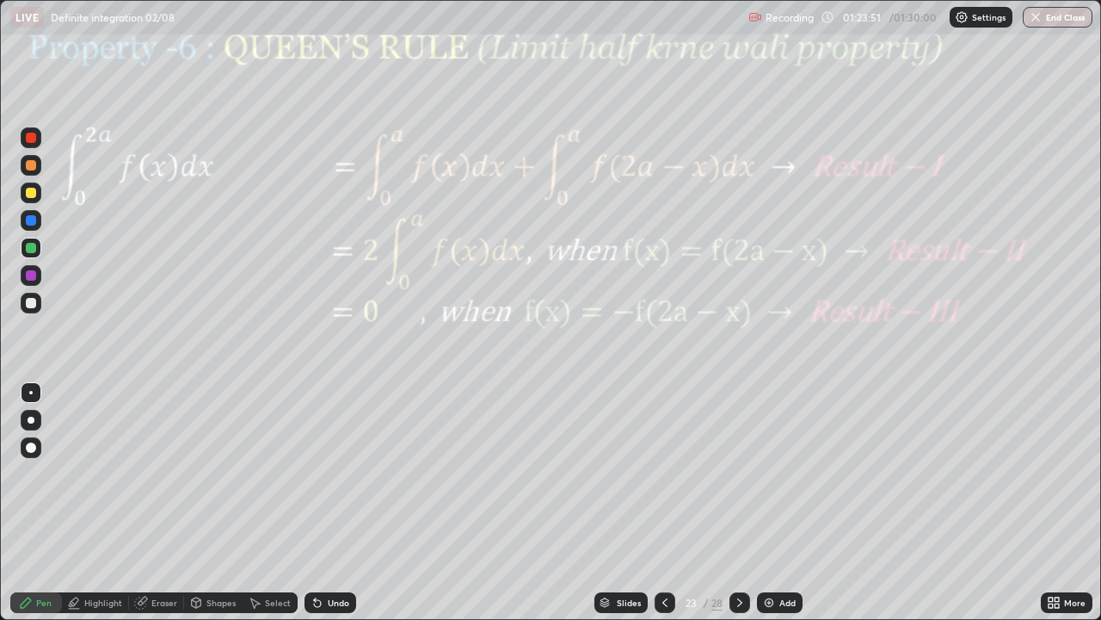
click at [738, 503] on icon at bounding box center [740, 602] width 14 height 14
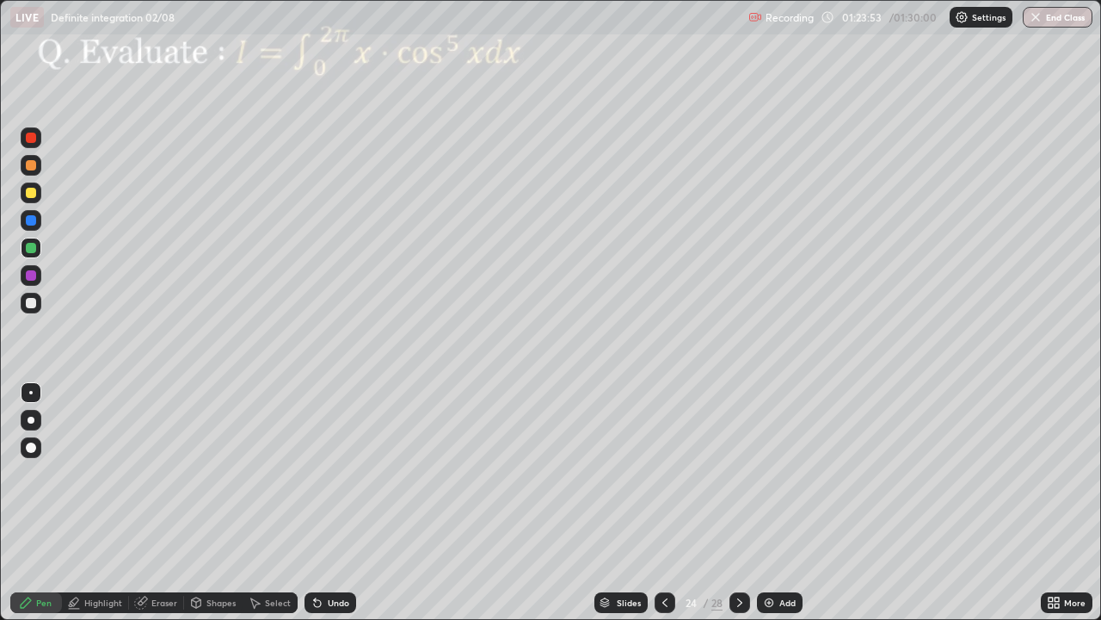
click at [740, 503] on div at bounding box center [740, 602] width 21 height 21
click at [738, 503] on icon at bounding box center [740, 602] width 14 height 14
click at [747, 503] on div at bounding box center [740, 602] width 21 height 21
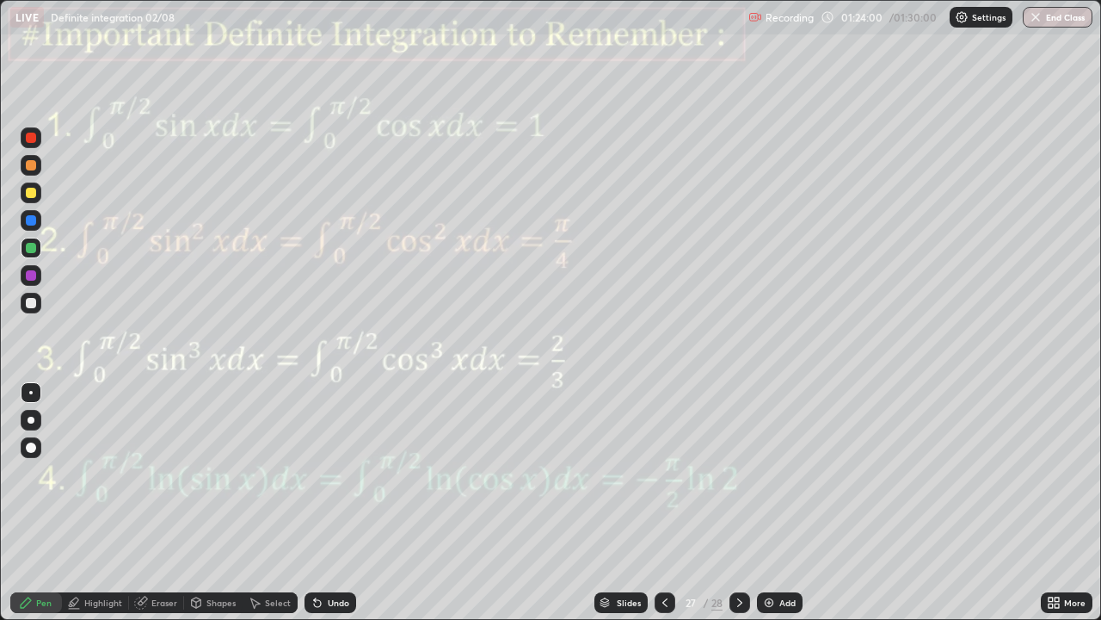
click at [739, 503] on icon at bounding box center [740, 602] width 14 height 14
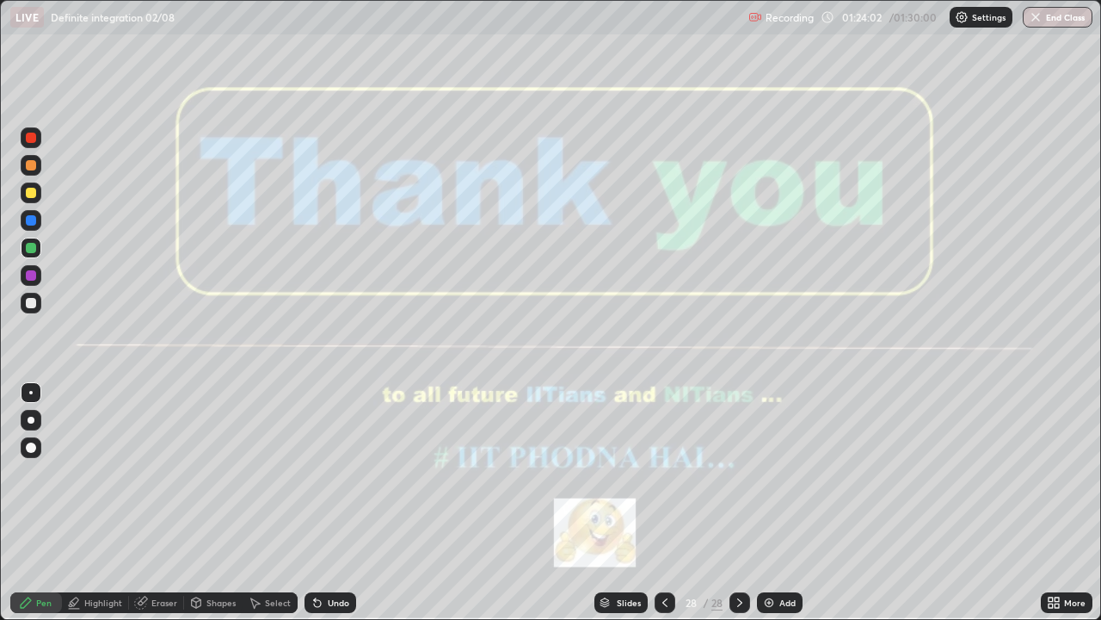
click at [1064, 20] on button "End Class" at bounding box center [1058, 17] width 70 height 21
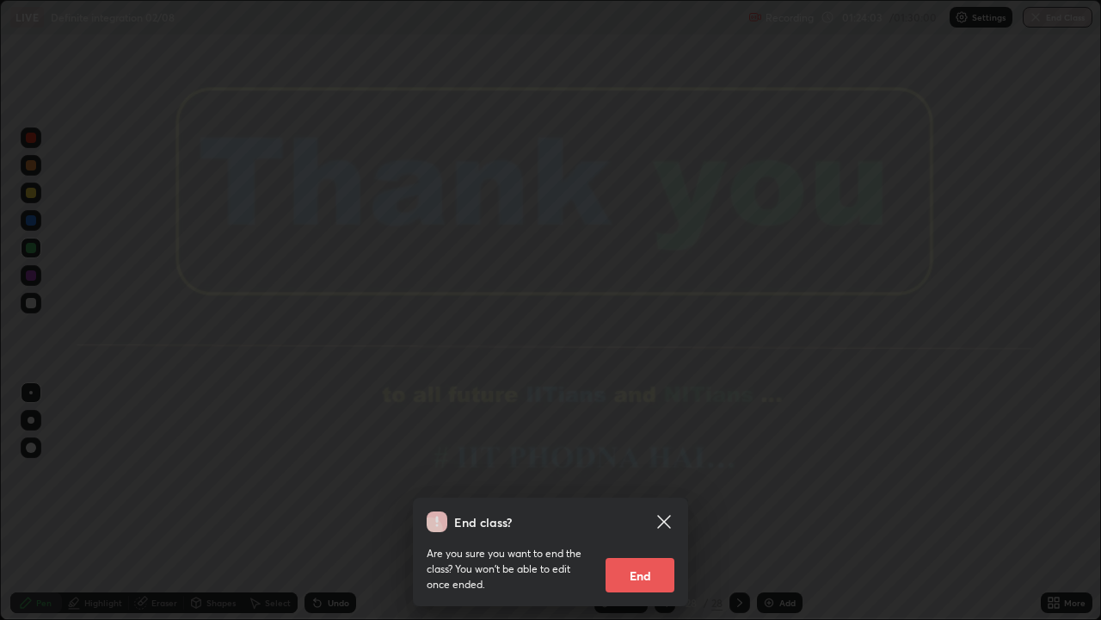
click at [653, 503] on button "End" at bounding box center [640, 575] width 69 height 34
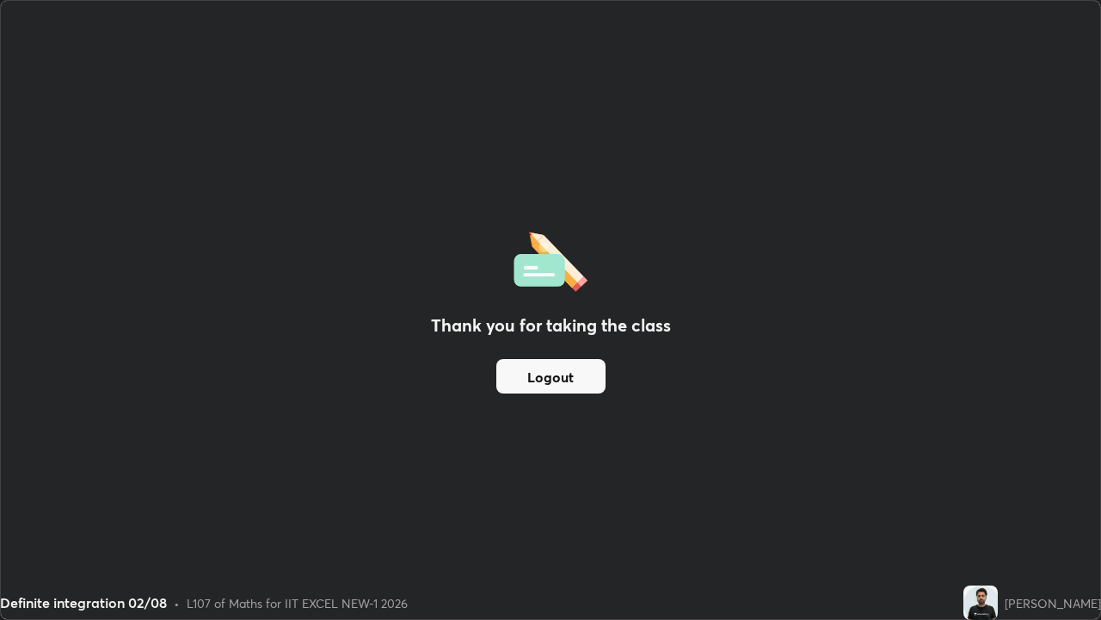
click at [560, 379] on button "Logout" at bounding box center [551, 376] width 109 height 34
